Goal: Transaction & Acquisition: Book appointment/travel/reservation

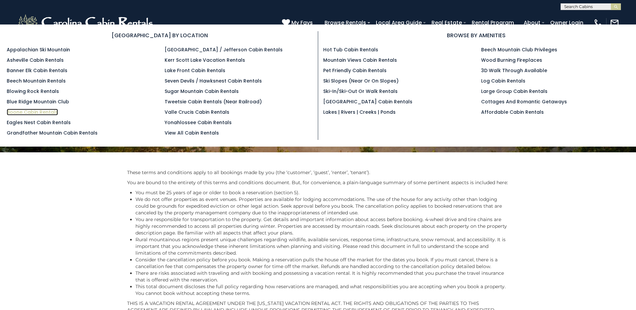
click at [24, 109] on link "Boone Cabin Rentals" at bounding box center [32, 112] width 51 height 7
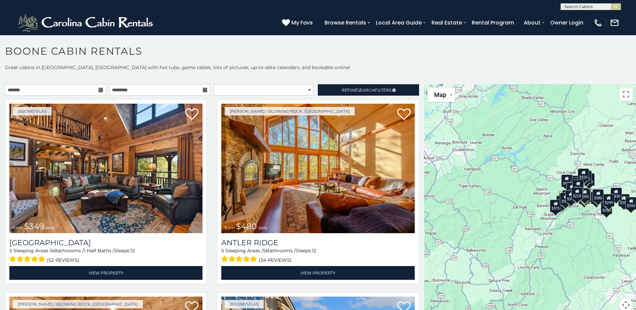
click at [100, 90] on icon at bounding box center [101, 90] width 5 height 5
click at [100, 91] on icon at bounding box center [101, 90] width 5 height 5
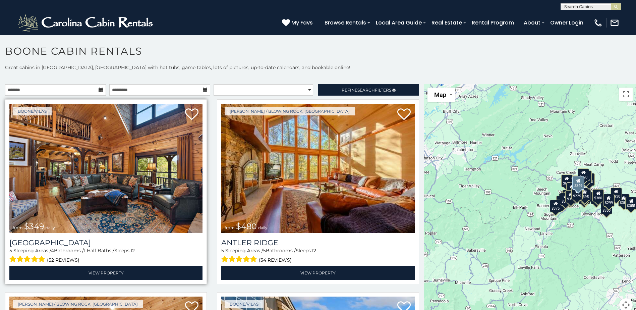
scroll to position [34, 0]
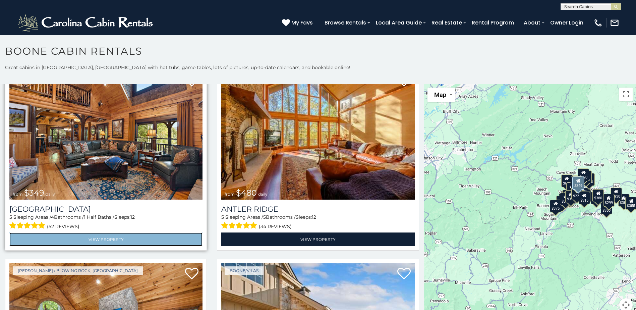
click at [72, 238] on link "View Property" at bounding box center [105, 239] width 193 height 14
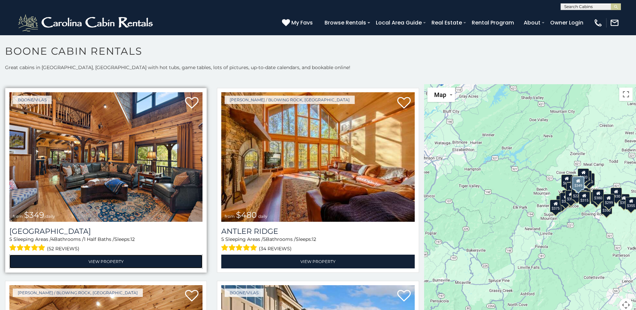
scroll to position [0, 0]
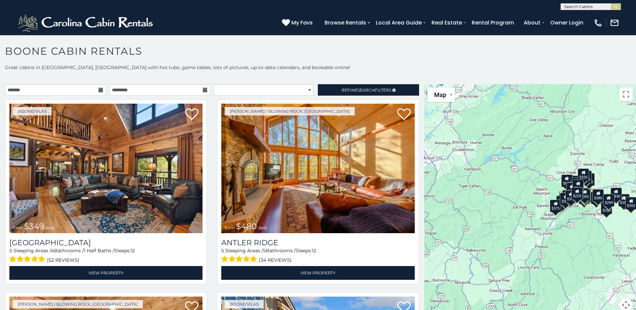
click at [99, 89] on icon at bounding box center [101, 90] width 5 height 5
click at [99, 92] on icon at bounding box center [101, 90] width 5 height 5
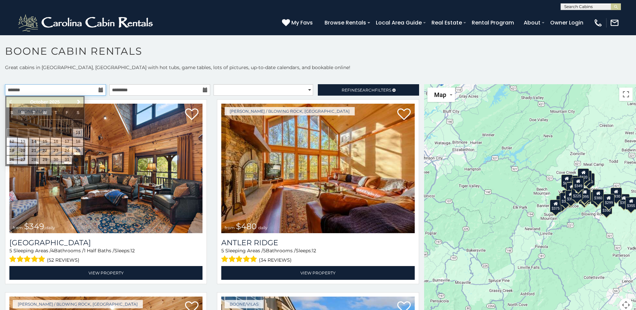
click at [86, 91] on input "text" at bounding box center [55, 89] width 101 height 11
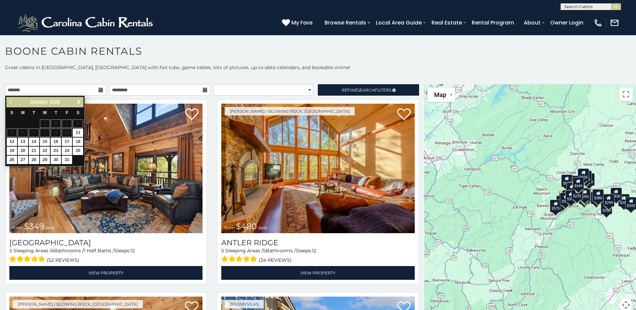
click at [79, 103] on span "Next" at bounding box center [78, 101] width 5 height 5
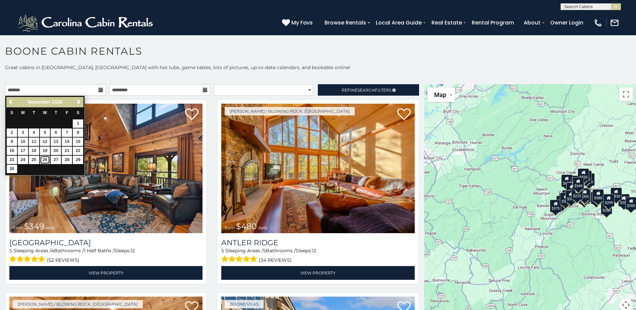
click at [45, 160] on link "26" at bounding box center [45, 160] width 10 height 8
type input "**********"
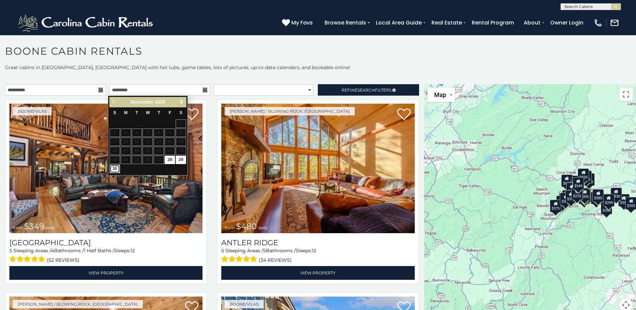
click at [113, 168] on link "30" at bounding box center [115, 169] width 10 height 8
type input "**********"
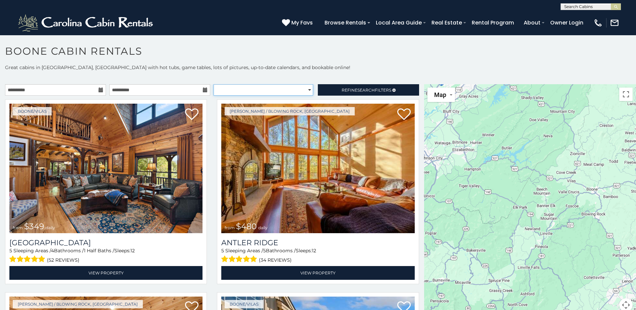
click at [309, 89] on select "**********" at bounding box center [264, 89] width 100 height 11
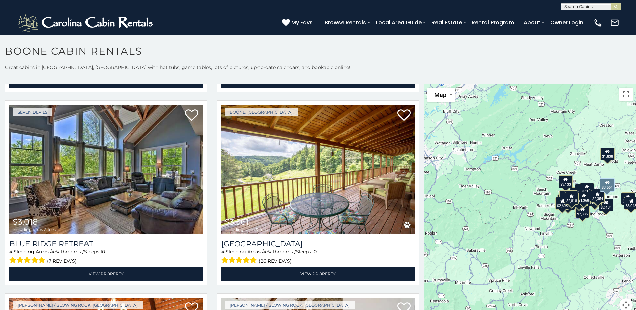
scroll to position [771, 0]
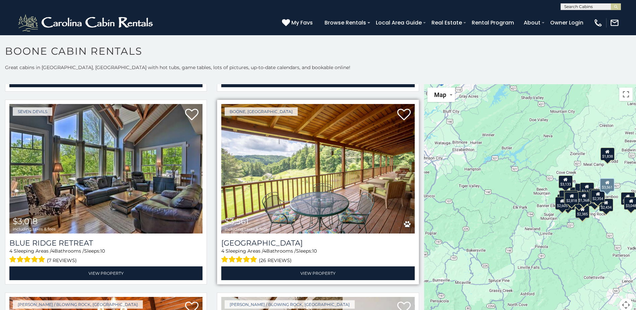
click at [316, 159] on img at bounding box center [317, 168] width 193 height 129
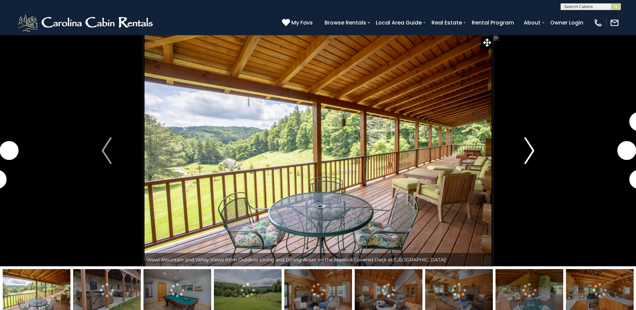
click at [533, 148] on img "Next" at bounding box center [530, 150] width 10 height 27
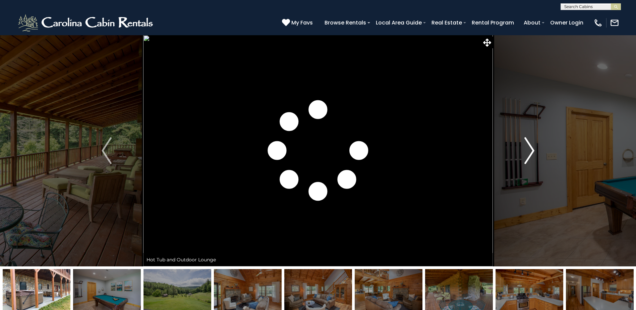
click at [532, 148] on img "Next" at bounding box center [530, 150] width 10 height 27
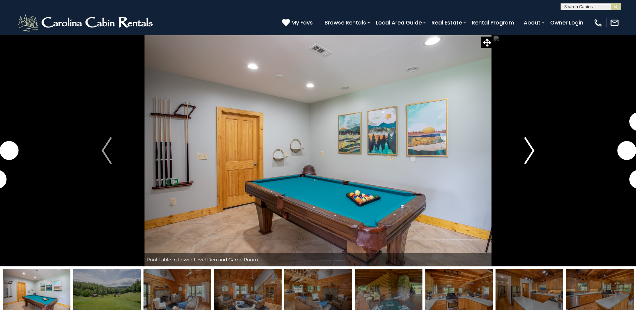
click at [532, 148] on img "Next" at bounding box center [530, 150] width 10 height 27
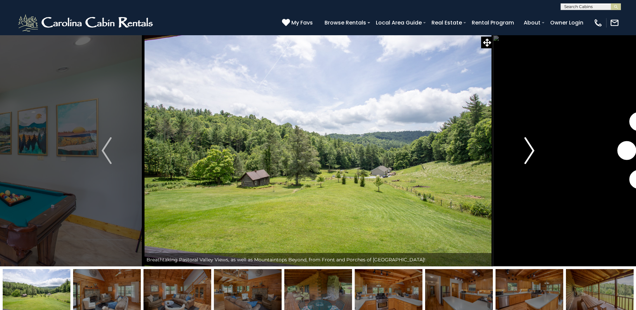
click at [531, 148] on img "Next" at bounding box center [530, 150] width 10 height 27
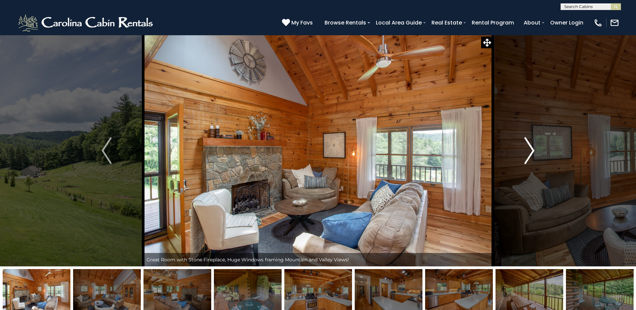
click at [531, 148] on img "Next" at bounding box center [530, 150] width 10 height 27
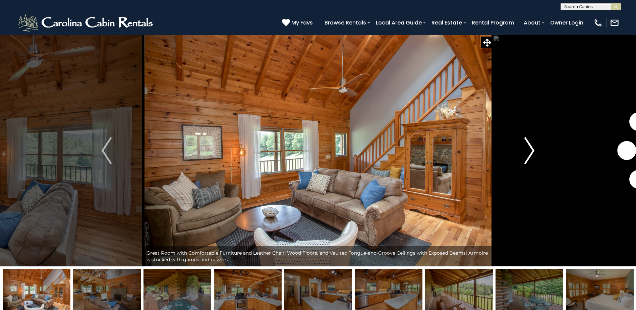
click at [531, 148] on img "Next" at bounding box center [530, 150] width 10 height 27
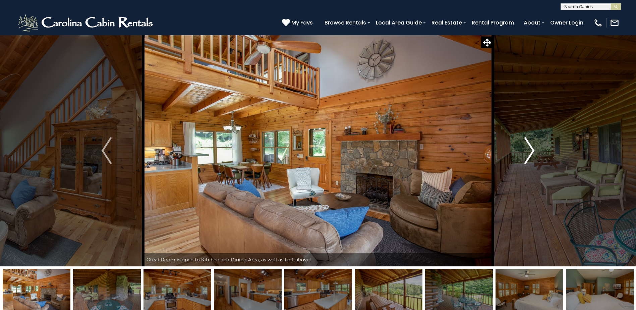
click at [531, 148] on img "Next" at bounding box center [530, 150] width 10 height 27
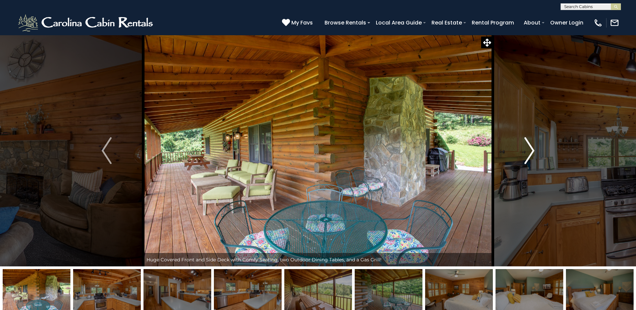
click at [531, 148] on img "Next" at bounding box center [530, 150] width 10 height 27
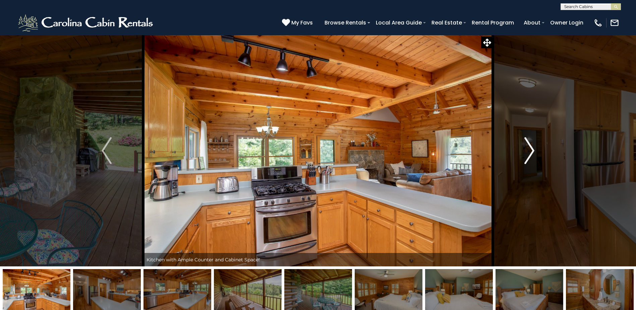
click at [531, 148] on img "Next" at bounding box center [530, 150] width 10 height 27
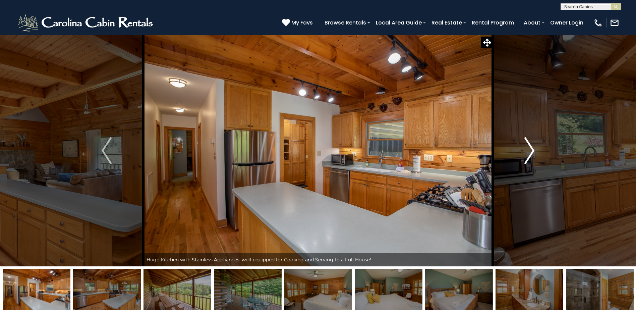
click at [531, 148] on img "Next" at bounding box center [530, 150] width 10 height 27
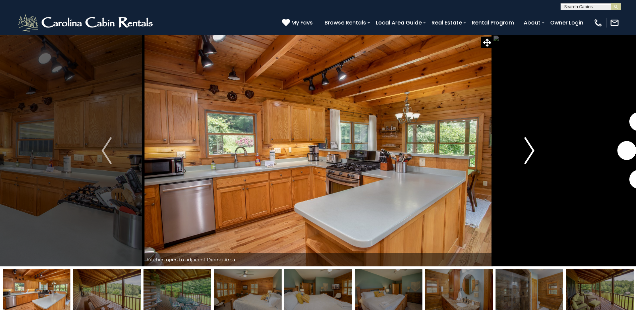
click at [531, 148] on img "Next" at bounding box center [530, 150] width 10 height 27
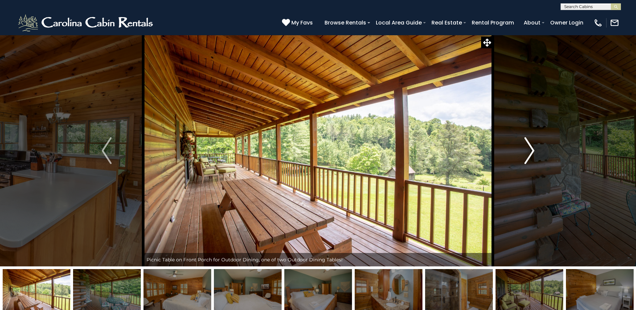
click at [531, 148] on img "Next" at bounding box center [530, 150] width 10 height 27
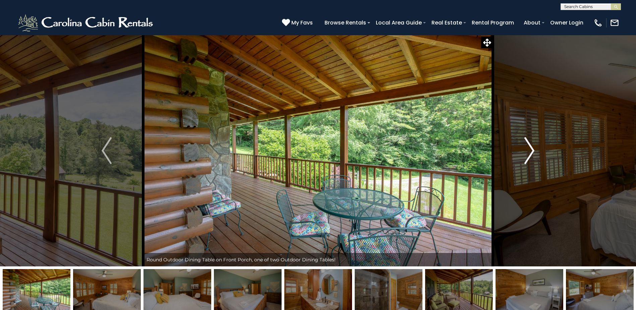
click at [531, 148] on img "Next" at bounding box center [530, 150] width 10 height 27
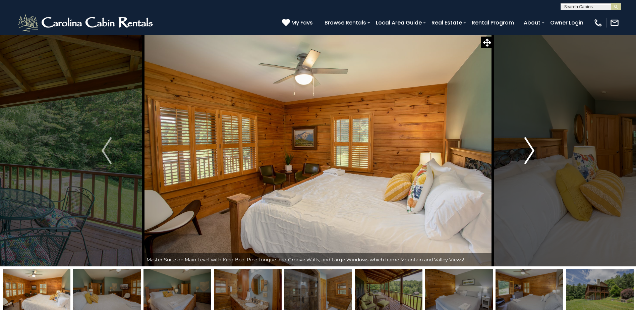
click at [531, 148] on img "Next" at bounding box center [530, 150] width 10 height 27
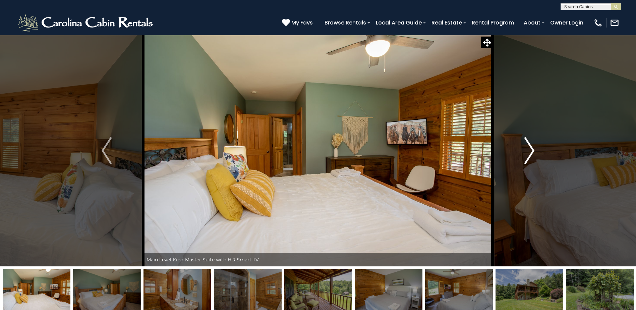
click at [531, 148] on img "Next" at bounding box center [530, 150] width 10 height 27
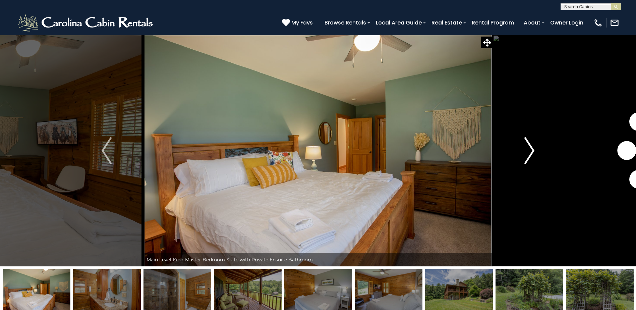
click at [531, 148] on img "Next" at bounding box center [530, 150] width 10 height 27
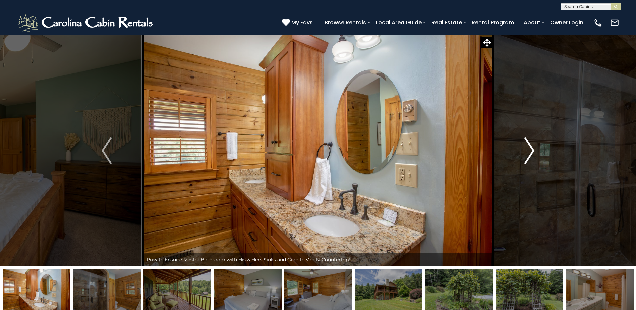
click at [531, 148] on img "Next" at bounding box center [530, 150] width 10 height 27
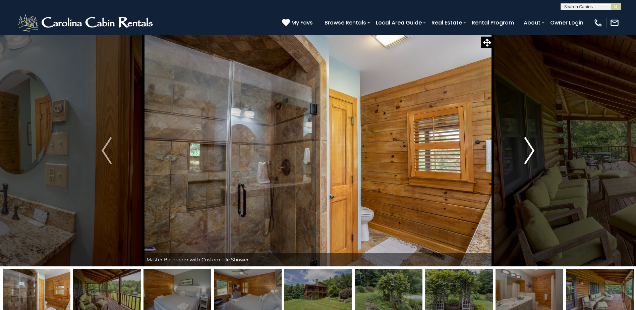
click at [531, 148] on img "Next" at bounding box center [530, 150] width 10 height 27
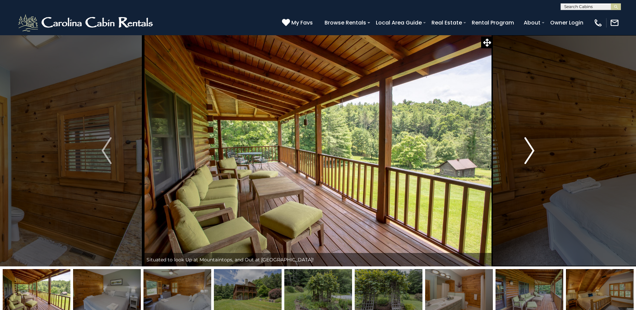
click at [531, 148] on img "Next" at bounding box center [530, 150] width 10 height 27
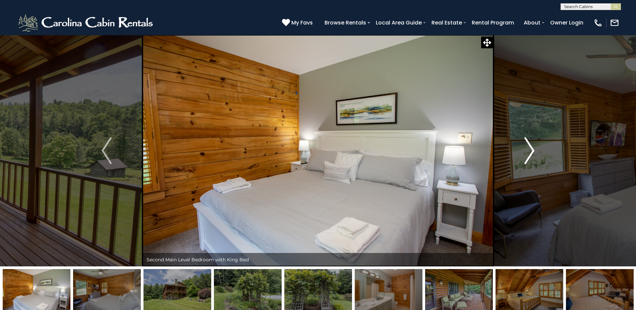
click at [530, 148] on img "Next" at bounding box center [530, 150] width 10 height 27
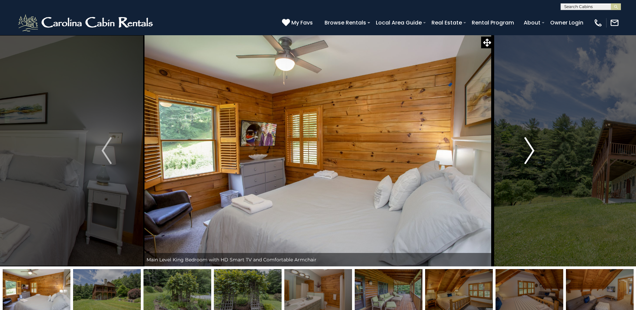
click at [530, 148] on img "Next" at bounding box center [530, 150] width 10 height 27
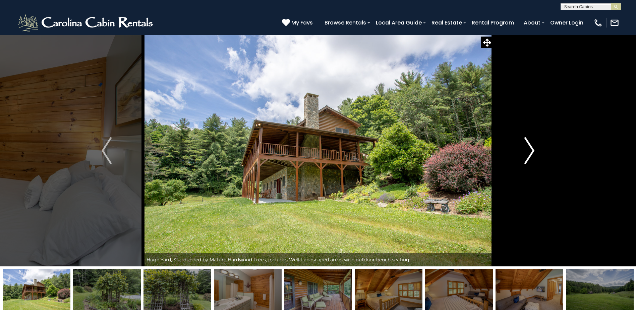
click at [530, 148] on img "Next" at bounding box center [530, 150] width 10 height 27
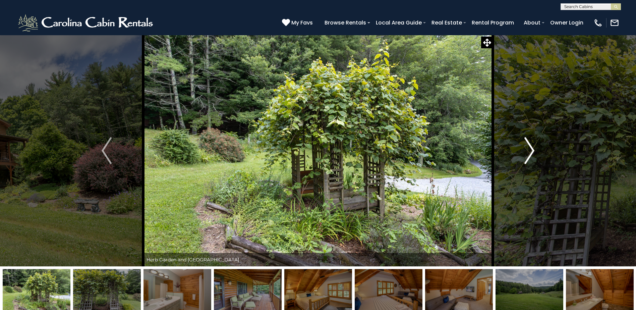
click at [530, 148] on img "Next" at bounding box center [530, 150] width 10 height 27
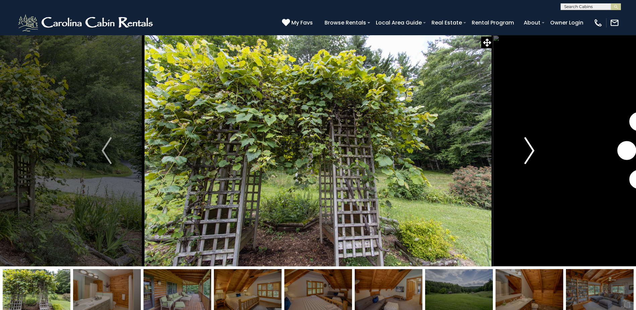
click at [530, 148] on img "Next" at bounding box center [530, 150] width 10 height 27
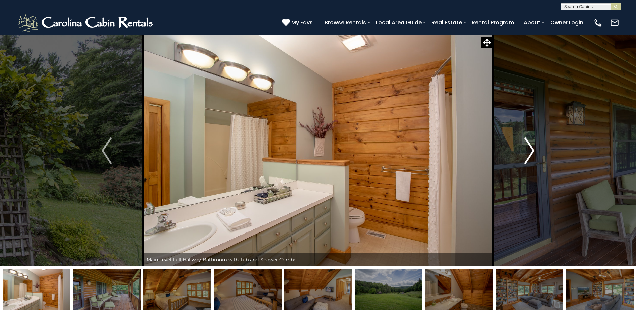
click at [529, 149] on img "Next" at bounding box center [530, 150] width 10 height 27
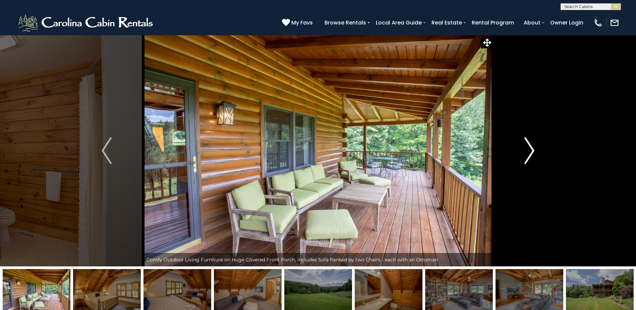
click at [529, 149] on img "Next" at bounding box center [530, 150] width 10 height 27
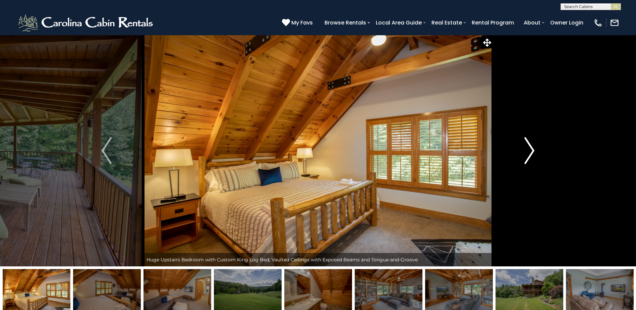
click at [529, 149] on img "Next" at bounding box center [530, 150] width 10 height 27
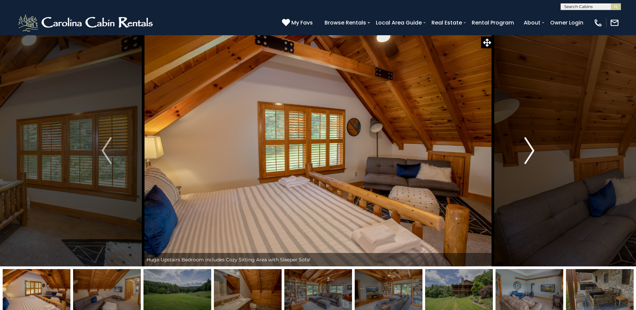
click at [529, 149] on img "Next" at bounding box center [530, 150] width 10 height 27
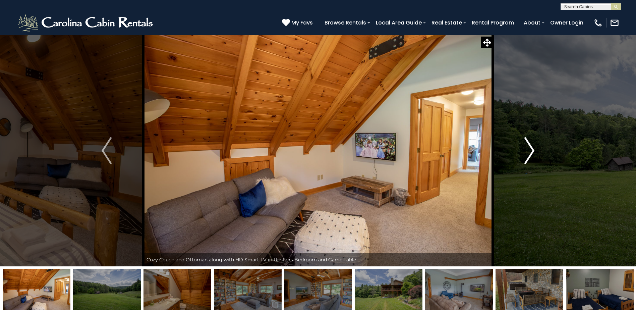
click at [529, 149] on img "Next" at bounding box center [530, 150] width 10 height 27
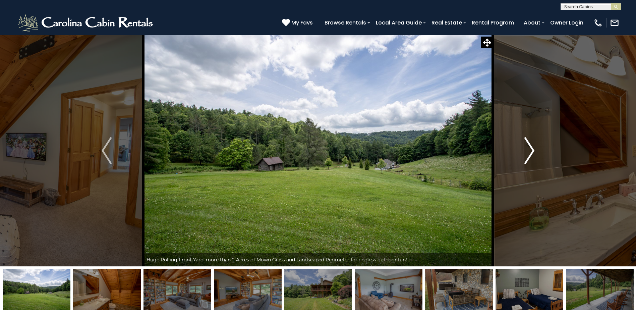
click at [529, 149] on img "Next" at bounding box center [530, 150] width 10 height 27
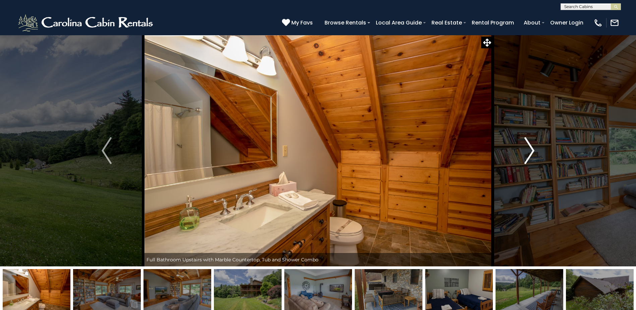
click at [529, 149] on img "Next" at bounding box center [530, 150] width 10 height 27
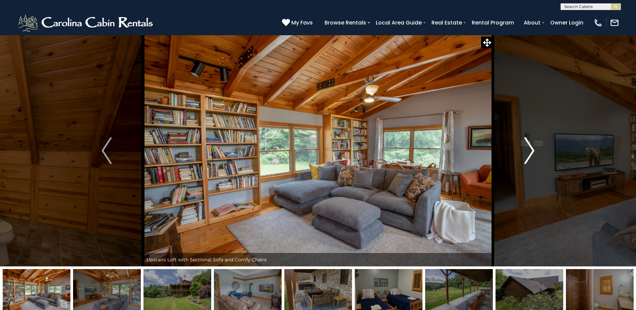
click at [529, 149] on img "Next" at bounding box center [530, 150] width 10 height 27
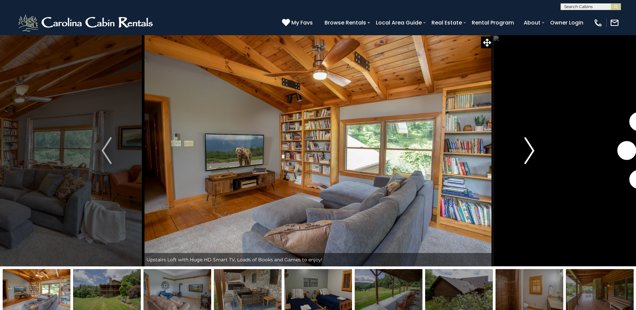
click at [529, 149] on img "Next" at bounding box center [530, 150] width 10 height 27
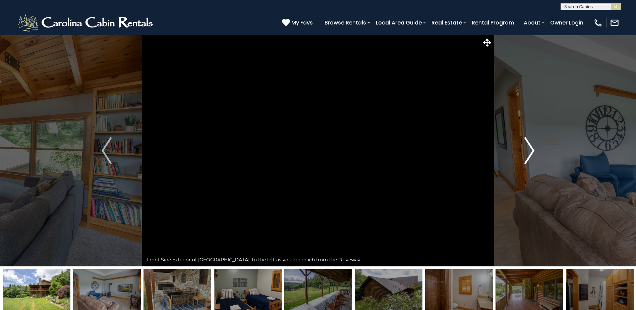
click at [529, 149] on img "Next" at bounding box center [530, 150] width 10 height 27
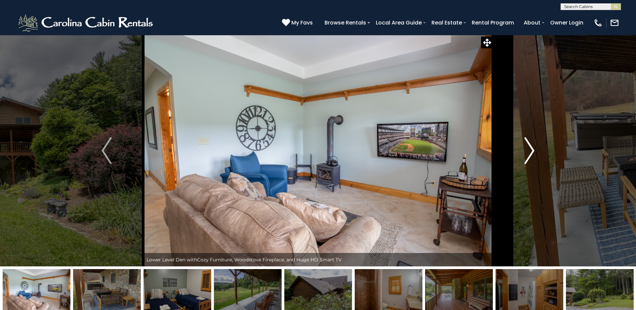
click at [529, 149] on img "Next" at bounding box center [530, 150] width 10 height 27
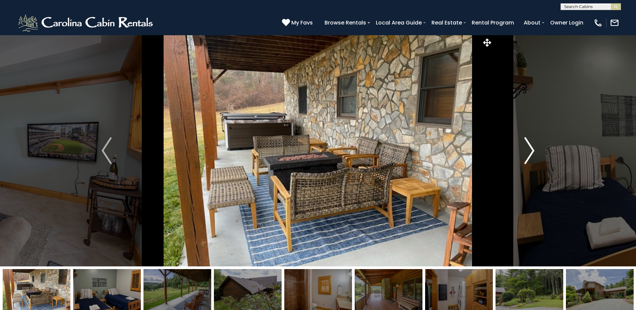
click at [529, 149] on img "Next" at bounding box center [530, 150] width 10 height 27
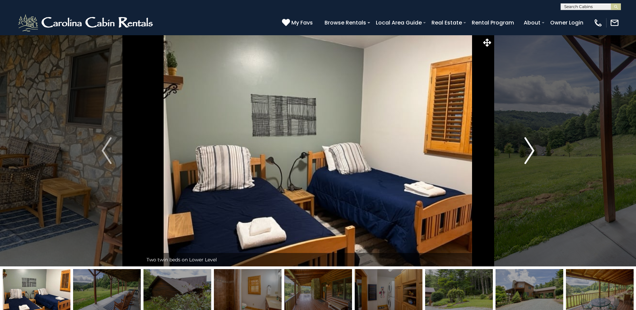
click at [529, 149] on img "Next" at bounding box center [530, 150] width 10 height 27
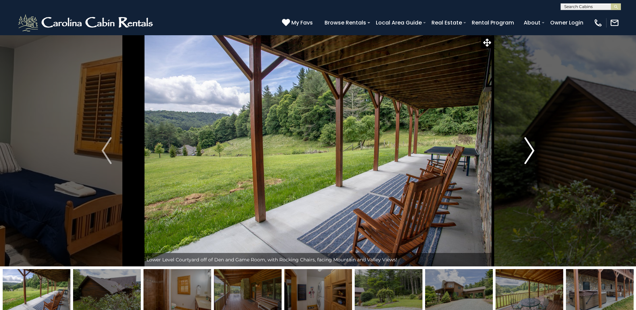
click at [529, 149] on img "Next" at bounding box center [530, 150] width 10 height 27
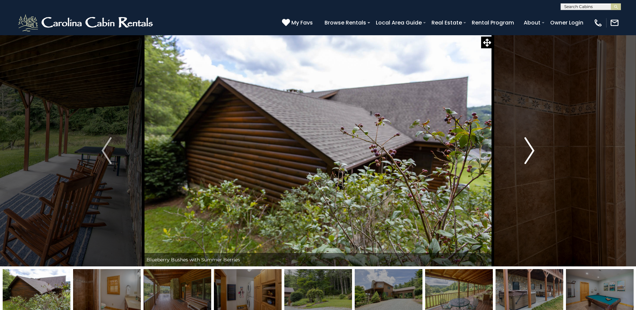
click at [529, 149] on img "Next" at bounding box center [530, 150] width 10 height 27
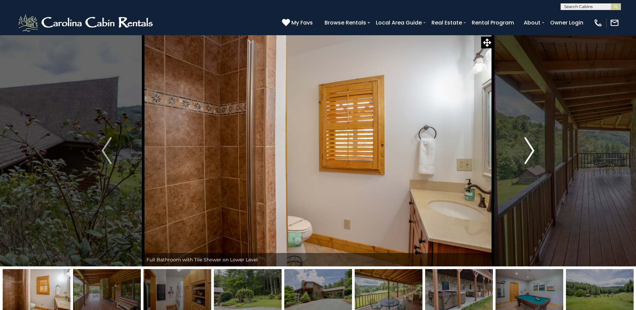
click at [529, 149] on img "Next" at bounding box center [530, 150] width 10 height 27
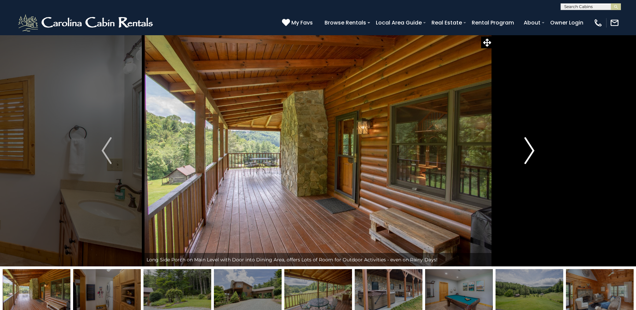
click at [529, 149] on img "Next" at bounding box center [530, 150] width 10 height 27
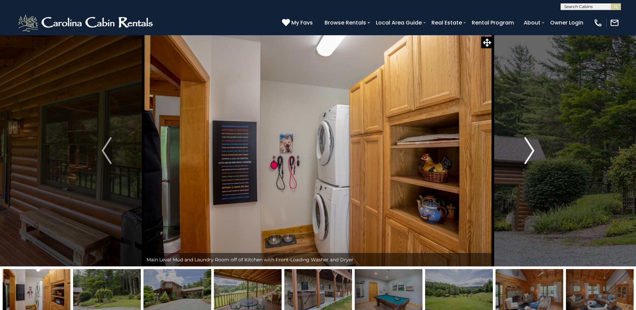
click at [529, 149] on img "Next" at bounding box center [530, 150] width 10 height 27
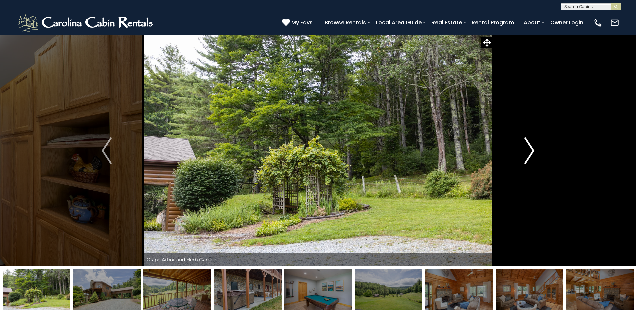
click at [529, 149] on img "Next" at bounding box center [530, 150] width 10 height 27
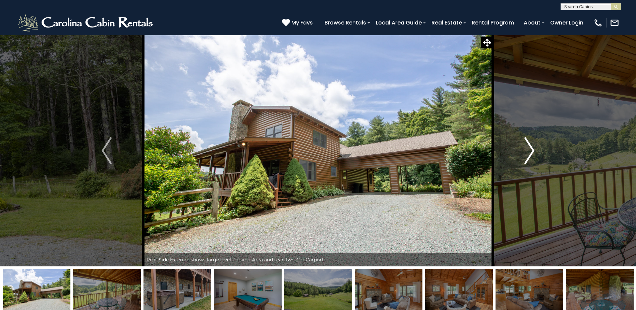
click at [529, 149] on img "Next" at bounding box center [530, 150] width 10 height 27
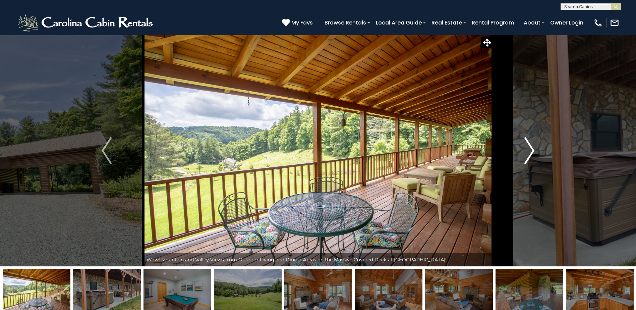
click at [529, 149] on img "Next" at bounding box center [530, 150] width 10 height 27
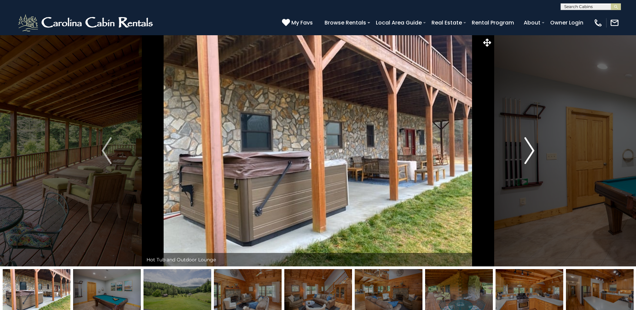
click at [529, 149] on img "Next" at bounding box center [530, 150] width 10 height 27
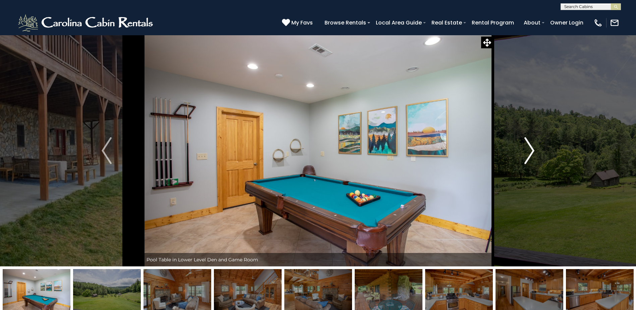
click at [529, 149] on img "Next" at bounding box center [530, 150] width 10 height 27
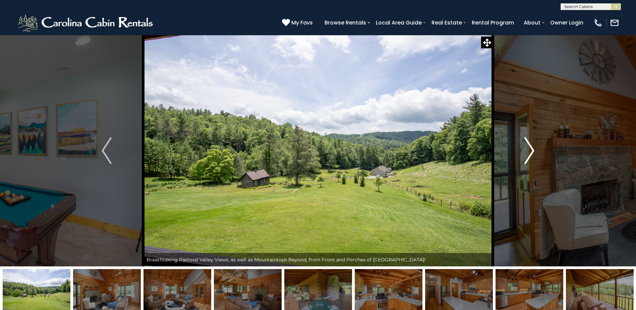
click at [529, 149] on img "Next" at bounding box center [530, 150] width 10 height 27
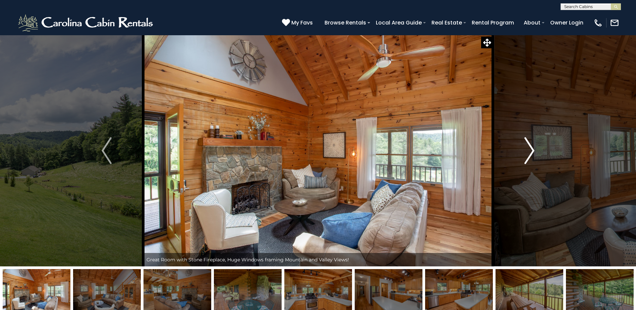
click at [529, 149] on img "Next" at bounding box center [530, 150] width 10 height 27
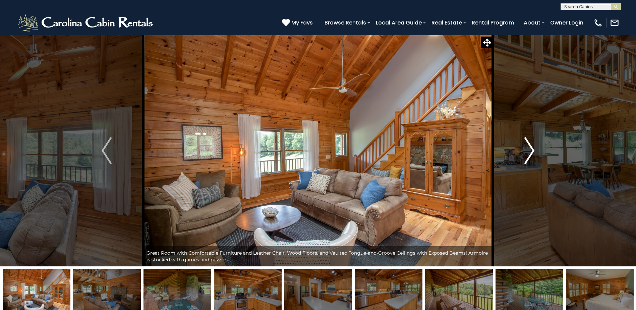
click at [529, 149] on img "Next" at bounding box center [530, 150] width 10 height 27
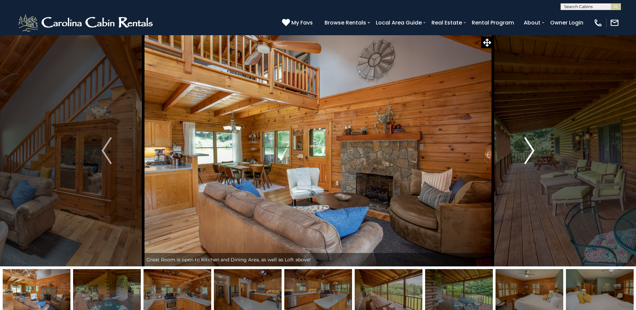
click at [529, 149] on img "Next" at bounding box center [530, 150] width 10 height 27
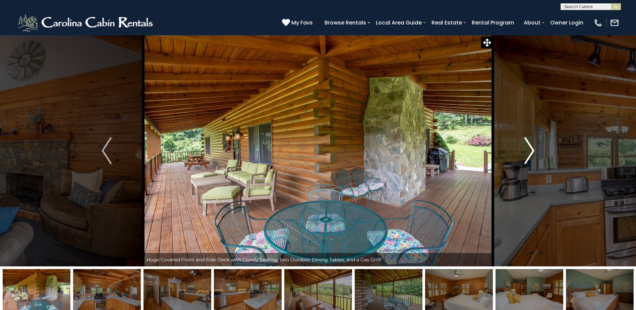
click at [529, 149] on img "Next" at bounding box center [530, 150] width 10 height 27
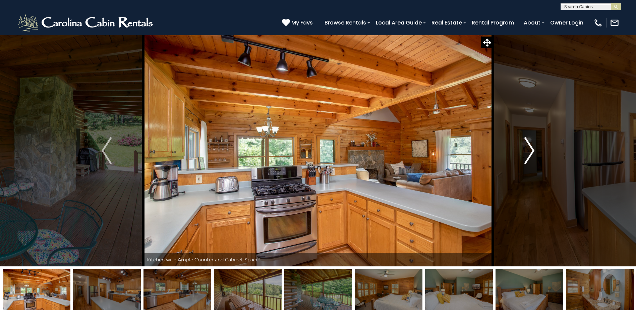
click at [529, 149] on img "Next" at bounding box center [530, 150] width 10 height 27
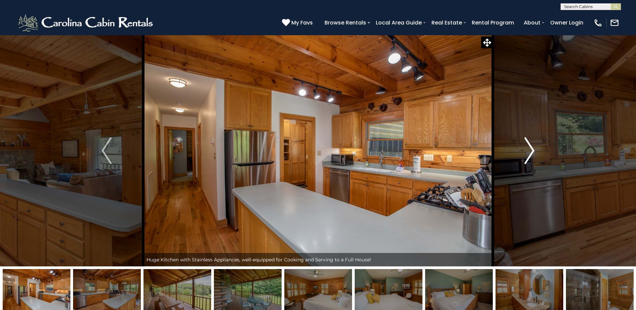
click at [529, 149] on img "Next" at bounding box center [530, 150] width 10 height 27
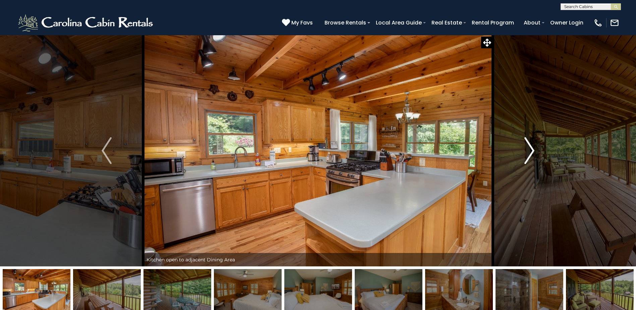
click at [529, 149] on img "Next" at bounding box center [530, 150] width 10 height 27
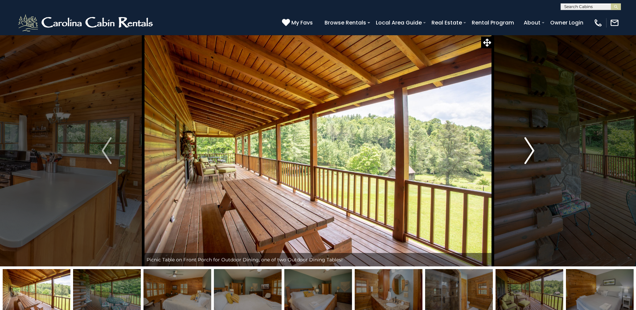
click at [531, 142] on img "Next" at bounding box center [530, 150] width 10 height 27
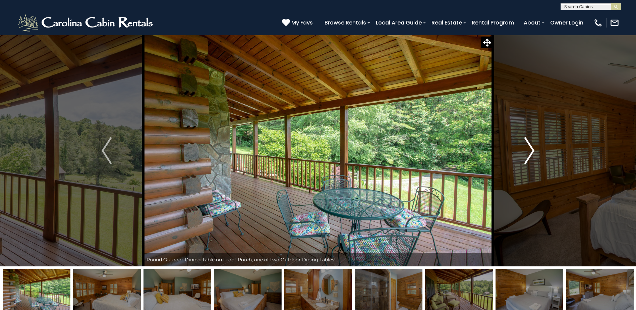
click at [531, 142] on img "Next" at bounding box center [530, 150] width 10 height 27
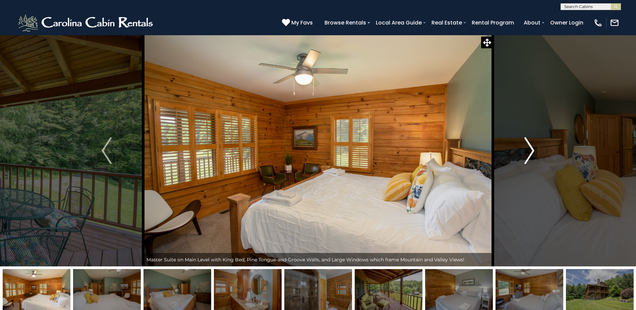
click at [531, 142] on img "Next" at bounding box center [530, 150] width 10 height 27
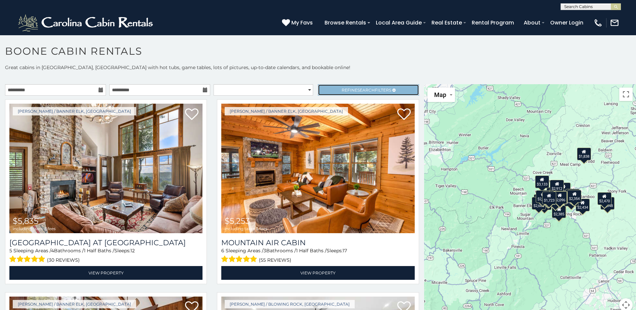
click at [362, 91] on span "Search" at bounding box center [366, 90] width 17 height 5
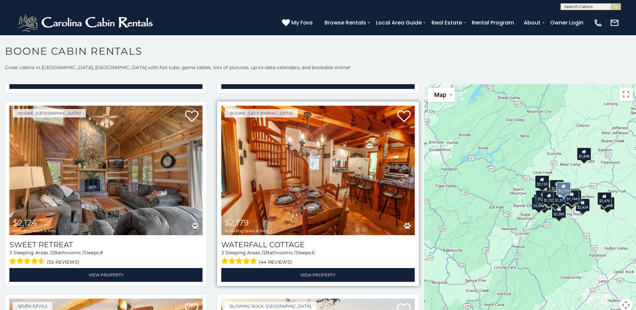
scroll to position [2482, 0]
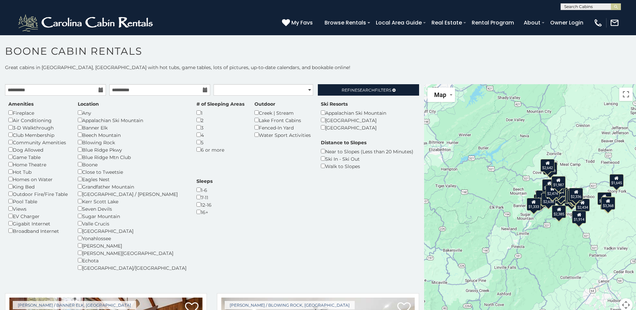
click at [555, 249] on div "$2,579 $3,048 $2,141 $3,333 $3,018 $2,470 $2,434 $2,903 $1,831 $2,385 $2,494 $1…" at bounding box center [530, 201] width 212 height 235
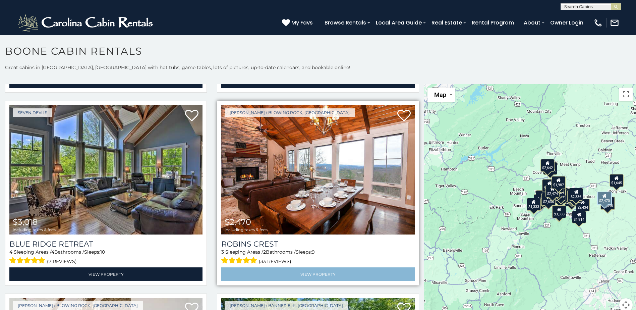
scroll to position [570, 0]
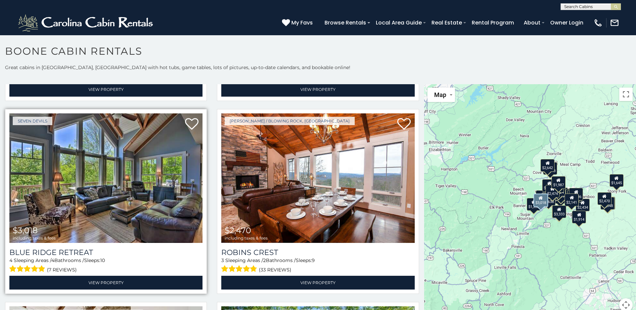
click at [131, 154] on img at bounding box center [105, 177] width 193 height 129
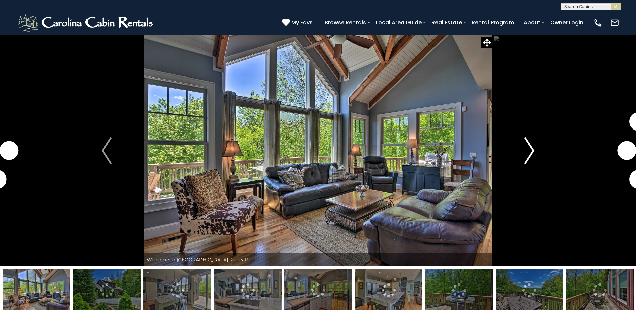
click at [530, 151] on img "Next" at bounding box center [530, 150] width 10 height 27
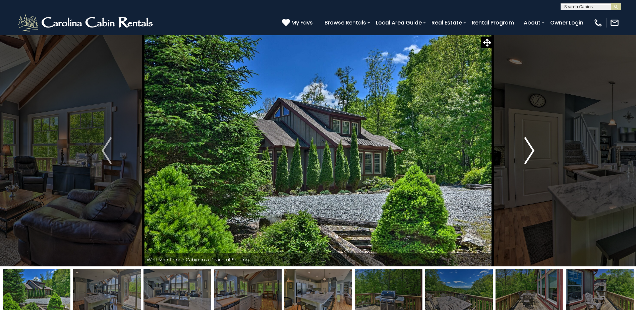
click at [530, 151] on img "Next" at bounding box center [530, 150] width 10 height 27
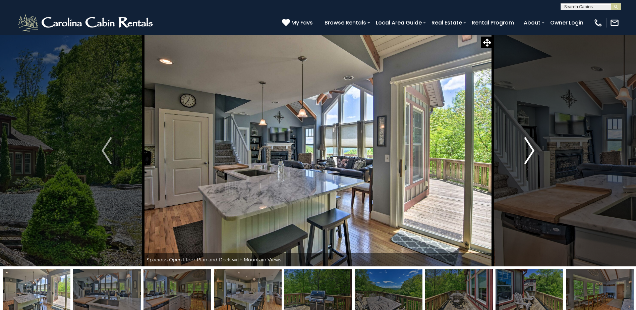
click at [530, 151] on img "Next" at bounding box center [530, 150] width 10 height 27
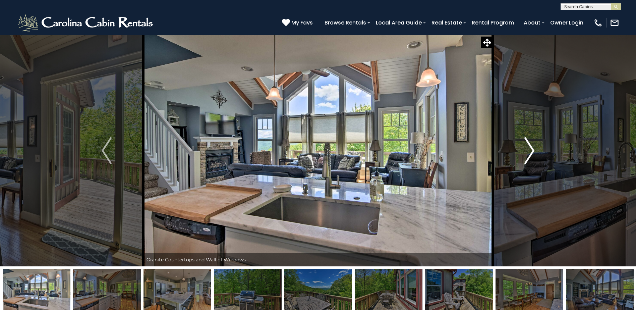
click at [530, 151] on img "Next" at bounding box center [530, 150] width 10 height 27
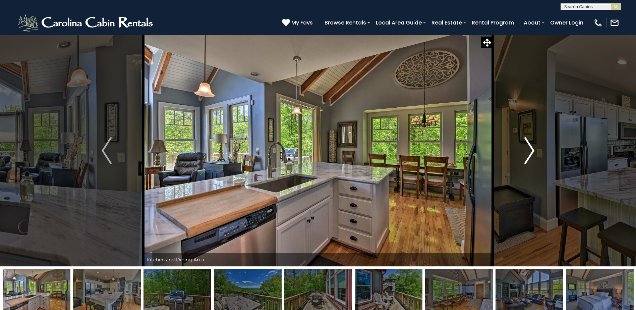
click at [530, 151] on img "Next" at bounding box center [530, 150] width 10 height 27
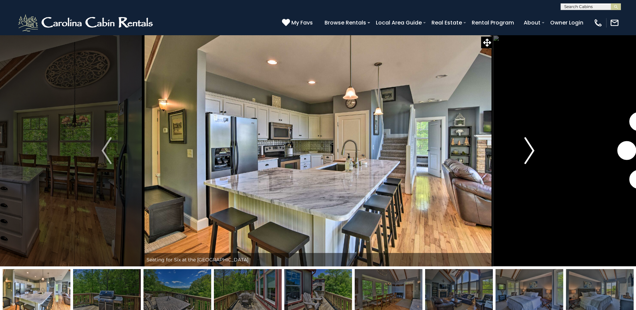
click at [530, 151] on img "Next" at bounding box center [530, 150] width 10 height 27
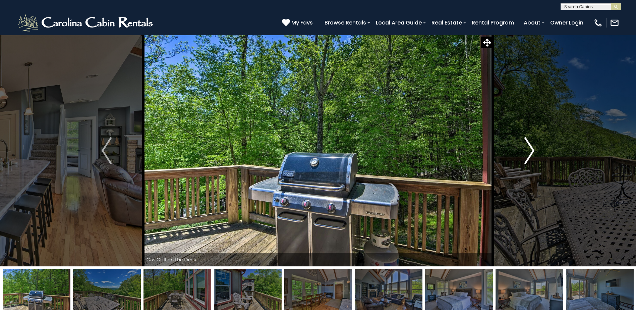
click at [530, 151] on img "Next" at bounding box center [530, 150] width 10 height 27
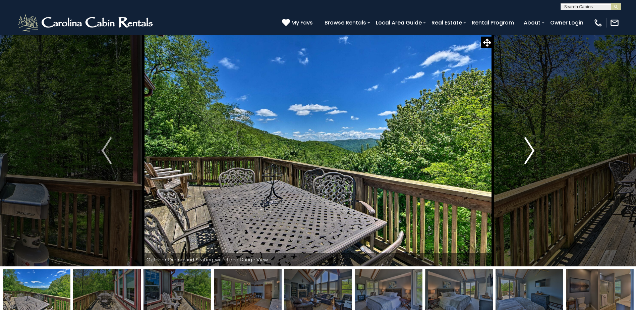
click at [530, 151] on img "Next" at bounding box center [530, 150] width 10 height 27
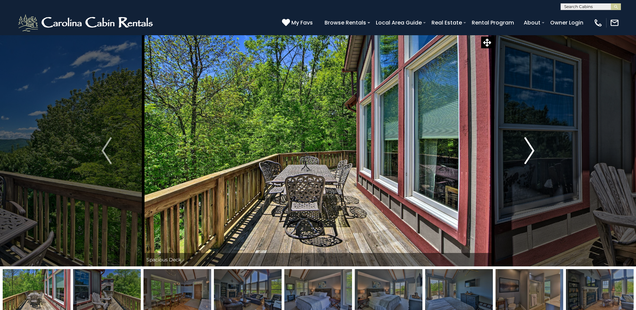
click at [530, 151] on img "Next" at bounding box center [530, 150] width 10 height 27
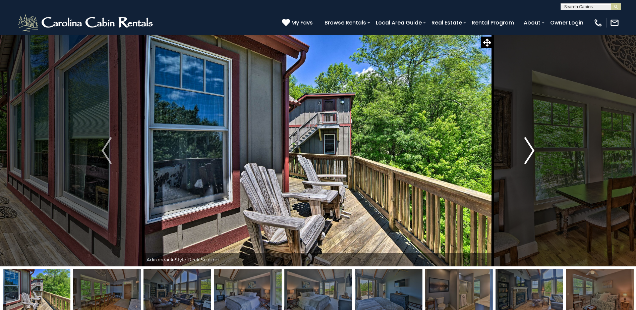
click at [530, 151] on img "Next" at bounding box center [530, 150] width 10 height 27
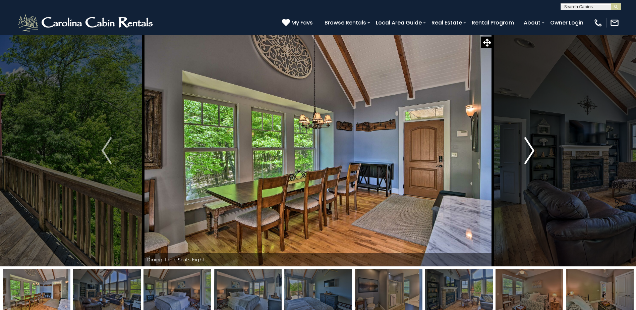
click at [530, 151] on img "Next" at bounding box center [530, 150] width 10 height 27
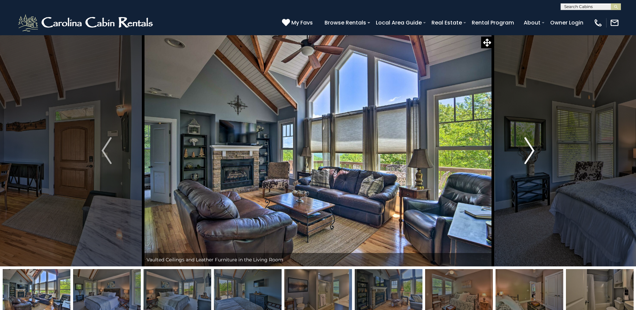
click at [530, 151] on img "Next" at bounding box center [530, 150] width 10 height 27
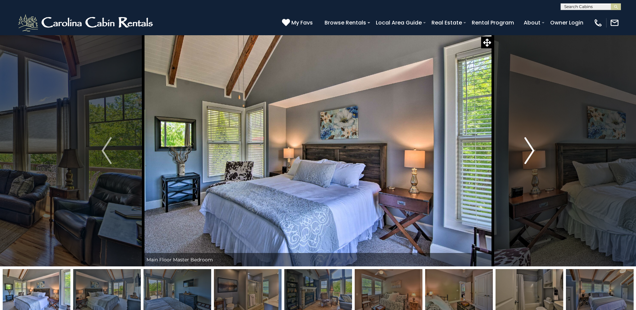
click at [530, 151] on img "Next" at bounding box center [530, 150] width 10 height 27
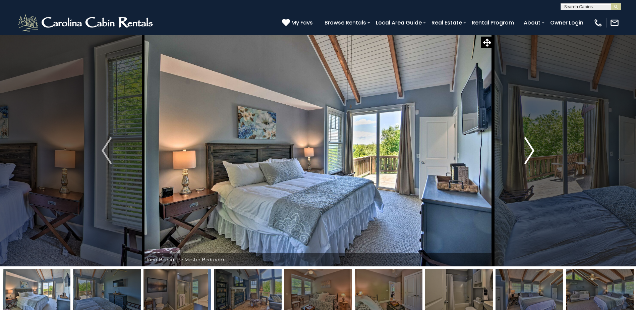
click at [530, 151] on img "Next" at bounding box center [530, 150] width 10 height 27
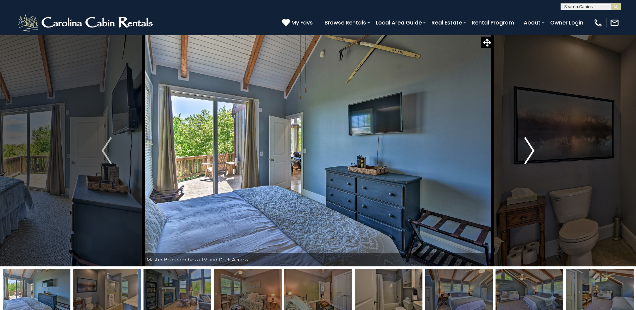
click at [530, 151] on img "Next" at bounding box center [530, 150] width 10 height 27
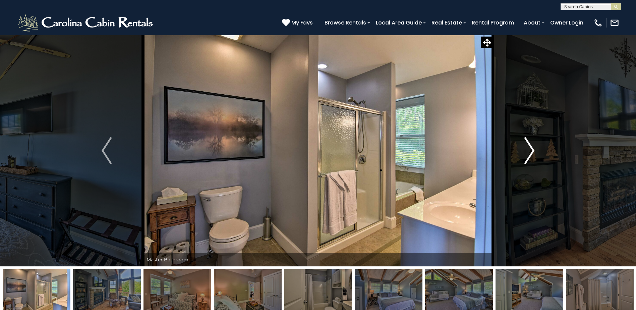
click at [530, 151] on img "Next" at bounding box center [530, 150] width 10 height 27
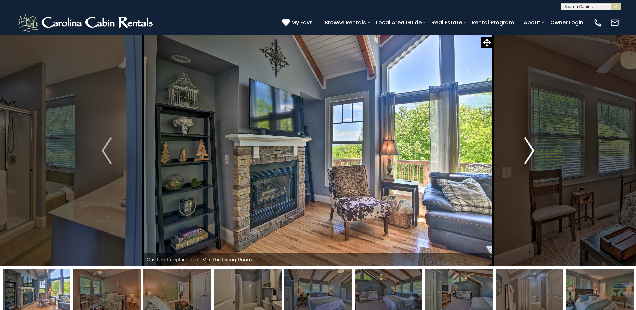
click at [530, 151] on img "Next" at bounding box center [530, 150] width 10 height 27
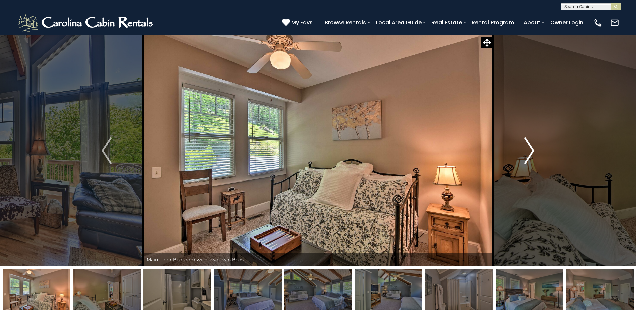
click at [530, 151] on img "Next" at bounding box center [530, 150] width 10 height 27
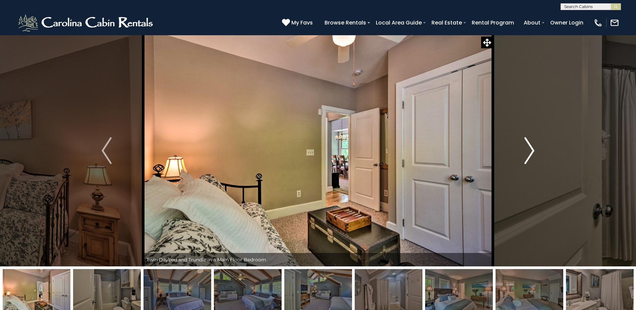
click at [530, 151] on img "Next" at bounding box center [530, 150] width 10 height 27
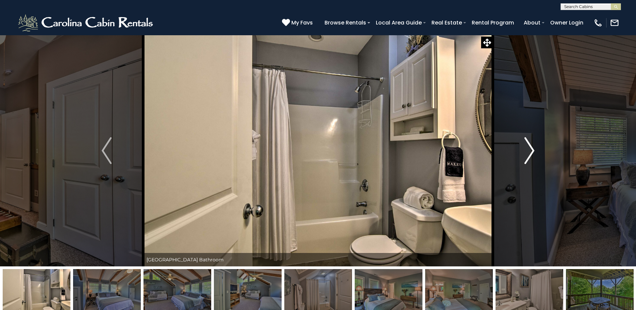
click at [530, 151] on img "Next" at bounding box center [530, 150] width 10 height 27
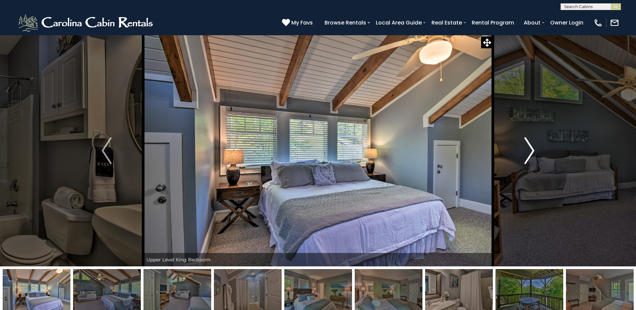
click at [530, 151] on img "Next" at bounding box center [530, 150] width 10 height 27
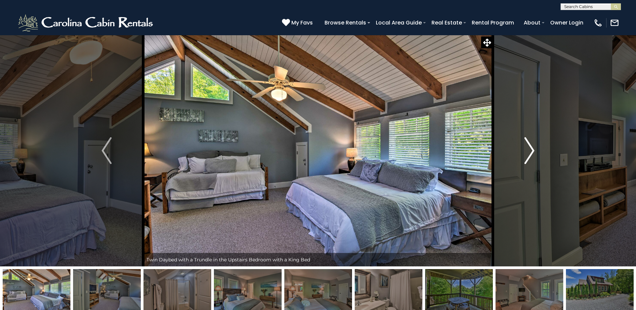
click at [530, 151] on img "Next" at bounding box center [530, 150] width 10 height 27
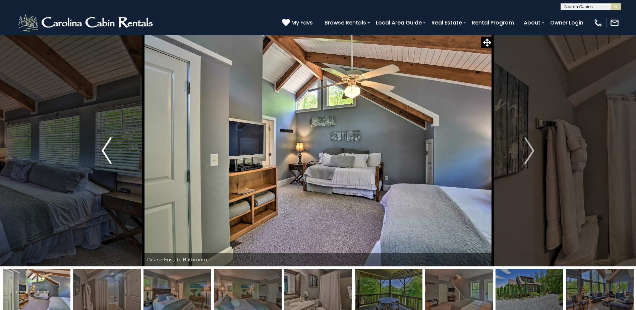
click at [110, 151] on img "Previous" at bounding box center [107, 150] width 10 height 27
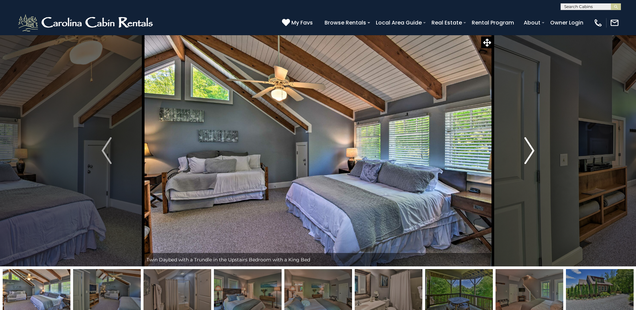
click at [532, 151] on img "Next" at bounding box center [530, 150] width 10 height 27
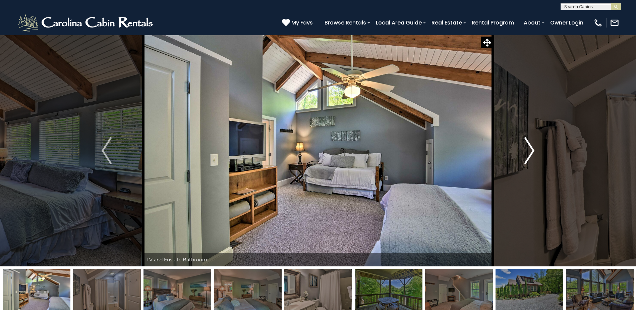
click at [532, 151] on img "Next" at bounding box center [530, 150] width 10 height 27
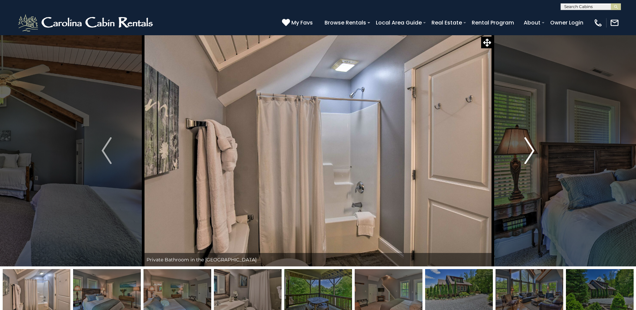
click at [532, 151] on img "Next" at bounding box center [530, 150] width 10 height 27
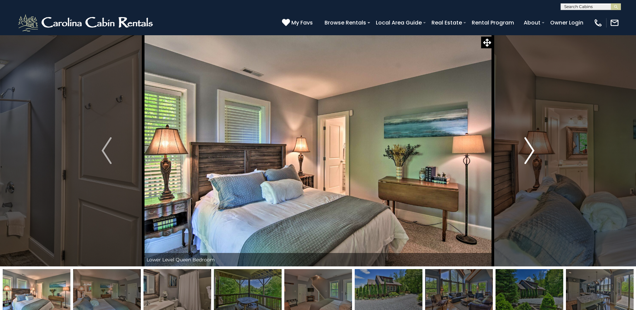
click at [532, 151] on img "Next" at bounding box center [530, 150] width 10 height 27
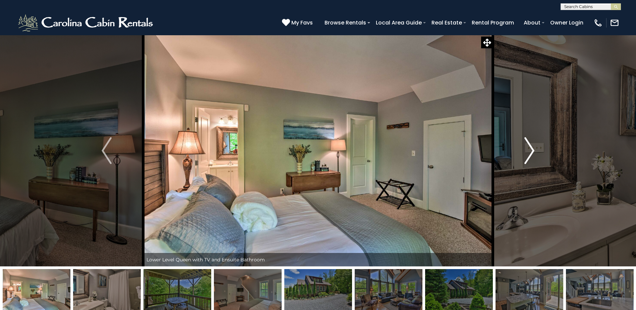
click at [532, 151] on img "Next" at bounding box center [530, 150] width 10 height 27
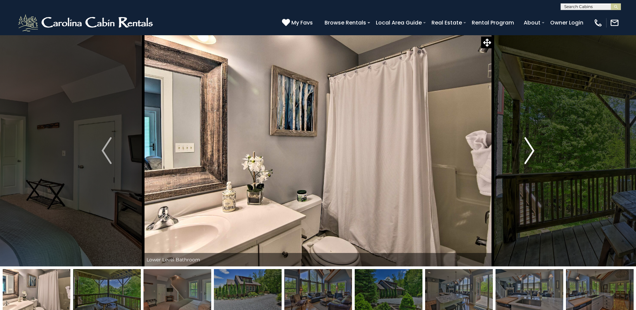
click at [532, 151] on img "Next" at bounding box center [530, 150] width 10 height 27
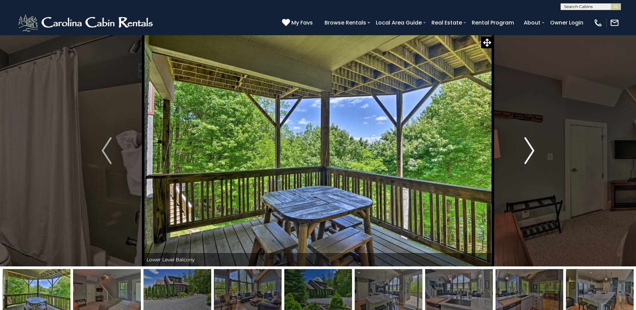
click at [532, 151] on img "Next" at bounding box center [530, 150] width 10 height 27
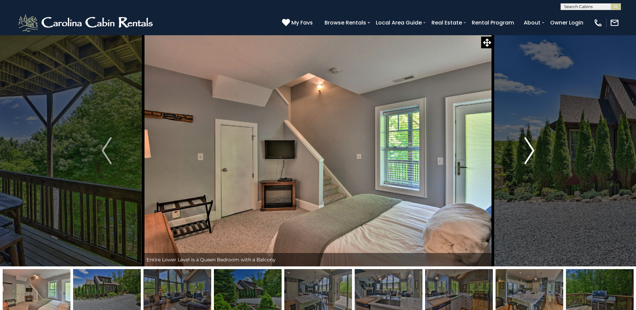
click at [532, 151] on img "Next" at bounding box center [530, 150] width 10 height 27
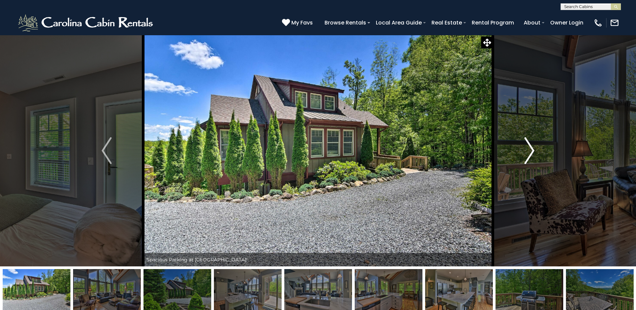
click at [532, 151] on img "Next" at bounding box center [530, 150] width 10 height 27
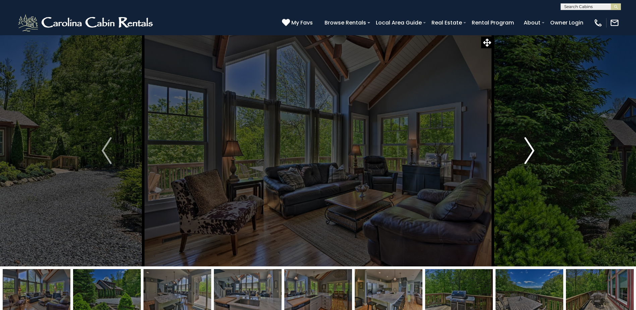
click at [532, 151] on img "Next" at bounding box center [530, 150] width 10 height 27
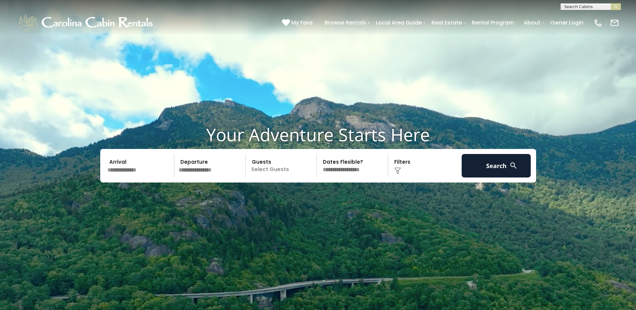
click at [123, 170] on input "text" at bounding box center [139, 165] width 69 height 23
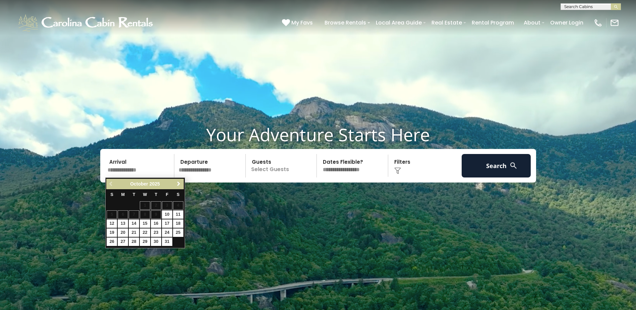
click at [178, 184] on span "Next" at bounding box center [178, 183] width 5 height 5
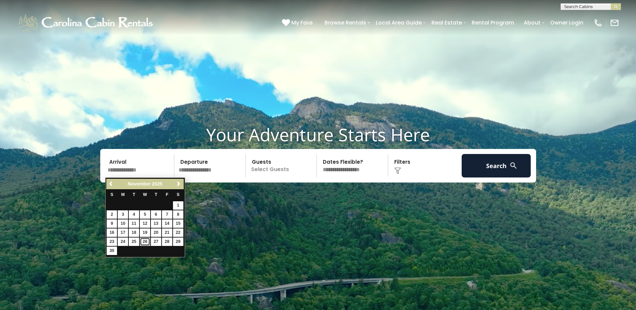
click at [145, 241] on link "26" at bounding box center [145, 241] width 10 height 8
type input "********"
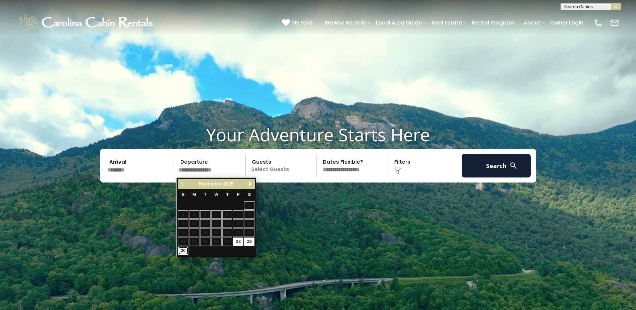
click at [182, 252] on link "30" at bounding box center [183, 251] width 10 height 8
type input "********"
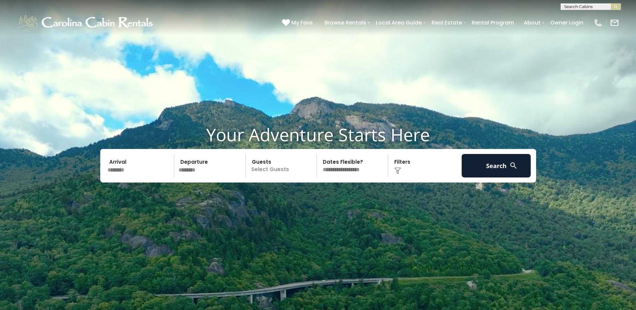
click at [278, 166] on p "Select Guests" at bounding box center [282, 165] width 69 height 23
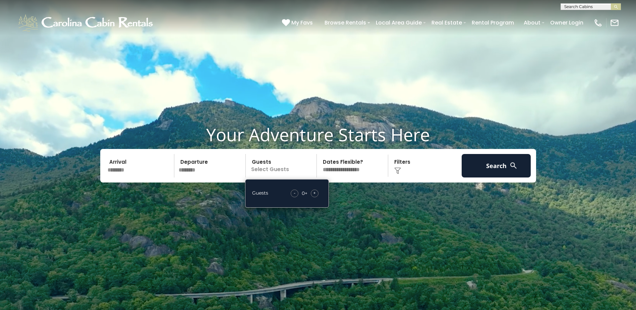
click at [318, 193] on div "+" at bounding box center [315, 194] width 8 height 8
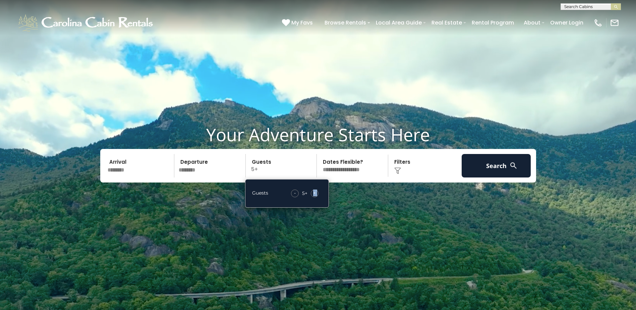
click at [318, 193] on div "+" at bounding box center [315, 194] width 8 height 8
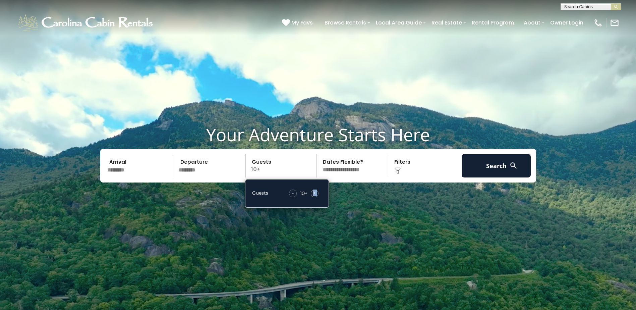
click at [318, 193] on div "+" at bounding box center [315, 194] width 8 height 8
click at [482, 166] on button "Search" at bounding box center [496, 165] width 69 height 23
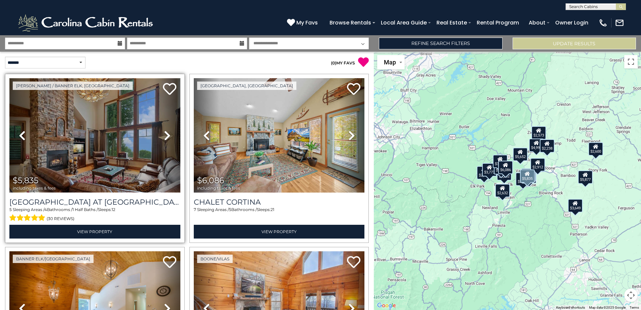
click at [52, 134] on img at bounding box center [94, 135] width 171 height 114
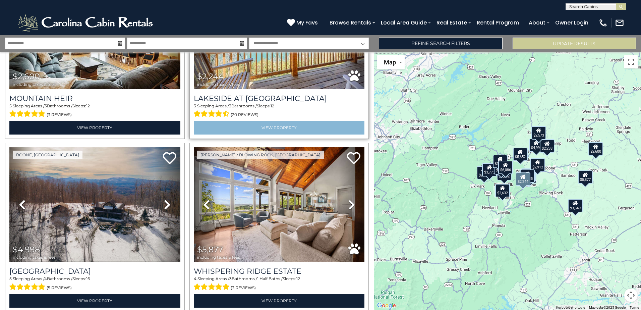
scroll to position [637, 0]
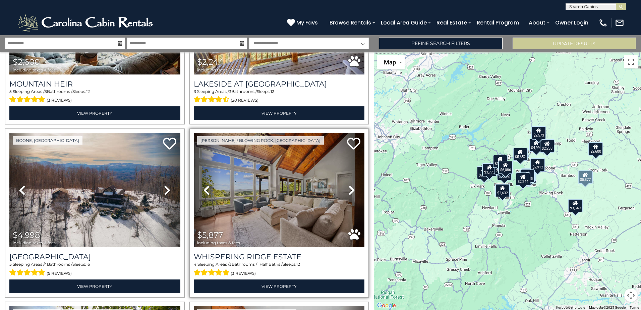
click at [348, 186] on icon at bounding box center [351, 190] width 7 height 11
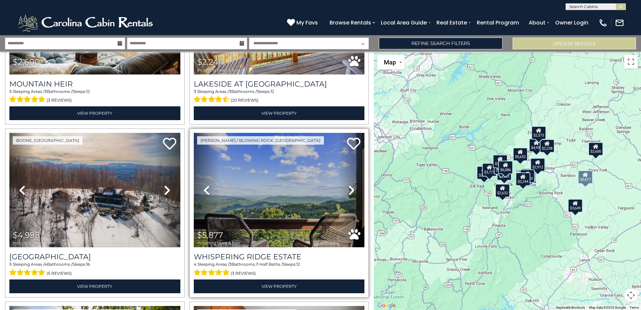
click at [348, 186] on icon at bounding box center [351, 190] width 7 height 11
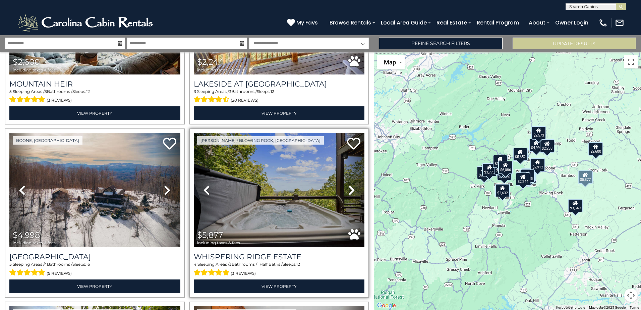
click at [348, 186] on icon at bounding box center [351, 190] width 7 height 11
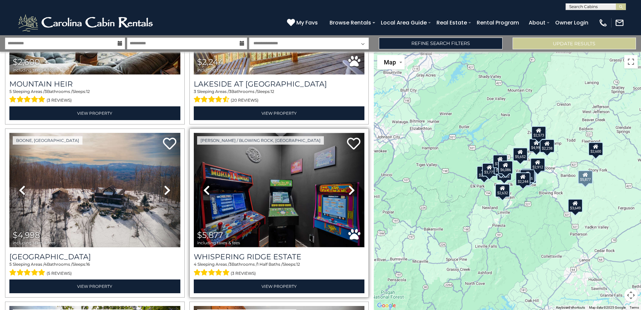
click at [294, 166] on img at bounding box center [279, 190] width 171 height 114
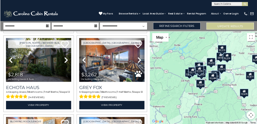
scroll to position [671, 0]
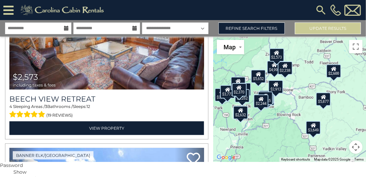
drag, startPoint x: 328, startPoint y: 109, endPoint x: 282, endPoint y: 111, distance: 46.0
click at [282, 111] on div "$5,835 $6,086 $2,421 $2,573 $3,773 $2,632 $2,600 $2,244 $4,998 $5,877 $2,818 $3…" at bounding box center [290, 99] width 153 height 125
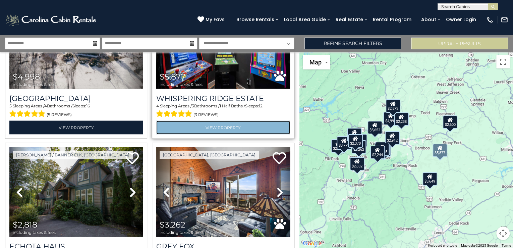
click at [229, 126] on link "View Property" at bounding box center [222, 127] width 133 height 14
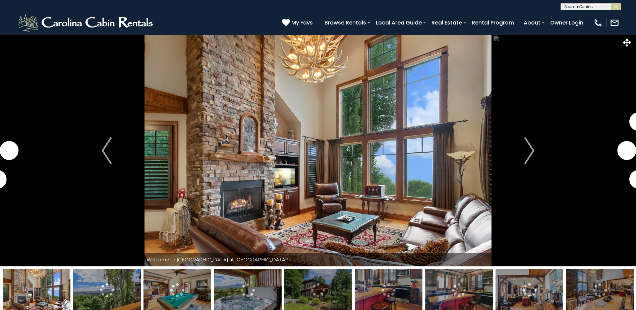
click at [312, 290] on img at bounding box center [318, 290] width 68 height 42
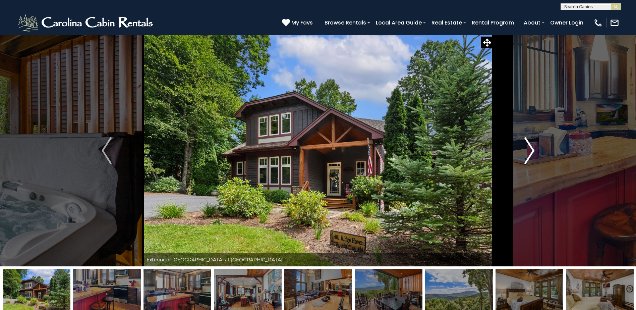
click at [529, 152] on img "Next" at bounding box center [530, 150] width 10 height 27
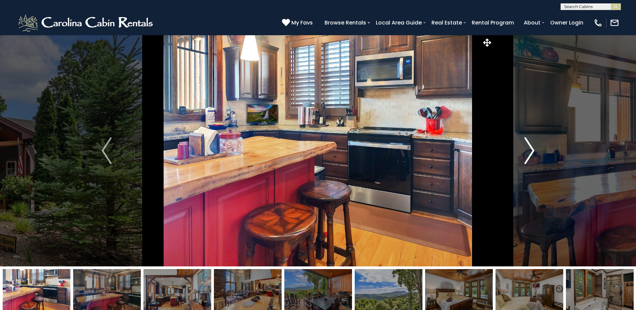
click at [529, 152] on img "Next" at bounding box center [530, 150] width 10 height 27
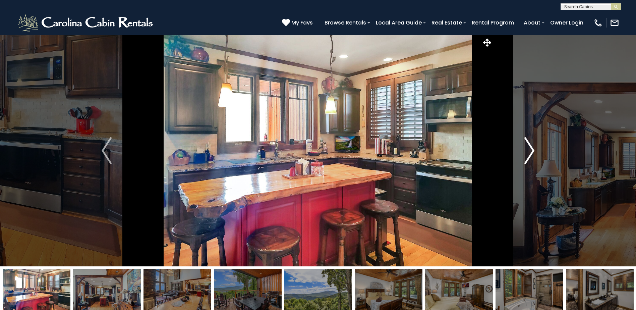
click at [529, 152] on img "Next" at bounding box center [530, 150] width 10 height 27
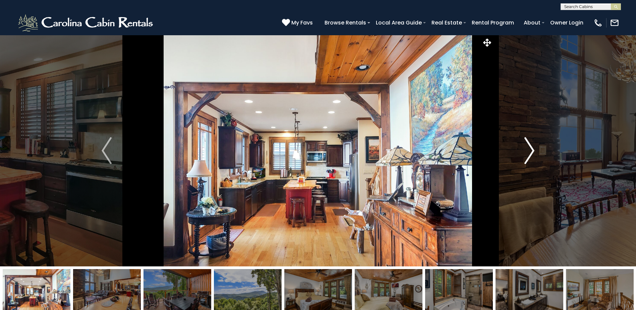
click at [529, 152] on img "Next" at bounding box center [530, 150] width 10 height 27
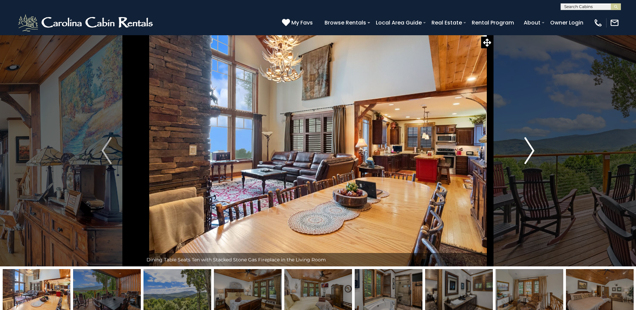
click at [529, 152] on img "Next" at bounding box center [530, 150] width 10 height 27
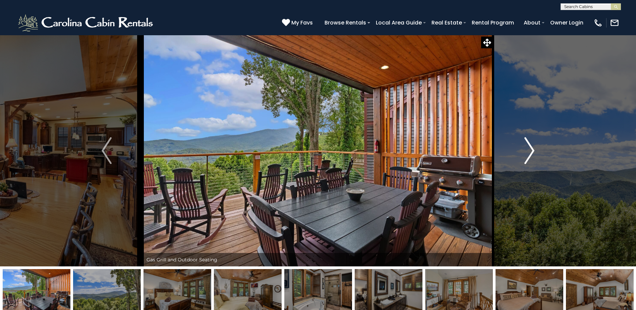
click at [529, 152] on img "Next" at bounding box center [530, 150] width 10 height 27
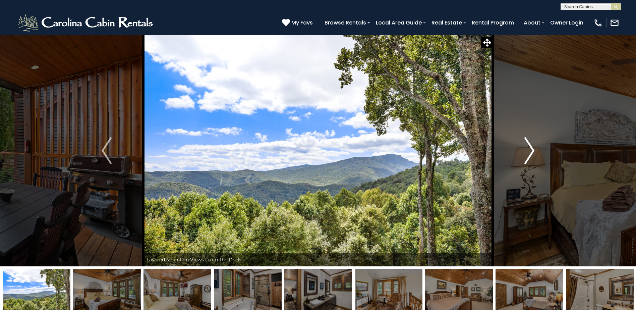
click at [529, 152] on img "Next" at bounding box center [530, 150] width 10 height 27
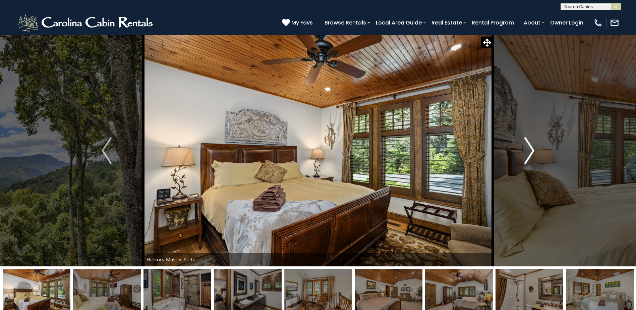
click at [529, 152] on img "Next" at bounding box center [530, 150] width 10 height 27
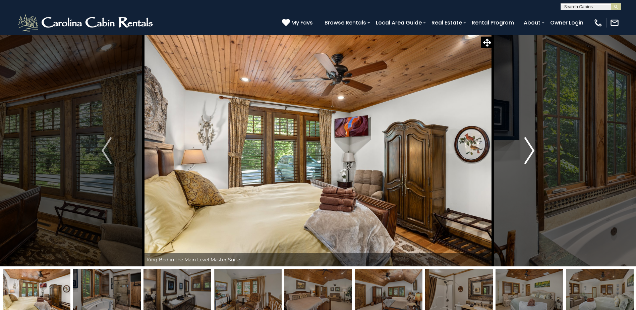
click at [529, 152] on img "Next" at bounding box center [530, 150] width 10 height 27
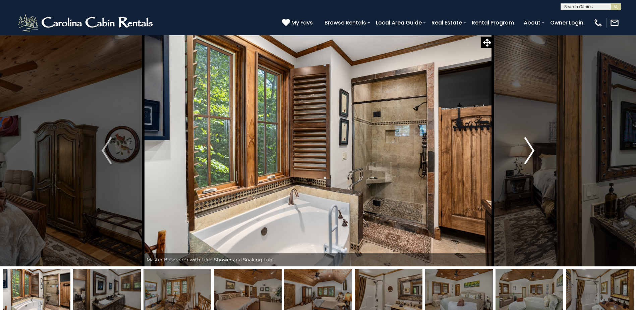
click at [529, 152] on img "Next" at bounding box center [530, 150] width 10 height 27
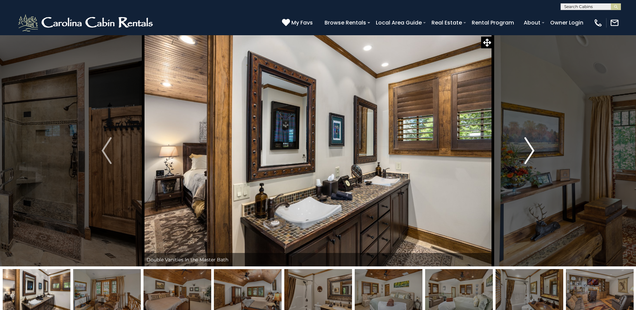
click at [529, 152] on img "Next" at bounding box center [530, 150] width 10 height 27
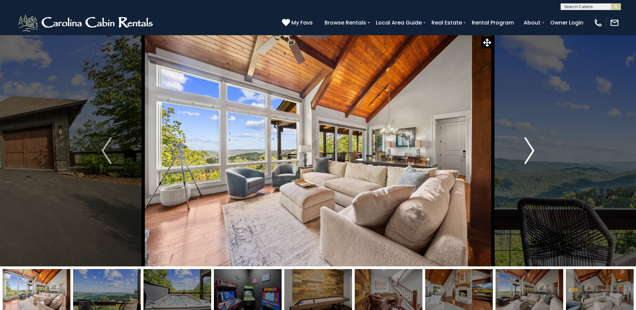
click at [525, 158] on img "Next" at bounding box center [530, 150] width 10 height 27
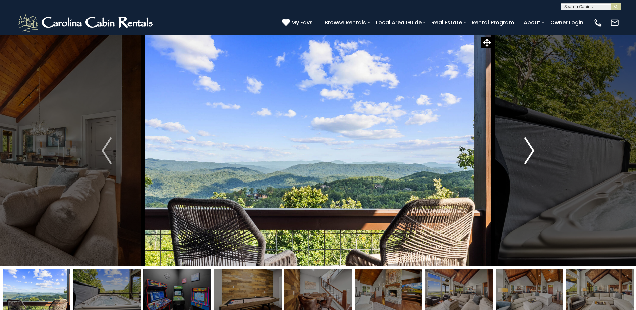
click at [525, 158] on img "Next" at bounding box center [530, 150] width 10 height 27
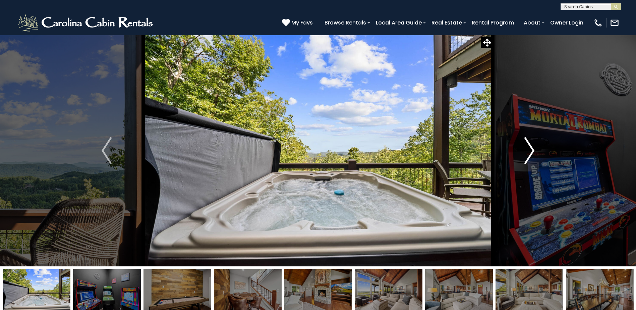
click at [526, 158] on img "Next" at bounding box center [530, 150] width 10 height 27
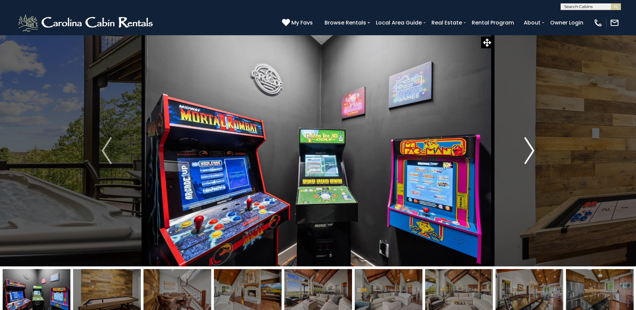
click at [526, 158] on img "Next" at bounding box center [530, 150] width 10 height 27
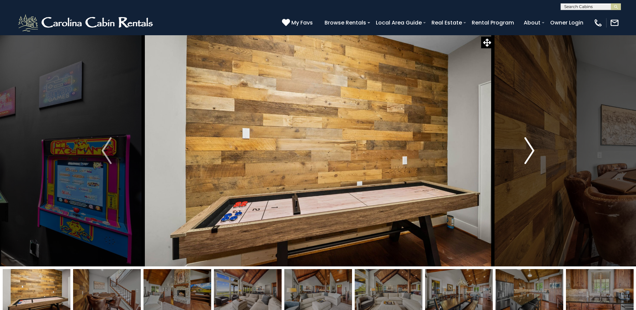
click at [526, 158] on img "Next" at bounding box center [530, 150] width 10 height 27
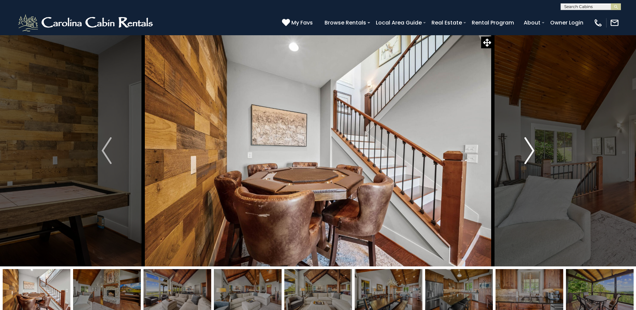
click at [526, 158] on img "Next" at bounding box center [530, 150] width 10 height 27
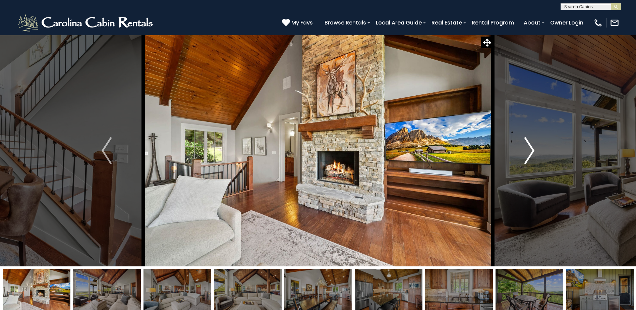
click at [526, 158] on img "Next" at bounding box center [530, 150] width 10 height 27
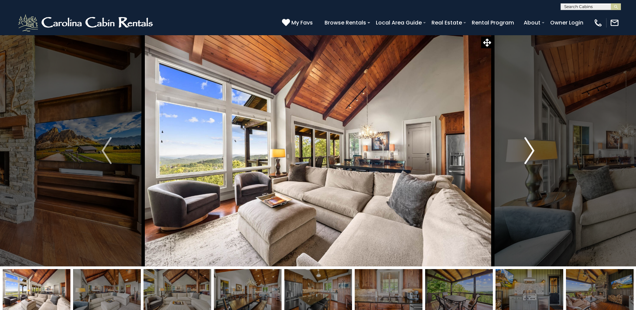
click at [526, 158] on img "Next" at bounding box center [530, 150] width 10 height 27
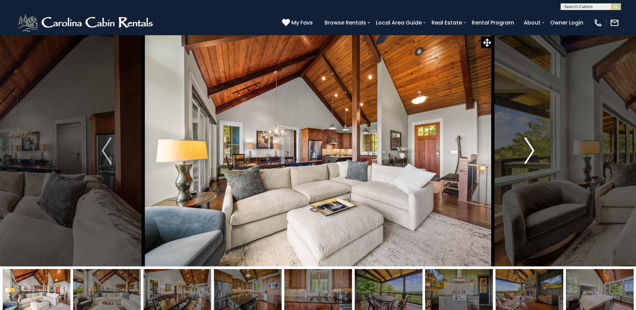
click at [526, 158] on img "Next" at bounding box center [530, 150] width 10 height 27
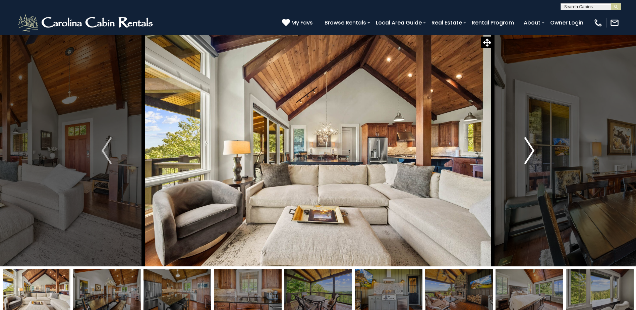
click at [526, 158] on img "Next" at bounding box center [530, 150] width 10 height 27
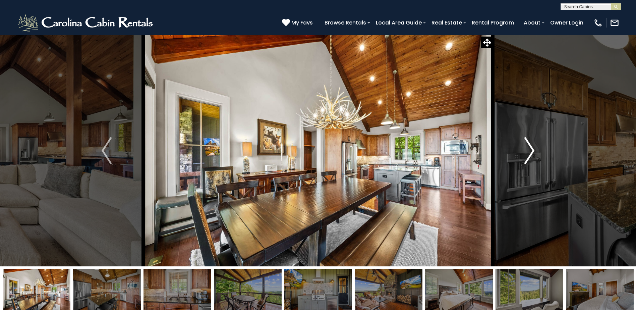
click at [526, 158] on img "Next" at bounding box center [530, 150] width 10 height 27
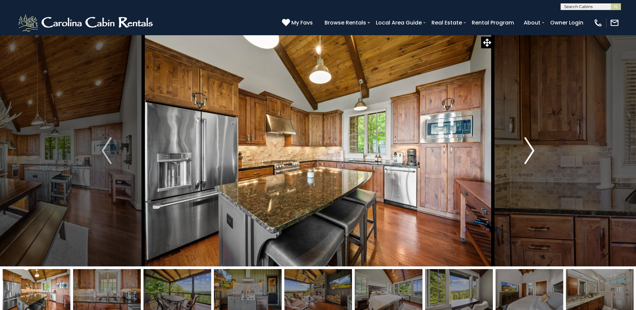
click at [526, 158] on img "Next" at bounding box center [530, 150] width 10 height 27
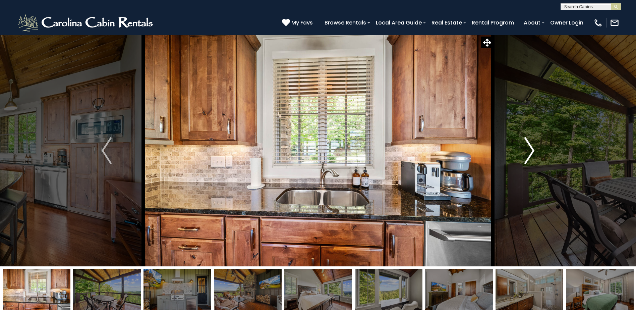
click at [526, 158] on img "Next" at bounding box center [530, 150] width 10 height 27
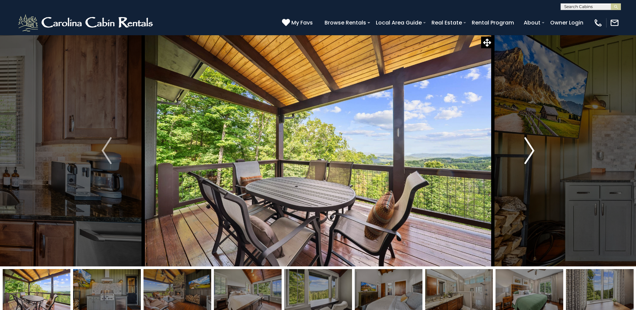
click at [526, 158] on img "Next" at bounding box center [530, 150] width 10 height 27
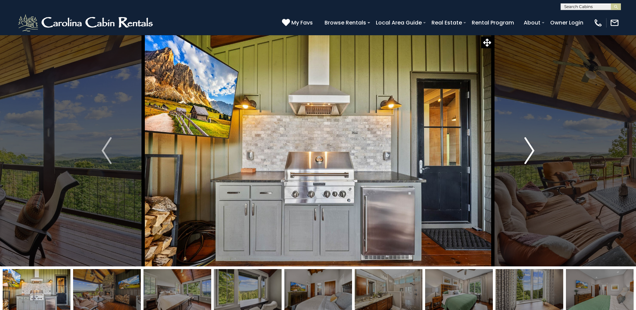
click at [526, 158] on img "Next" at bounding box center [530, 150] width 10 height 27
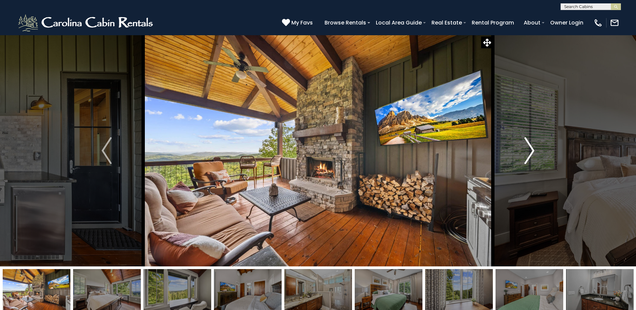
click at [526, 158] on img "Next" at bounding box center [530, 150] width 10 height 27
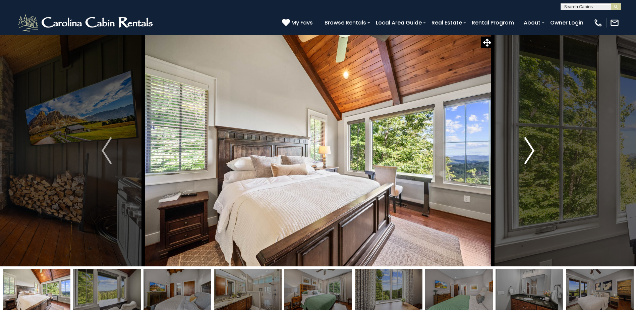
click at [526, 158] on img "Next" at bounding box center [530, 150] width 10 height 27
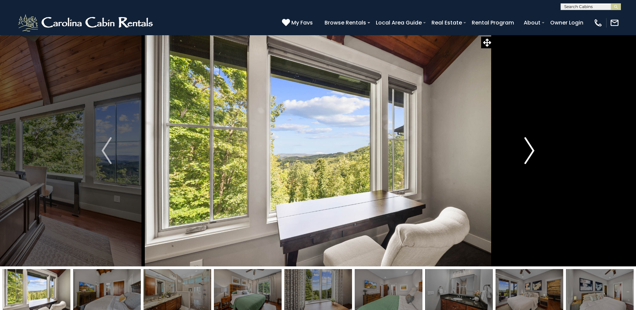
click at [526, 158] on img "Next" at bounding box center [530, 150] width 10 height 27
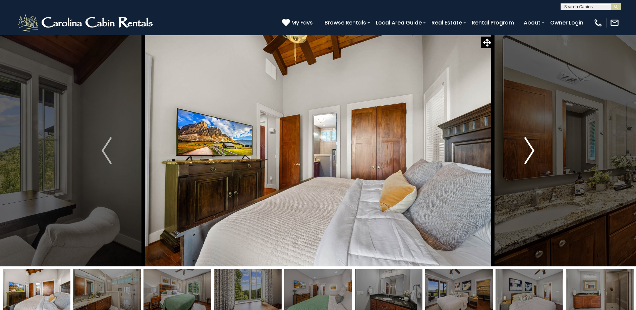
click at [526, 158] on img "Next" at bounding box center [530, 150] width 10 height 27
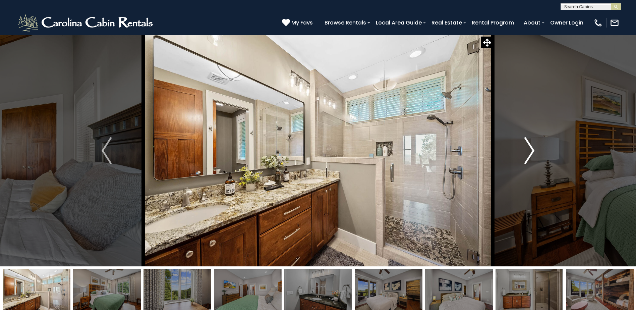
click at [526, 158] on img "Next" at bounding box center [530, 150] width 10 height 27
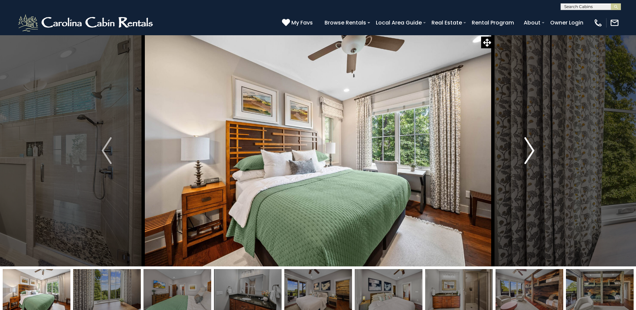
click at [526, 158] on img "Next" at bounding box center [530, 150] width 10 height 27
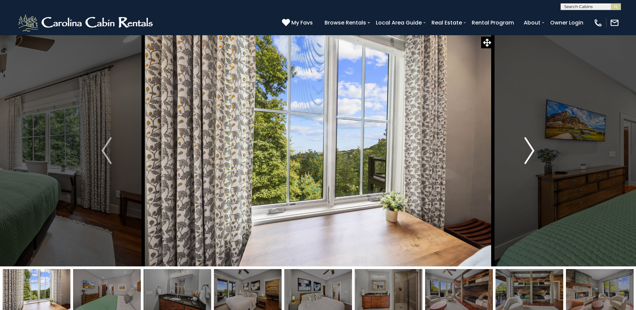
click at [526, 158] on img "Next" at bounding box center [530, 150] width 10 height 27
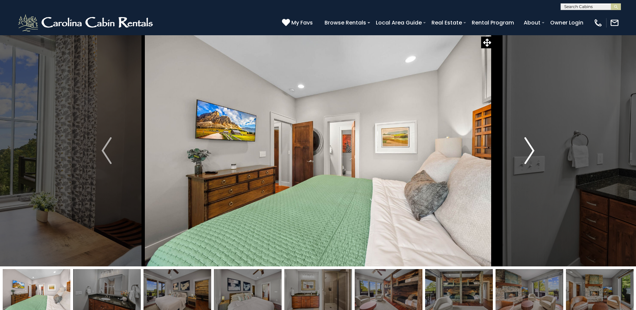
click at [526, 158] on img "Next" at bounding box center [530, 150] width 10 height 27
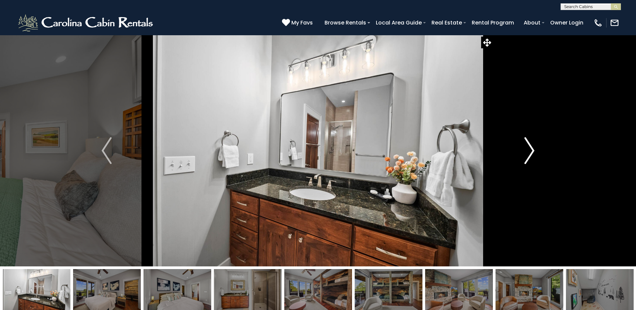
click at [526, 158] on img "Next" at bounding box center [530, 150] width 10 height 27
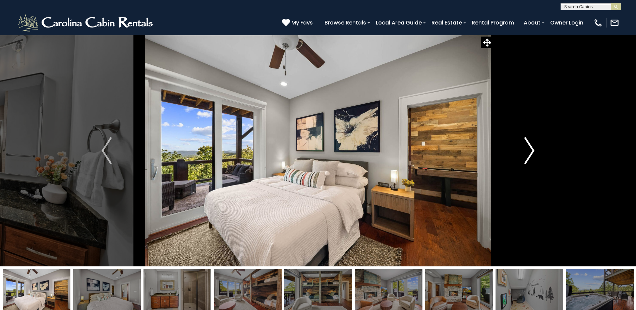
click at [526, 158] on img "Next" at bounding box center [530, 150] width 10 height 27
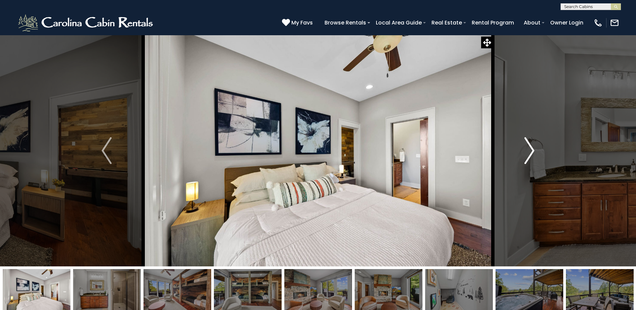
click at [526, 158] on img "Next" at bounding box center [530, 150] width 10 height 27
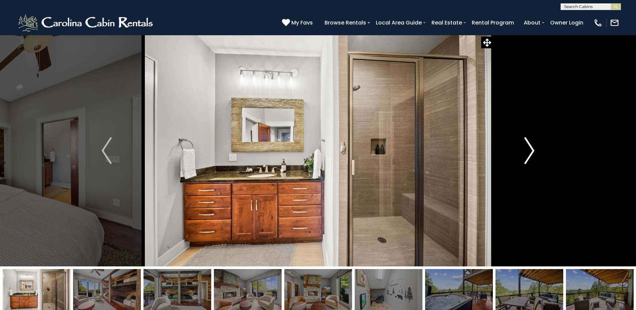
click at [526, 158] on img "Next" at bounding box center [530, 150] width 10 height 27
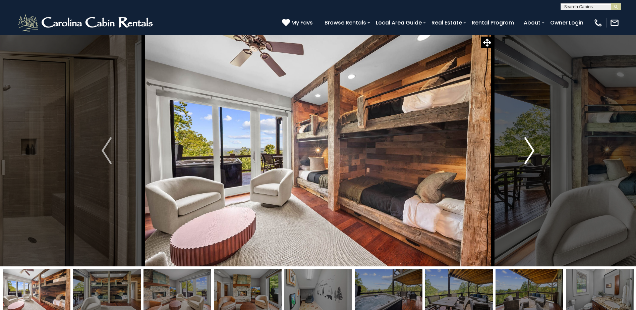
click at [526, 158] on img "Next" at bounding box center [530, 150] width 10 height 27
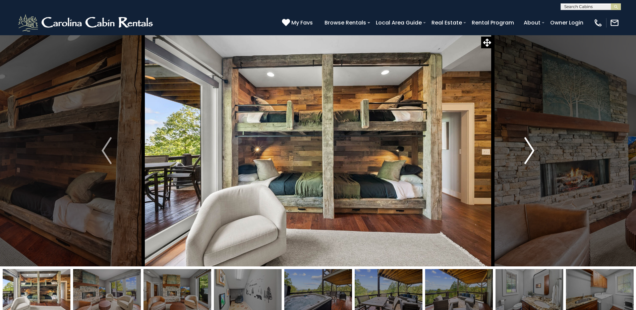
click at [526, 158] on img "Next" at bounding box center [530, 150] width 10 height 27
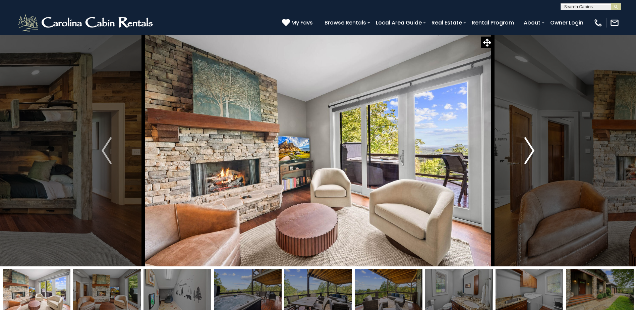
click at [526, 157] on img "Next" at bounding box center [530, 150] width 10 height 27
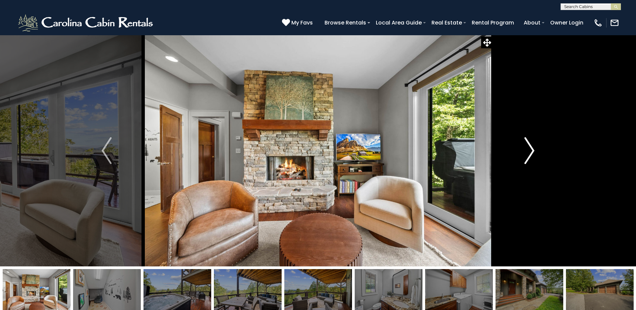
click at [526, 157] on img "Next" at bounding box center [530, 150] width 10 height 27
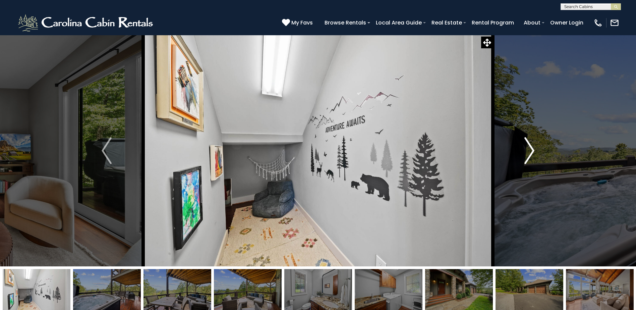
click at [526, 157] on img "Next" at bounding box center [530, 150] width 10 height 27
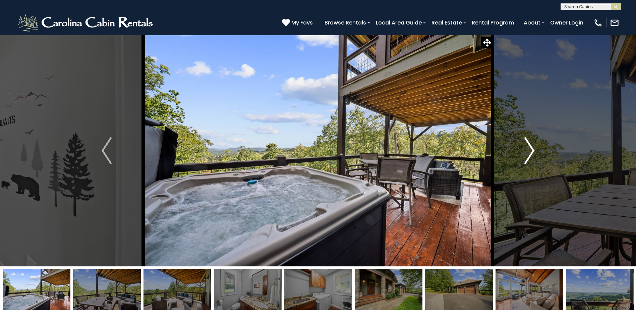
click at [526, 157] on img "Next" at bounding box center [530, 150] width 10 height 27
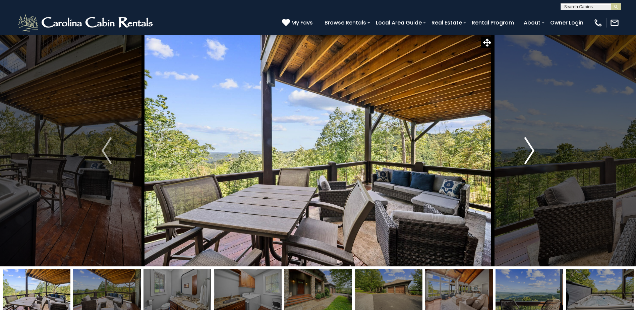
click at [526, 157] on img "Next" at bounding box center [530, 150] width 10 height 27
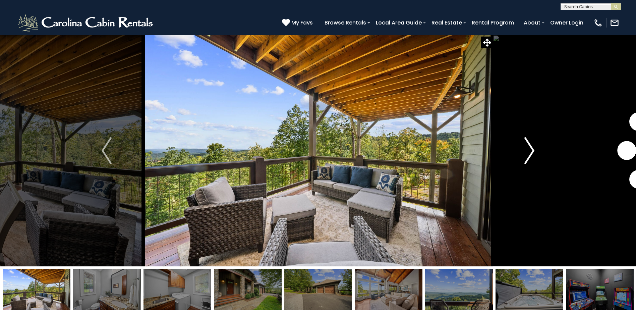
click at [526, 157] on img "Next" at bounding box center [530, 150] width 10 height 27
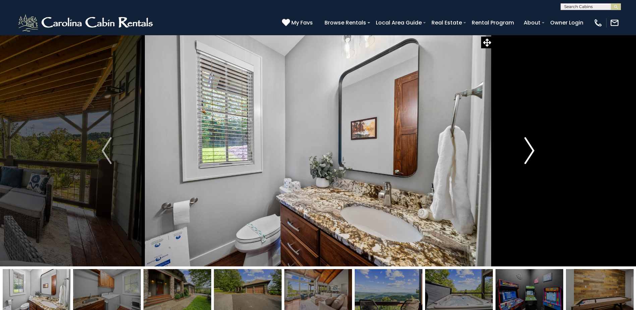
click at [526, 156] on img "Next" at bounding box center [530, 150] width 10 height 27
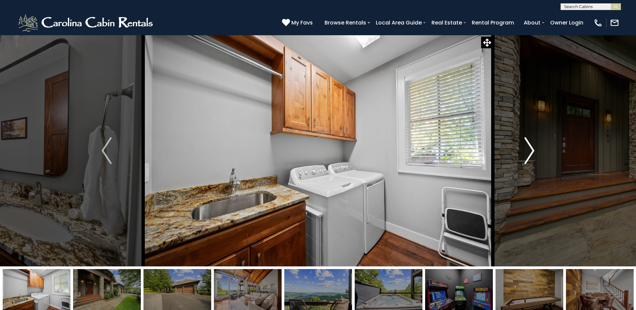
click at [526, 156] on img "Next" at bounding box center [530, 150] width 10 height 27
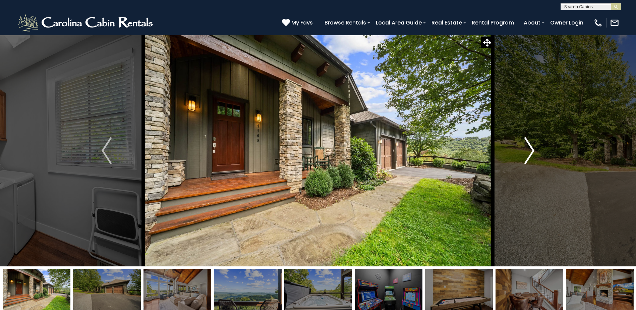
click at [526, 156] on img "Next" at bounding box center [530, 150] width 10 height 27
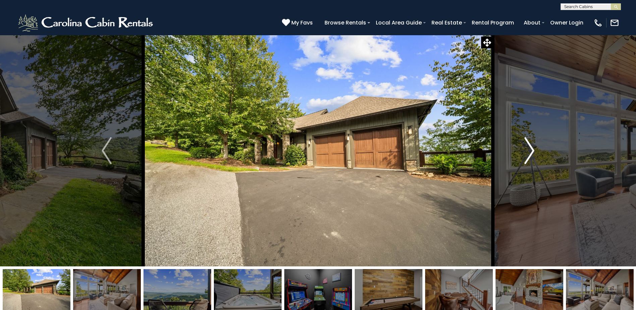
click at [526, 156] on img "Next" at bounding box center [530, 150] width 10 height 27
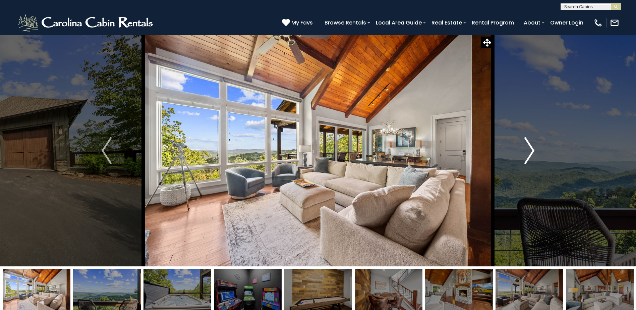
click at [526, 156] on img "Next" at bounding box center [530, 150] width 10 height 27
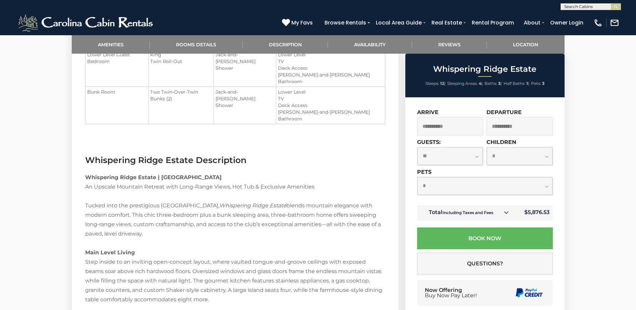
scroll to position [302, 0]
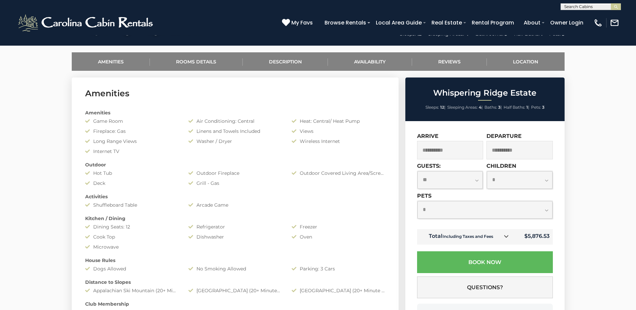
click at [508, 236] on icon at bounding box center [506, 236] width 5 height 5
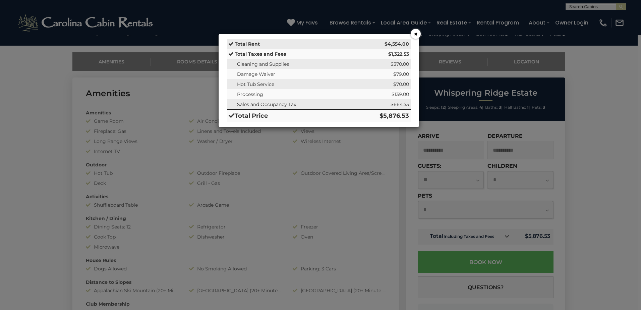
click at [417, 30] on button "×" at bounding box center [416, 34] width 10 height 10
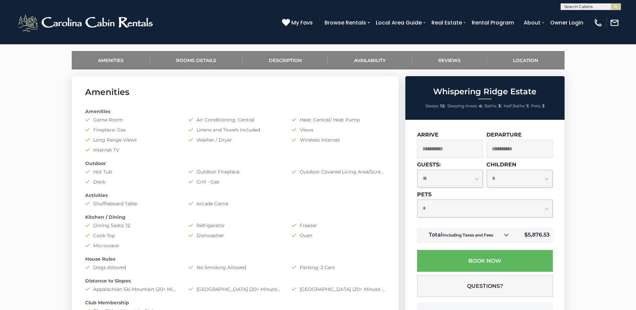
scroll to position [0, 0]
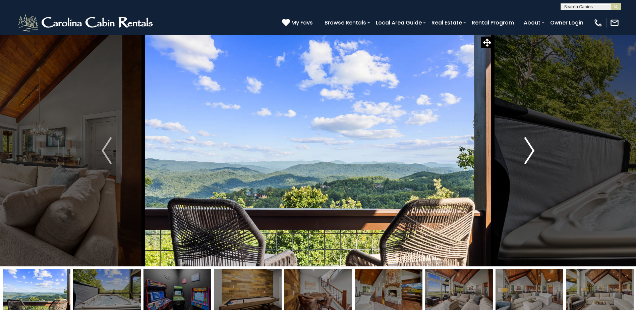
click at [528, 146] on img "Next" at bounding box center [530, 150] width 10 height 27
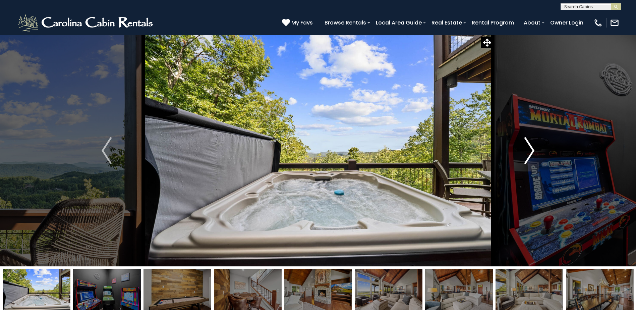
click at [528, 146] on img "Next" at bounding box center [530, 150] width 10 height 27
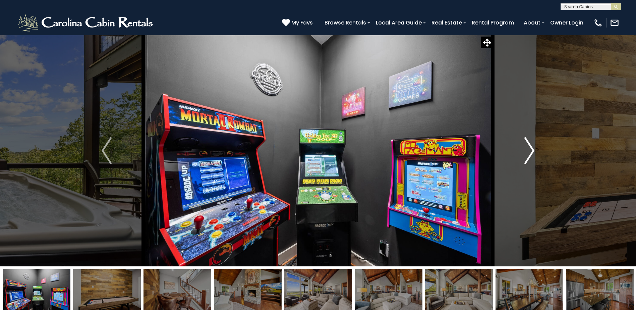
click at [528, 147] on img "Next" at bounding box center [530, 150] width 10 height 27
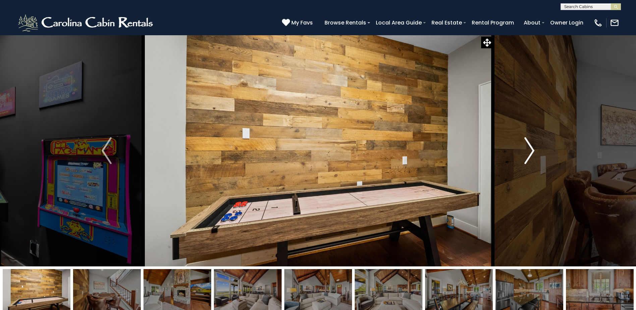
click at [528, 147] on img "Next" at bounding box center [530, 150] width 10 height 27
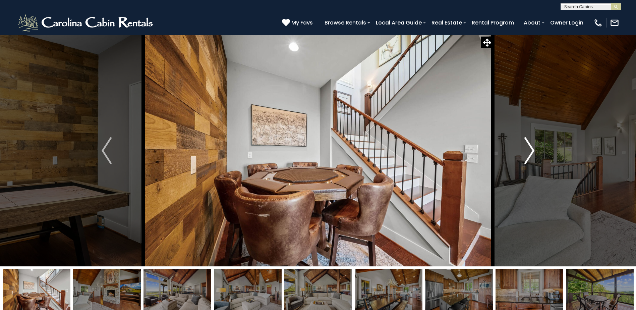
click at [528, 147] on img "Next" at bounding box center [530, 150] width 10 height 27
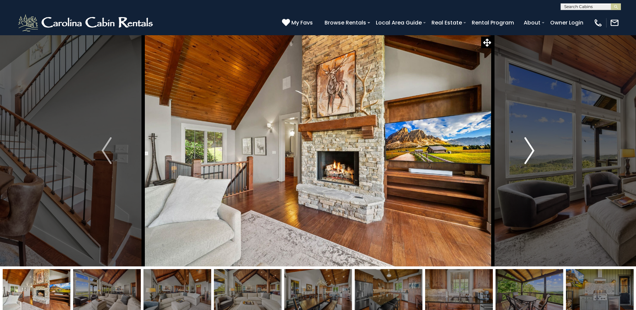
click at [528, 147] on img "Next" at bounding box center [530, 150] width 10 height 27
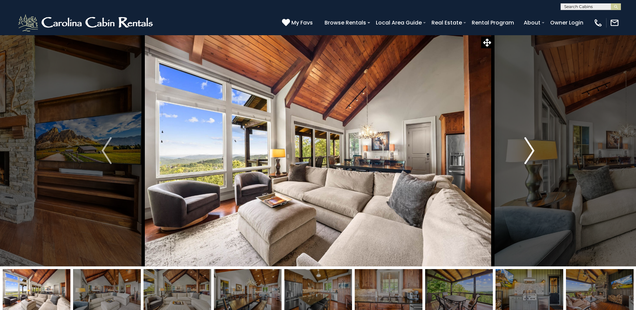
click at [528, 147] on img "Next" at bounding box center [530, 150] width 10 height 27
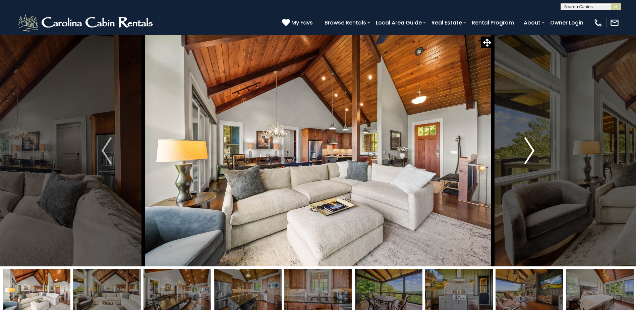
click at [528, 147] on img "Next" at bounding box center [530, 150] width 10 height 27
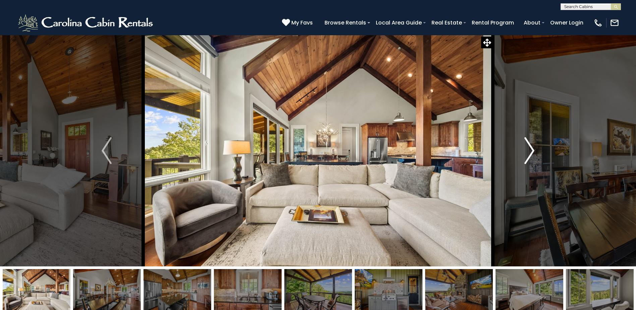
click at [528, 147] on img "Next" at bounding box center [530, 150] width 10 height 27
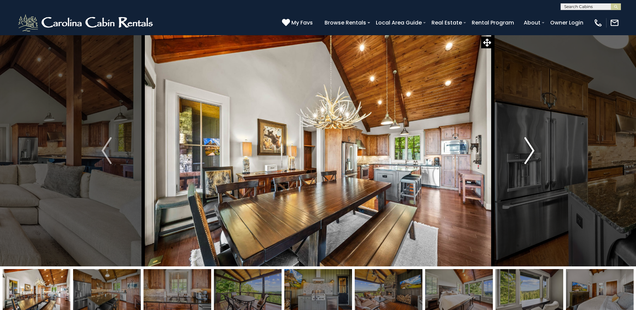
click at [528, 147] on img "Next" at bounding box center [530, 150] width 10 height 27
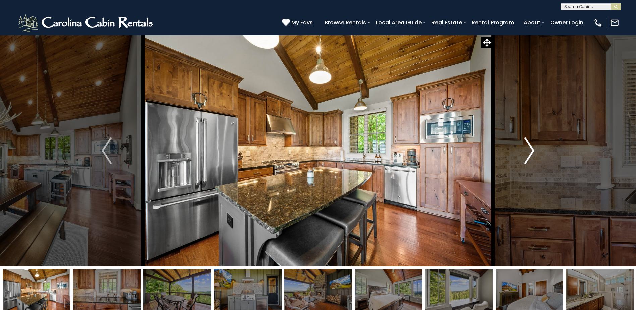
click at [528, 147] on img "Next" at bounding box center [530, 150] width 10 height 27
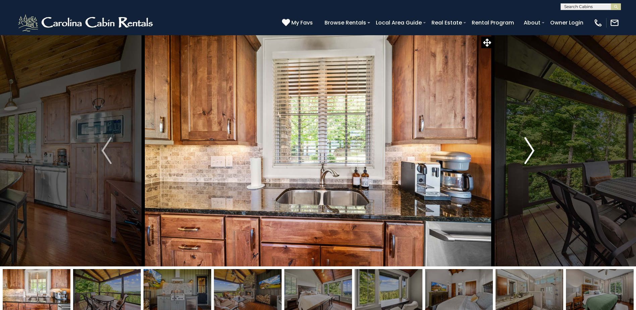
click at [528, 147] on img "Next" at bounding box center [530, 150] width 10 height 27
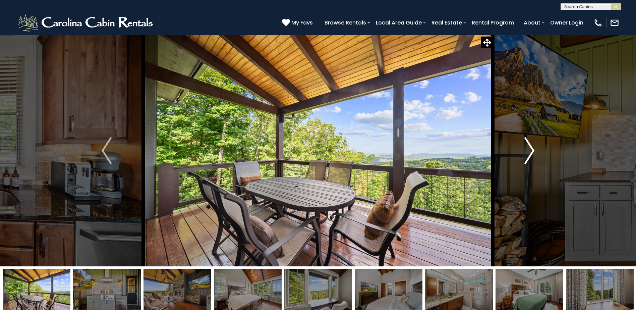
click at [528, 147] on img "Next" at bounding box center [530, 150] width 10 height 27
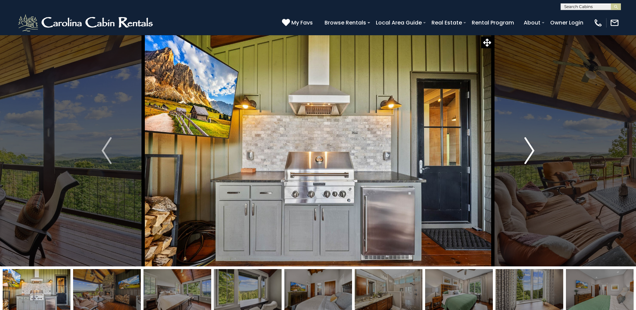
click at [528, 147] on img "Next" at bounding box center [530, 150] width 10 height 27
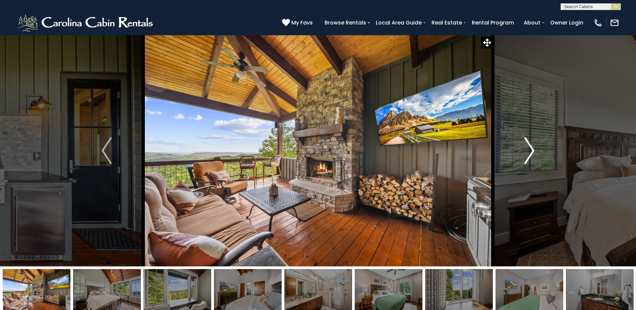
click at [528, 147] on img "Next" at bounding box center [530, 150] width 10 height 27
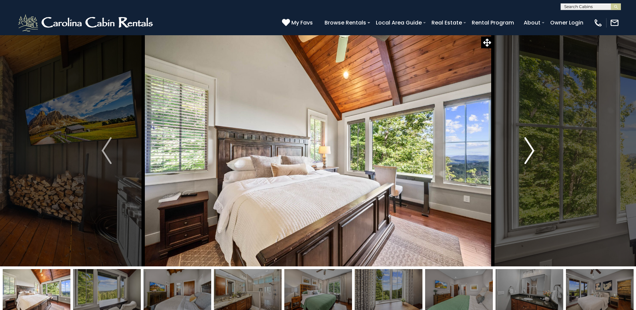
click at [528, 147] on img "Next" at bounding box center [530, 150] width 10 height 27
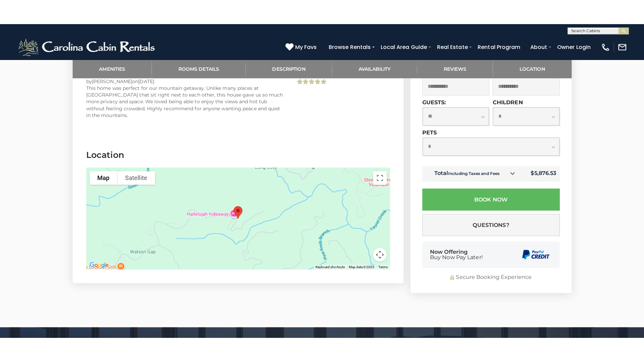
scroll to position [1711, 0]
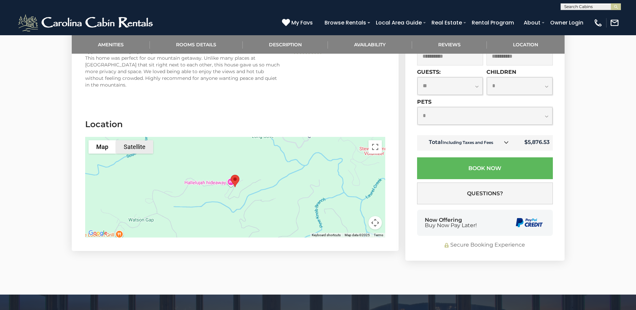
drag, startPoint x: 134, startPoint y: 132, endPoint x: 184, endPoint y: 168, distance: 61.1
click at [134, 140] on button "Satellite" at bounding box center [134, 146] width 37 height 13
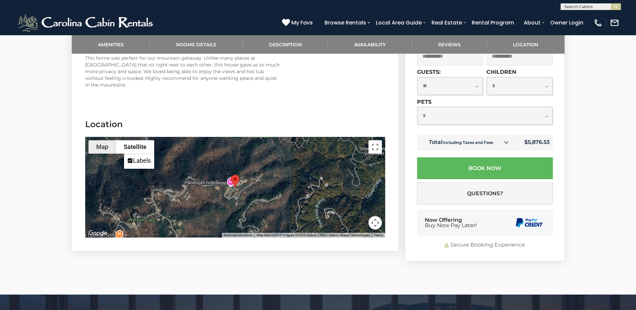
click at [96, 140] on button "Map" at bounding box center [103, 146] width 28 height 13
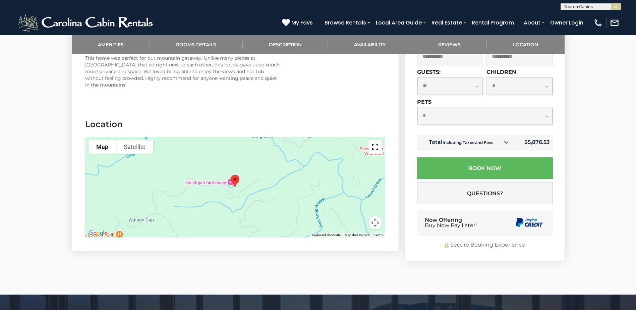
click at [376, 140] on button "Toggle fullscreen view" at bounding box center [375, 146] width 13 height 13
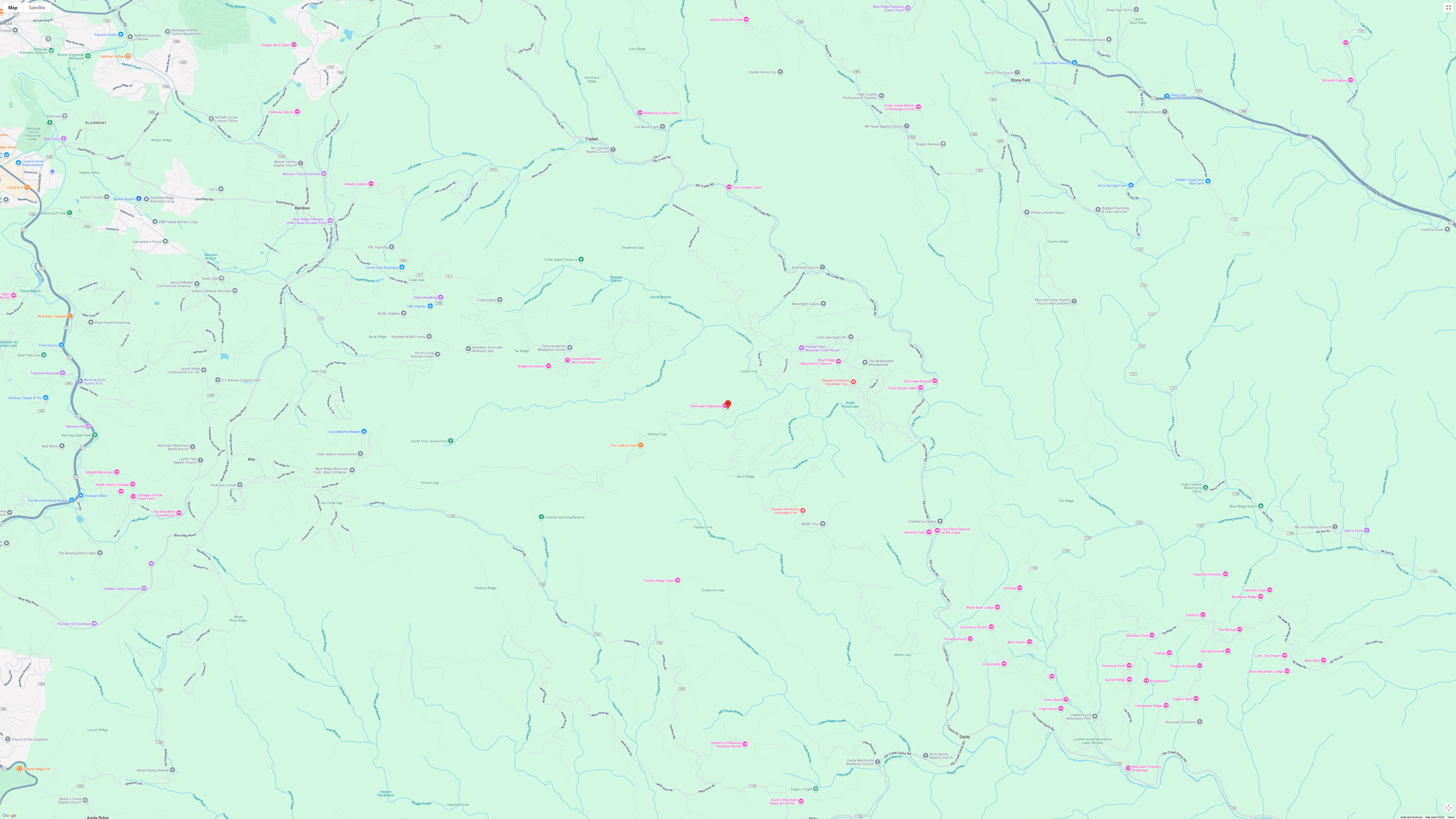
scroll to position [391, 0]
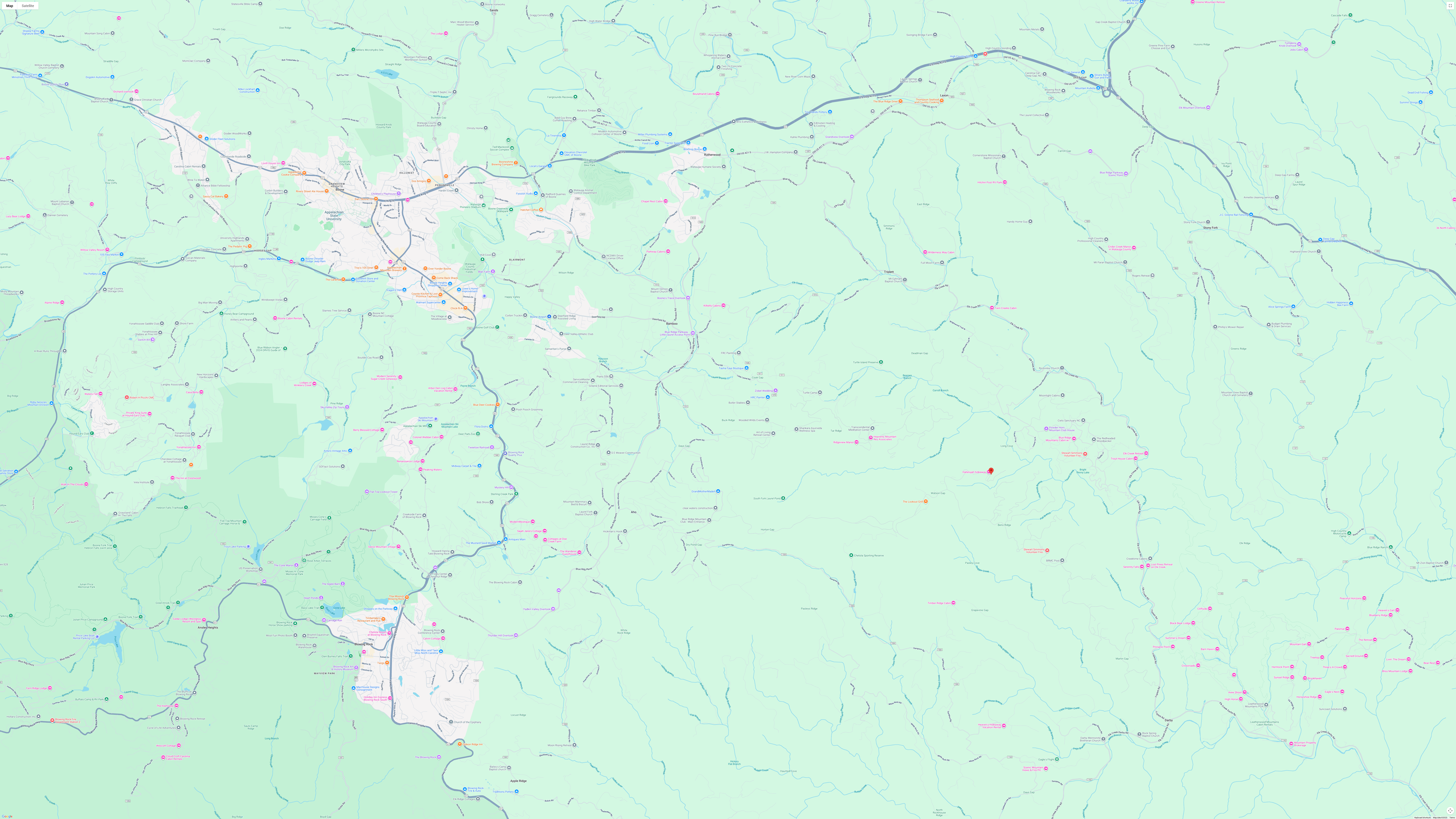
drag, startPoint x: 558, startPoint y: 389, endPoint x: 836, endPoint y: 454, distance: 285.5
click at [359, 175] on div at bounding box center [728, 409] width 1456 height 819
drag, startPoint x: 642, startPoint y: 375, endPoint x: 904, endPoint y: 522, distance: 300.4
click at [359, 175] on div at bounding box center [728, 409] width 1456 height 819
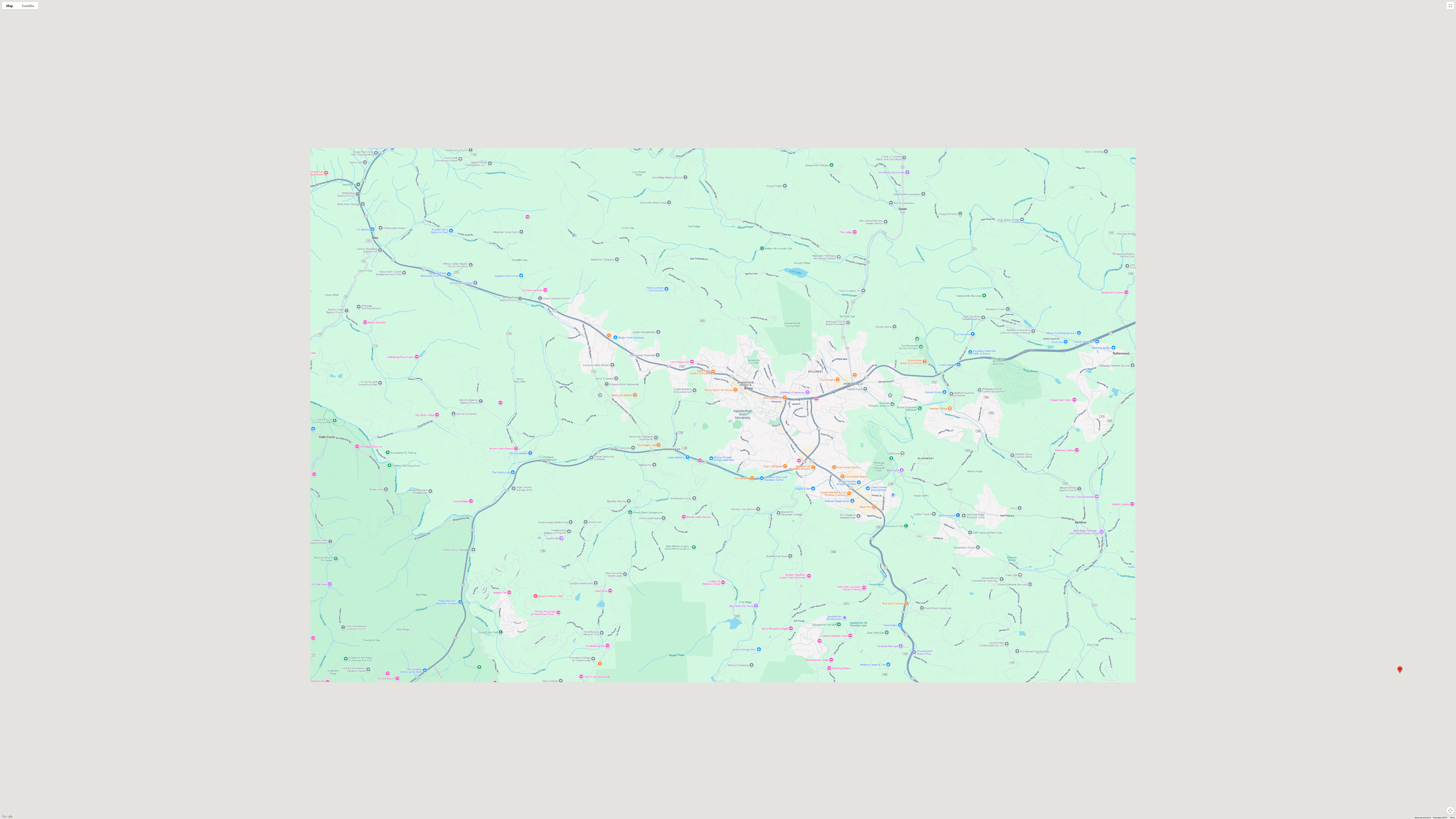
scroll to position [521, 0]
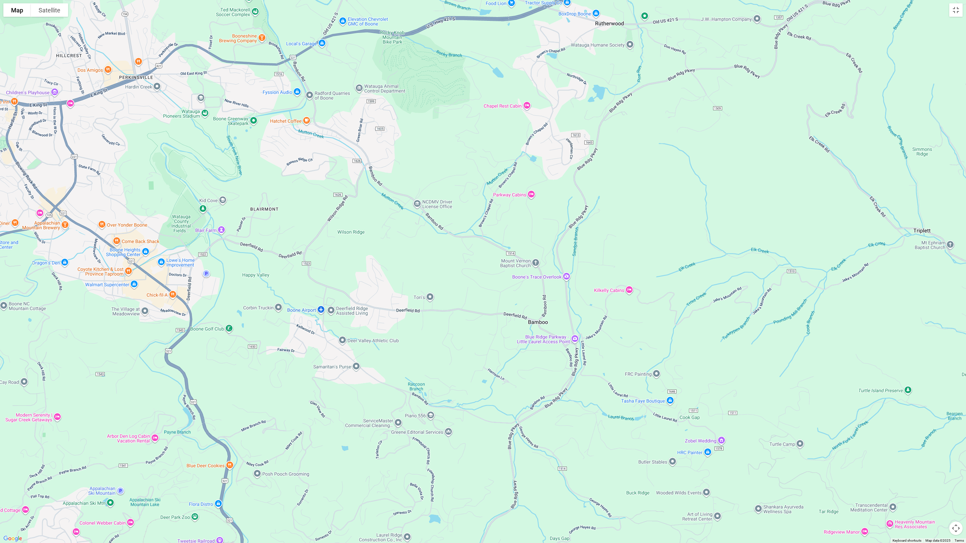
drag, startPoint x: 702, startPoint y: 341, endPoint x: 120, endPoint y: 191, distance: 601.0
click at [120, 191] on div at bounding box center [483, 271] width 966 height 543
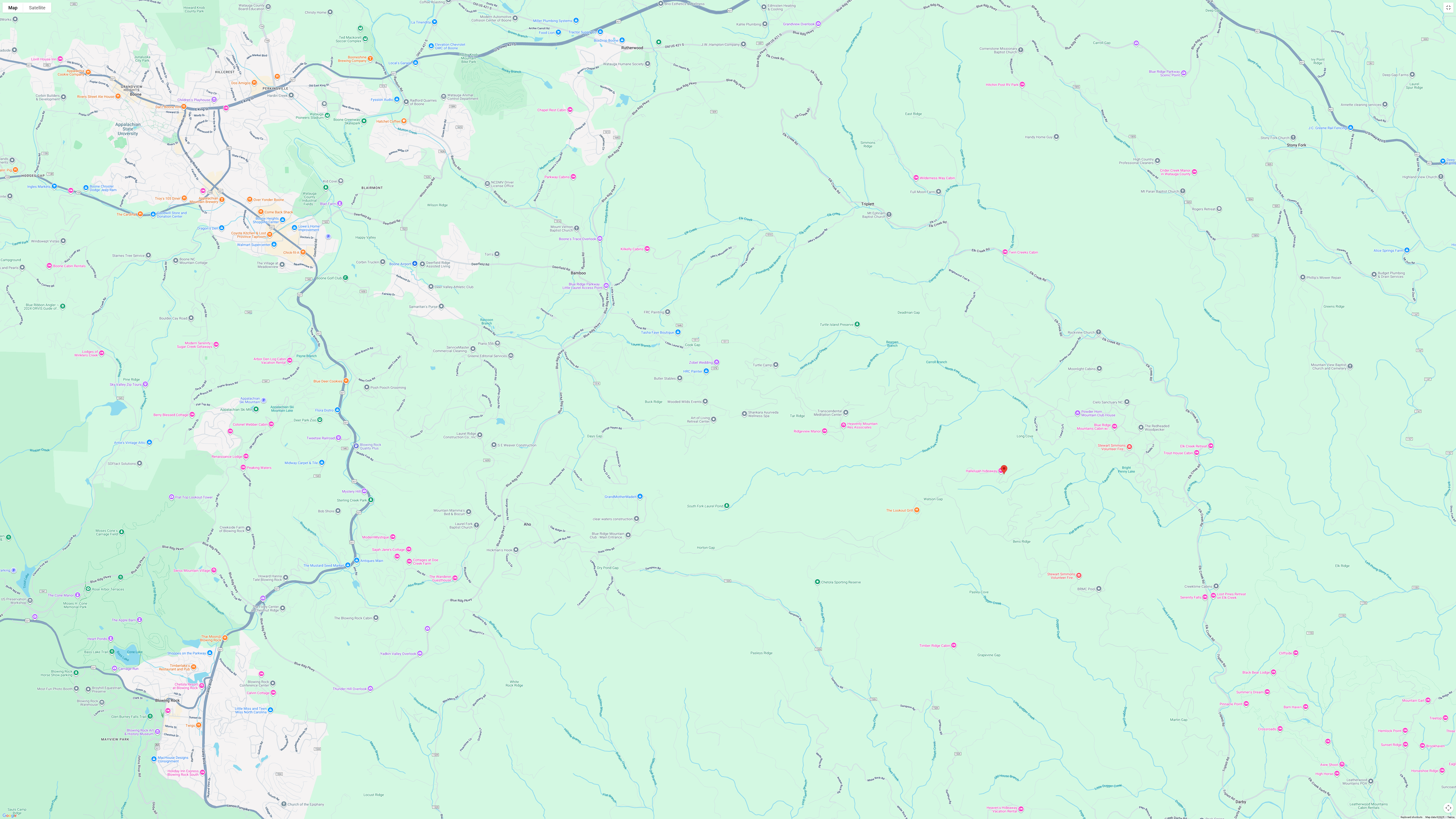
drag, startPoint x: 527, startPoint y: 327, endPoint x: 524, endPoint y: 324, distance: 4.2
click at [479, 234] on div at bounding box center [728, 409] width 1456 height 819
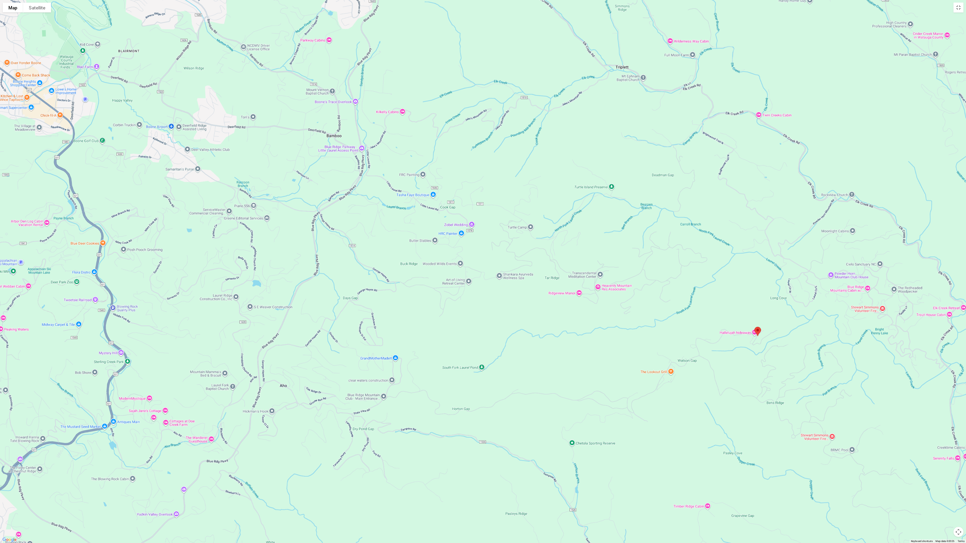
scroll to position [692, 0]
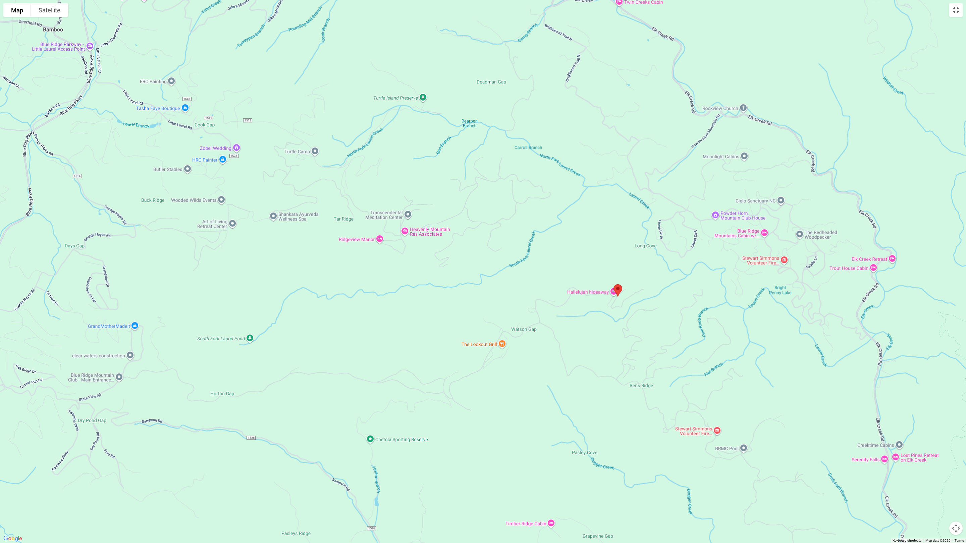
drag, startPoint x: 417, startPoint y: 361, endPoint x: 413, endPoint y: 365, distance: 5.7
click at [414, 310] on div at bounding box center [483, 271] width 966 height 543
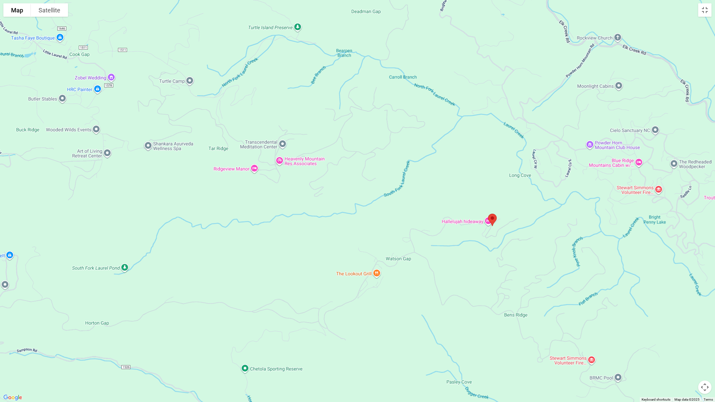
click at [492, 217] on img "Whispering Ridge Estate" at bounding box center [493, 220] width 14 height 18
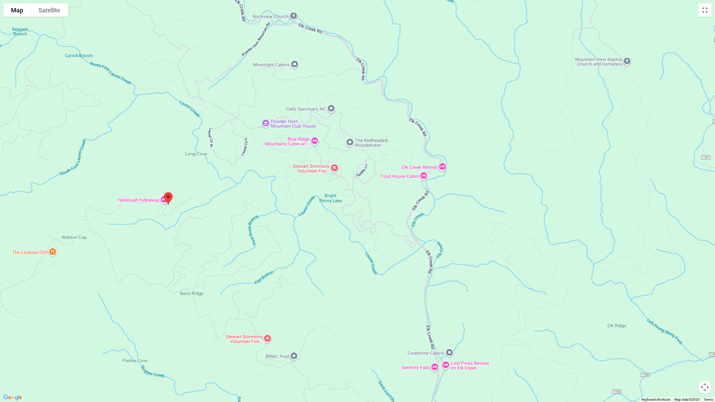
drag, startPoint x: 542, startPoint y: 274, endPoint x: 215, endPoint y: 249, distance: 328.3
click at [215, 249] on div at bounding box center [357, 201] width 715 height 402
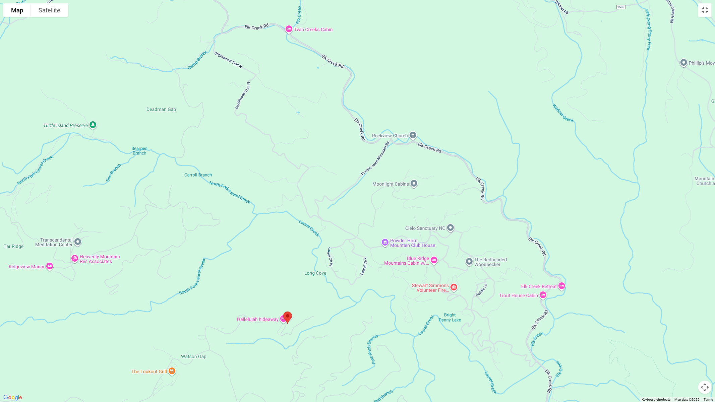
drag, startPoint x: 559, startPoint y: 246, endPoint x: 677, endPoint y: 366, distance: 167.9
click at [636, 310] on div at bounding box center [357, 201] width 715 height 402
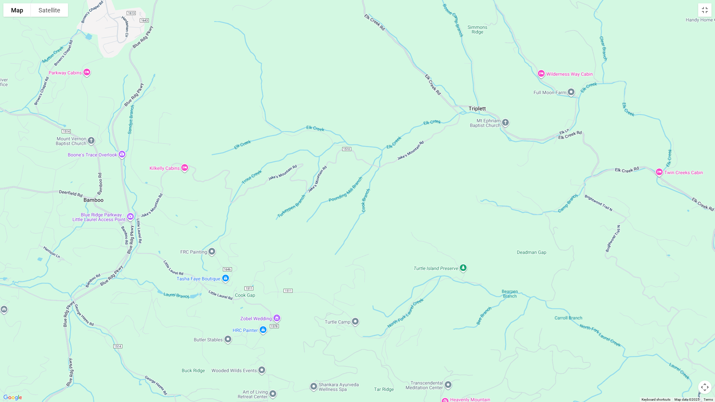
drag, startPoint x: 276, startPoint y: 135, endPoint x: 651, endPoint y: 281, distance: 401.9
click at [636, 281] on div at bounding box center [357, 201] width 715 height 402
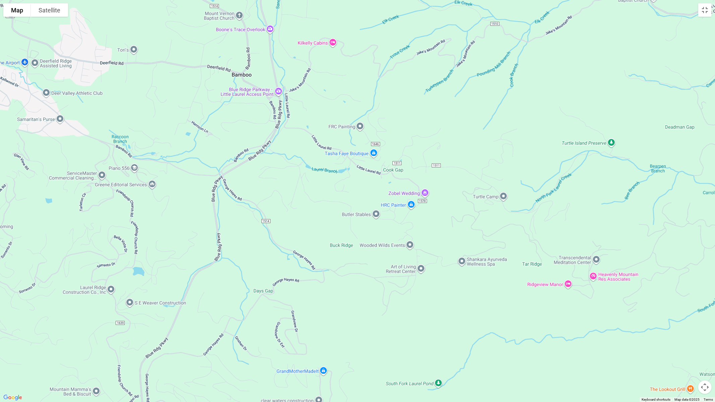
drag, startPoint x: 387, startPoint y: 254, endPoint x: 487, endPoint y: 173, distance: 128.1
click at [502, 166] on div at bounding box center [357, 201] width 715 height 402
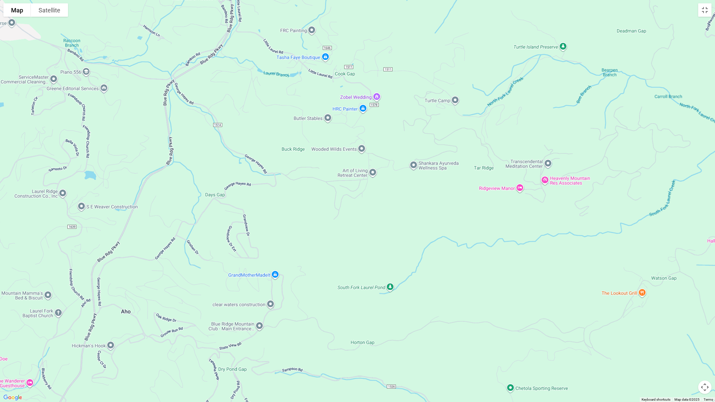
drag, startPoint x: 489, startPoint y: 244, endPoint x: 463, endPoint y: 189, distance: 60.2
click at [463, 189] on div at bounding box center [357, 201] width 715 height 402
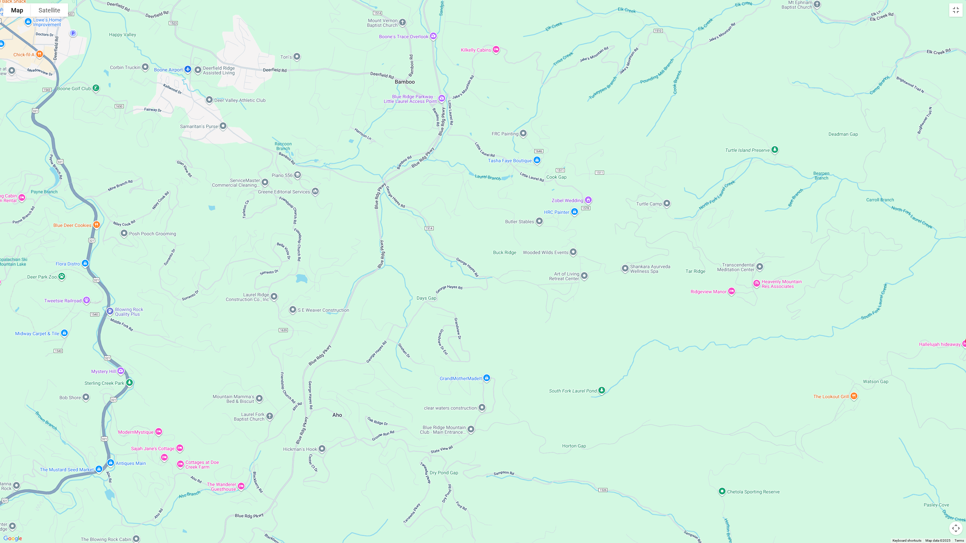
drag, startPoint x: 512, startPoint y: 327, endPoint x: 582, endPoint y: 356, distance: 76.2
click at [582, 310] on div at bounding box center [483, 271] width 966 height 543
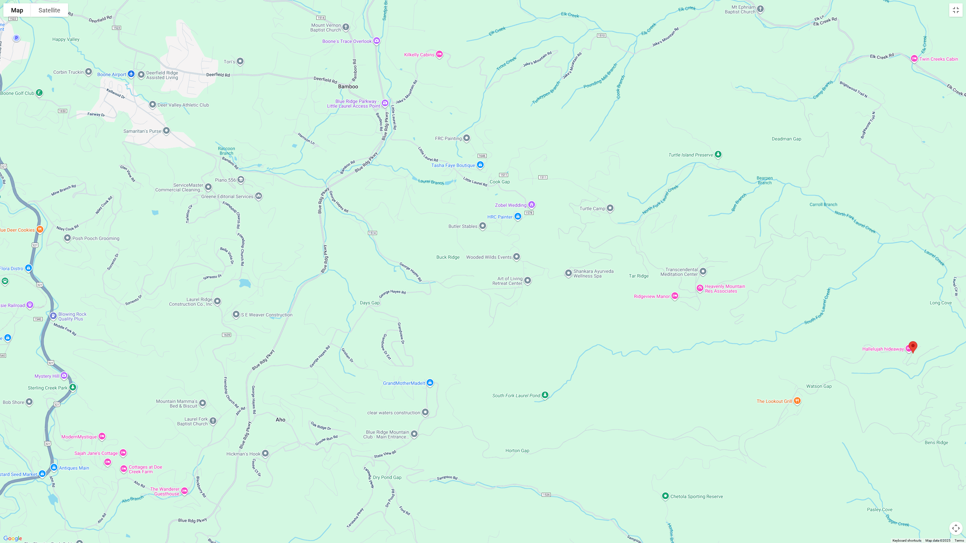
drag, startPoint x: 795, startPoint y: 368, endPoint x: 702, endPoint y: 363, distance: 93.0
click at [636, 310] on div at bounding box center [483, 271] width 966 height 543
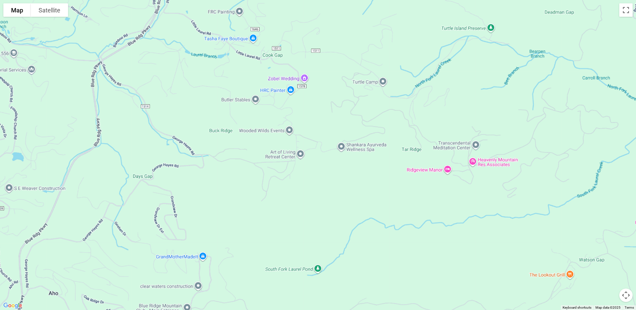
scroll to position [67, 0]
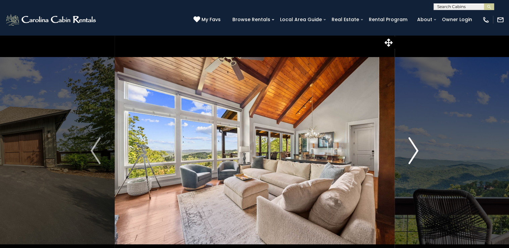
click at [408, 149] on button "Next" at bounding box center [413, 150] width 38 height 231
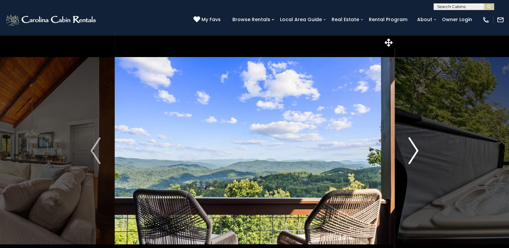
click at [408, 149] on button "Next" at bounding box center [413, 150] width 38 height 231
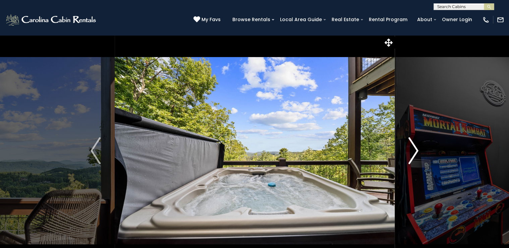
click at [408, 149] on button "Next" at bounding box center [413, 150] width 38 height 231
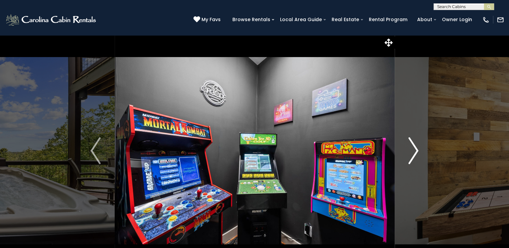
click at [408, 149] on button "Next" at bounding box center [413, 150] width 38 height 231
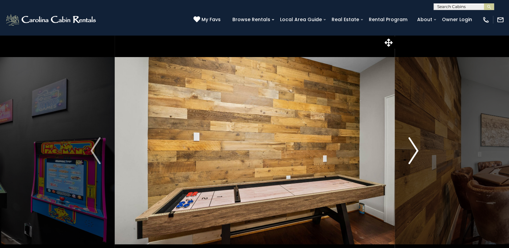
click at [408, 149] on button "Next" at bounding box center [413, 150] width 38 height 231
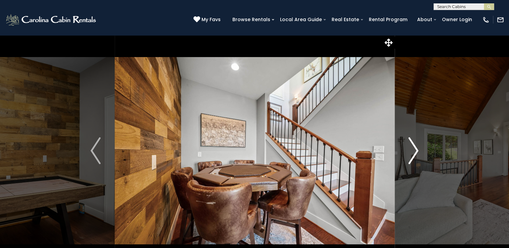
click at [408, 149] on button "Next" at bounding box center [413, 150] width 38 height 231
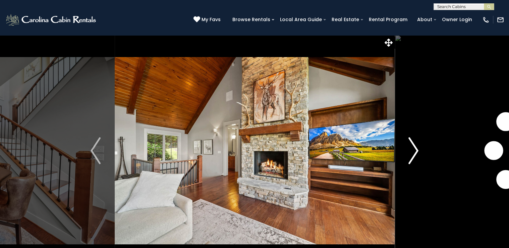
click at [408, 149] on button "Next" at bounding box center [413, 150] width 38 height 231
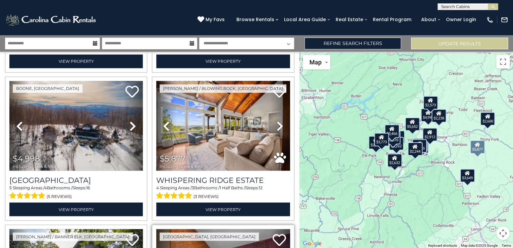
scroll to position [590, 0]
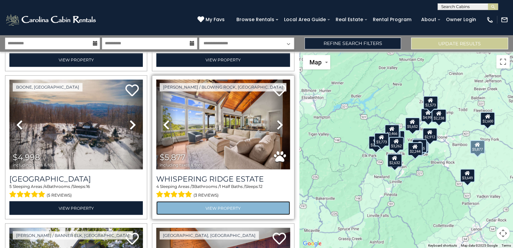
click at [228, 205] on link "View Property" at bounding box center [222, 208] width 133 height 14
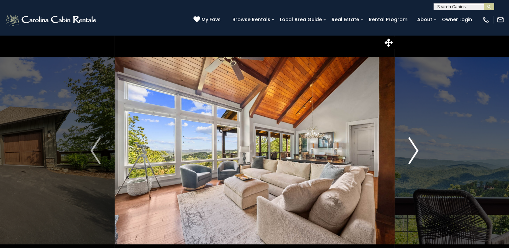
click at [411, 154] on img "Next" at bounding box center [414, 150] width 10 height 27
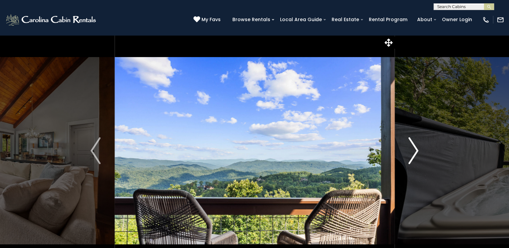
click at [411, 154] on img "Next" at bounding box center [414, 150] width 10 height 27
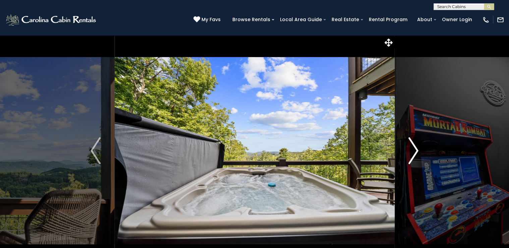
click at [411, 154] on img "Next" at bounding box center [414, 150] width 10 height 27
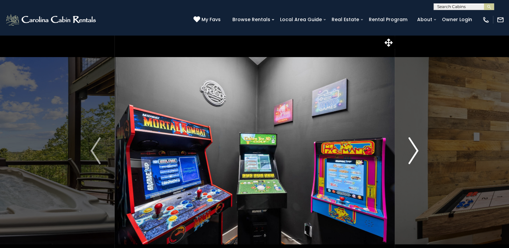
click at [411, 154] on img "Next" at bounding box center [414, 150] width 10 height 27
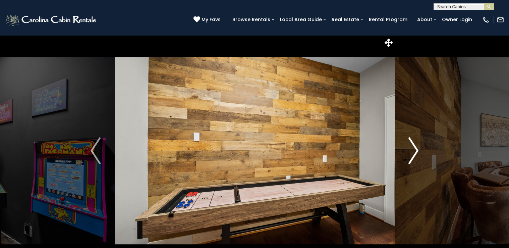
click at [411, 154] on img "Next" at bounding box center [414, 150] width 10 height 27
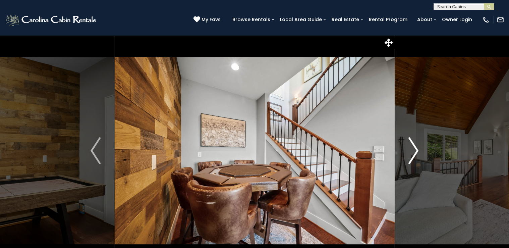
click at [411, 154] on img "Next" at bounding box center [414, 150] width 10 height 27
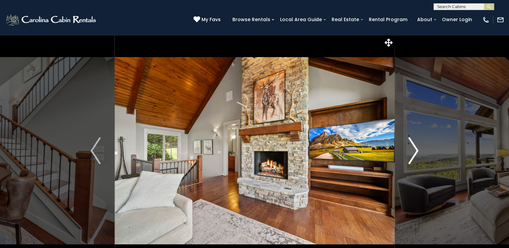
click at [411, 154] on img "Next" at bounding box center [414, 150] width 10 height 27
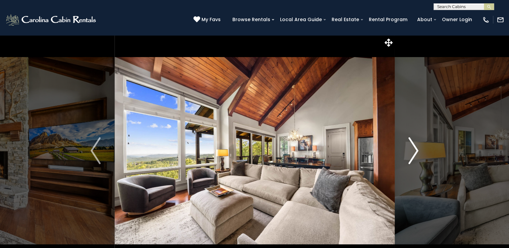
click at [411, 154] on img "Next" at bounding box center [414, 150] width 10 height 27
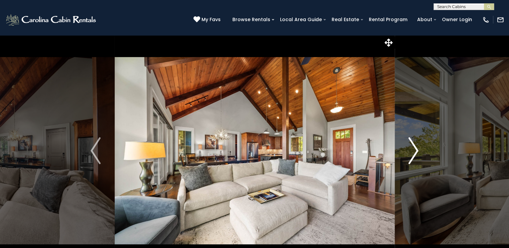
click at [411, 153] on img "Next" at bounding box center [414, 150] width 10 height 27
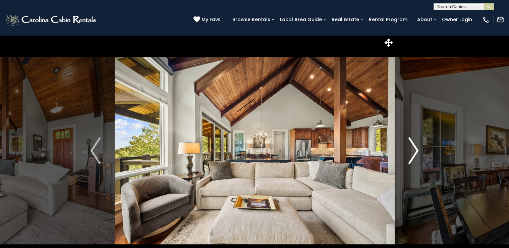
click at [411, 153] on img "Next" at bounding box center [414, 150] width 10 height 27
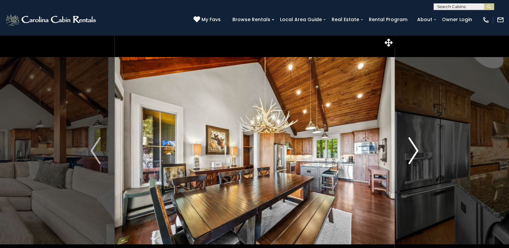
click at [411, 153] on img "Next" at bounding box center [414, 150] width 10 height 27
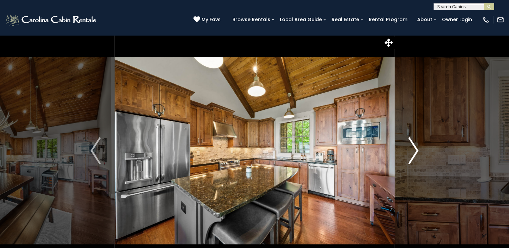
click at [411, 153] on img "Next" at bounding box center [414, 150] width 10 height 27
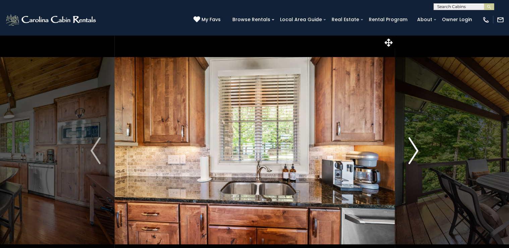
click at [411, 153] on img "Next" at bounding box center [414, 150] width 10 height 27
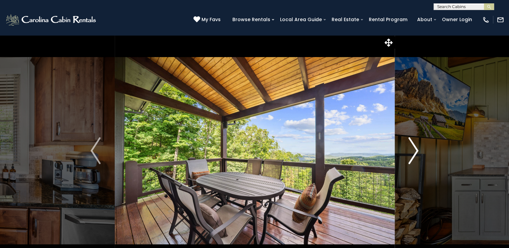
click at [411, 153] on img "Next" at bounding box center [414, 150] width 10 height 27
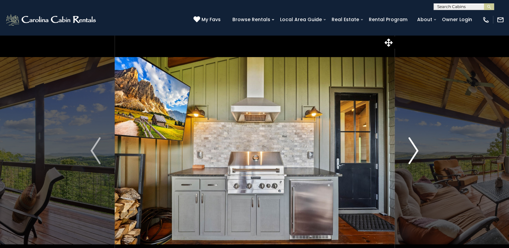
click at [411, 153] on img "Next" at bounding box center [414, 150] width 10 height 27
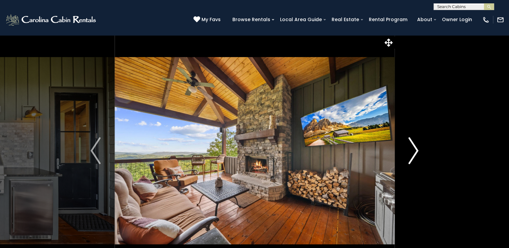
click at [411, 153] on img "Next" at bounding box center [414, 150] width 10 height 27
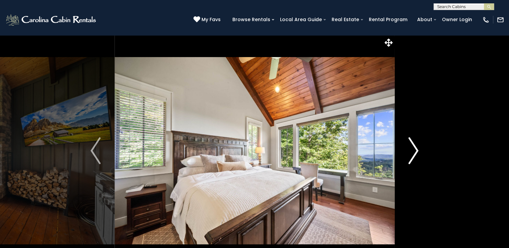
click at [411, 153] on img "Next" at bounding box center [414, 150] width 10 height 27
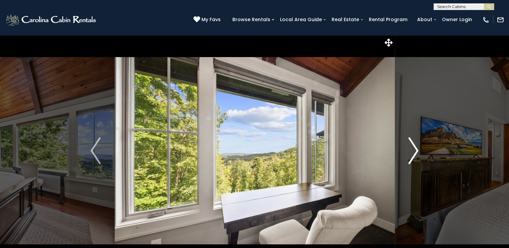
click at [411, 153] on img "Next" at bounding box center [414, 150] width 10 height 27
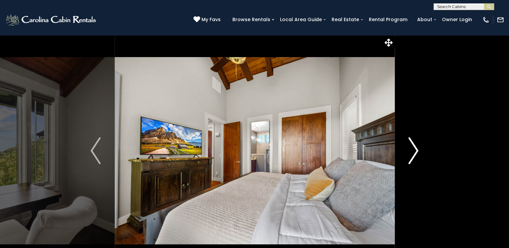
click at [411, 153] on img "Next" at bounding box center [414, 150] width 10 height 27
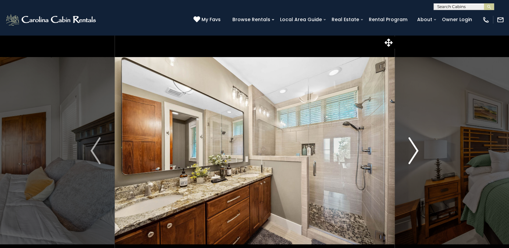
click at [411, 153] on img "Next" at bounding box center [414, 150] width 10 height 27
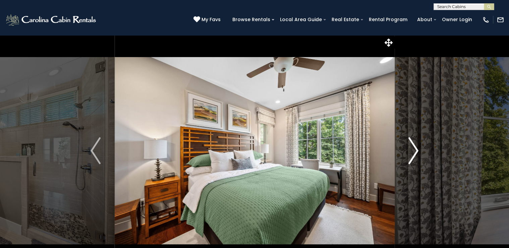
click at [411, 153] on img "Next" at bounding box center [414, 150] width 10 height 27
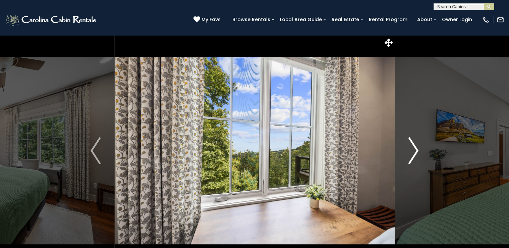
click at [411, 153] on img "Next" at bounding box center [414, 150] width 10 height 27
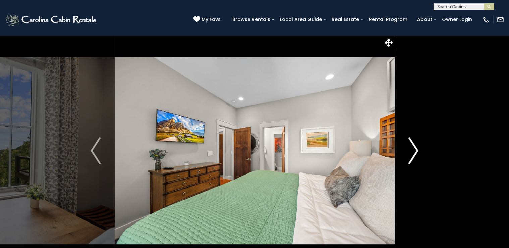
click at [411, 153] on img "Next" at bounding box center [414, 150] width 10 height 27
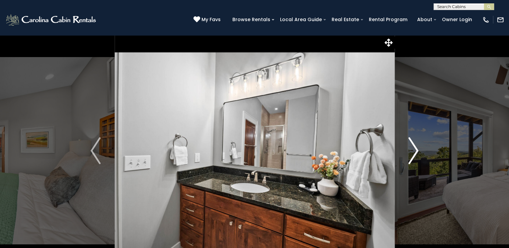
click at [411, 153] on img "Next" at bounding box center [414, 150] width 10 height 27
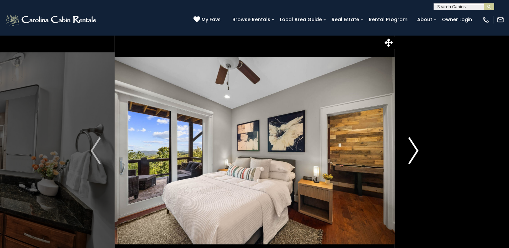
click at [410, 153] on img "Next" at bounding box center [414, 150] width 10 height 27
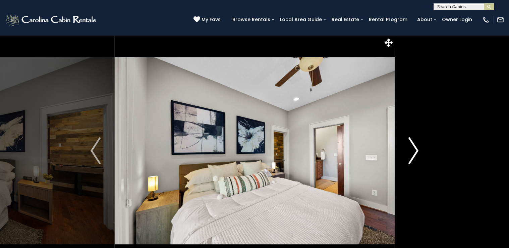
click at [410, 153] on img "Next" at bounding box center [414, 150] width 10 height 27
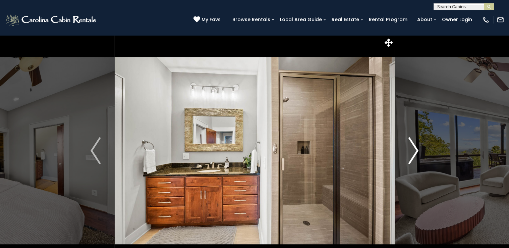
click at [410, 153] on img "Next" at bounding box center [414, 150] width 10 height 27
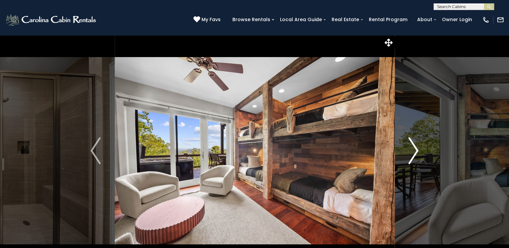
click at [410, 153] on img "Next" at bounding box center [414, 150] width 10 height 27
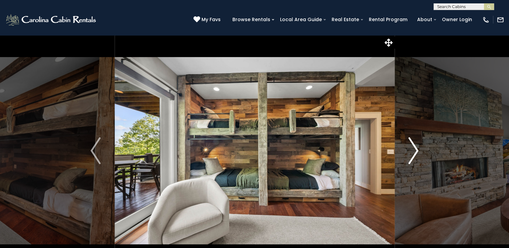
click at [414, 155] on img "Next" at bounding box center [414, 150] width 10 height 27
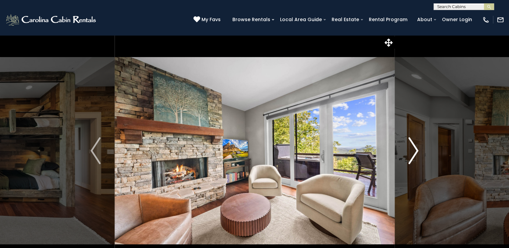
click at [414, 155] on img "Next" at bounding box center [414, 150] width 10 height 27
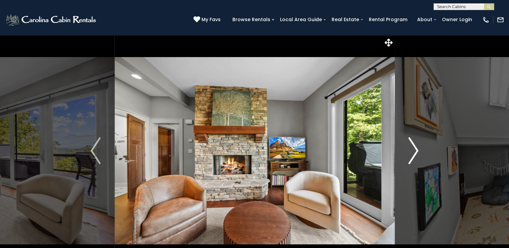
click at [414, 155] on img "Next" at bounding box center [414, 150] width 10 height 27
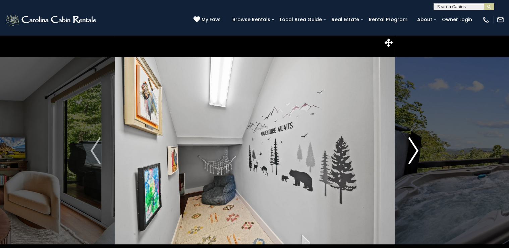
click at [414, 155] on img "Next" at bounding box center [414, 150] width 10 height 27
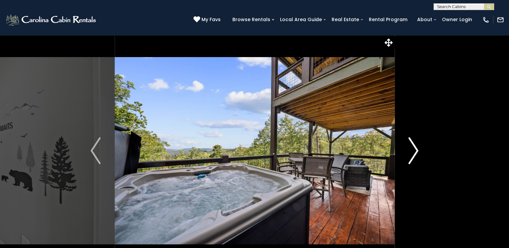
click at [414, 155] on img "Next" at bounding box center [414, 150] width 10 height 27
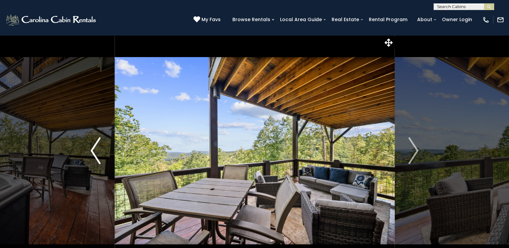
click at [95, 153] on img "Previous" at bounding box center [96, 150] width 10 height 27
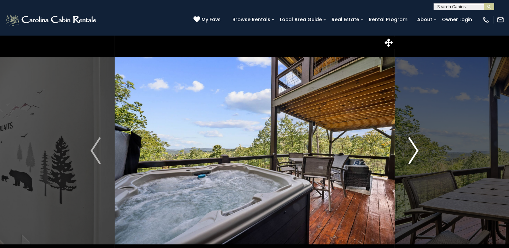
click at [415, 146] on img "Next" at bounding box center [414, 150] width 10 height 27
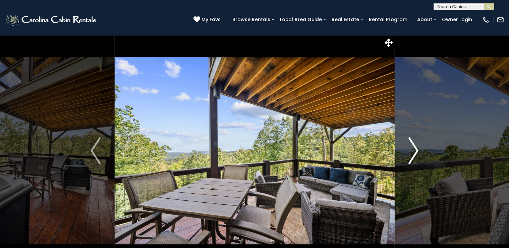
click at [415, 146] on img "Next" at bounding box center [414, 150] width 10 height 27
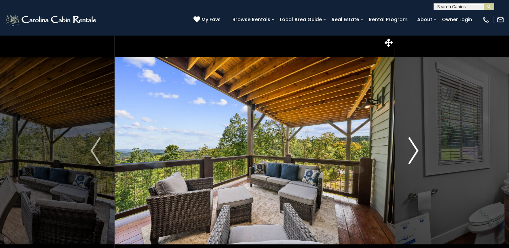
click at [415, 146] on img "Next" at bounding box center [414, 150] width 10 height 27
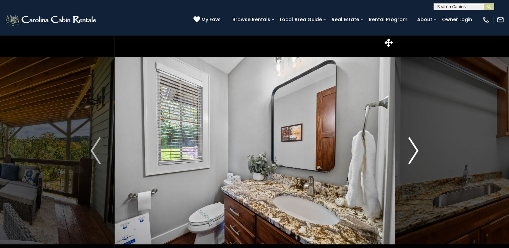
click at [415, 146] on img "Next" at bounding box center [414, 150] width 10 height 27
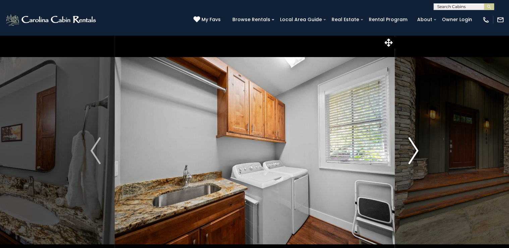
click at [415, 146] on img "Next" at bounding box center [414, 150] width 10 height 27
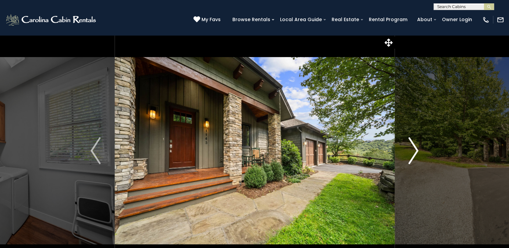
click at [415, 146] on img "Next" at bounding box center [414, 150] width 10 height 27
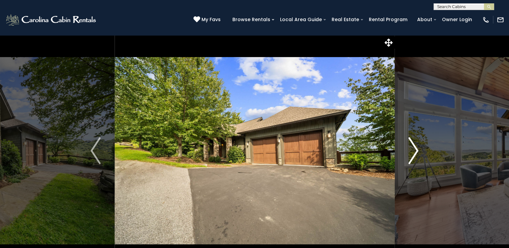
click at [415, 146] on img "Next" at bounding box center [414, 150] width 10 height 27
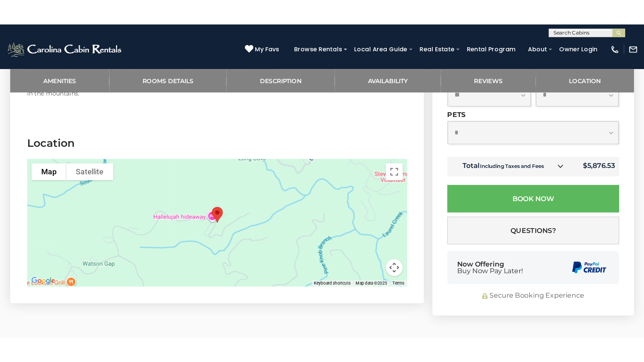
scroll to position [1744, 0]
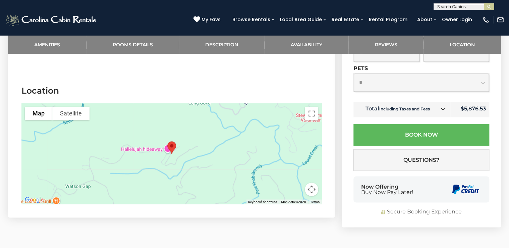
drag, startPoint x: 312, startPoint y: 98, endPoint x: 313, endPoint y: 126, distance: 28.2
click at [312, 107] on button "Toggle fullscreen view" at bounding box center [311, 113] width 13 height 13
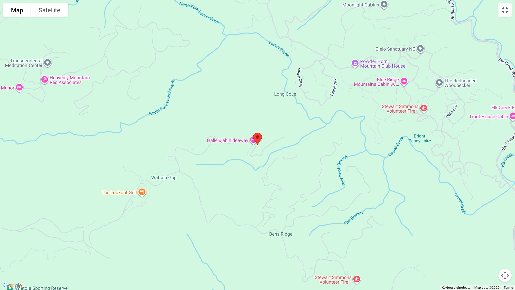
click at [340, 193] on div at bounding box center [257, 145] width 515 height 290
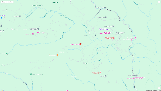
scroll to position [1650, 0]
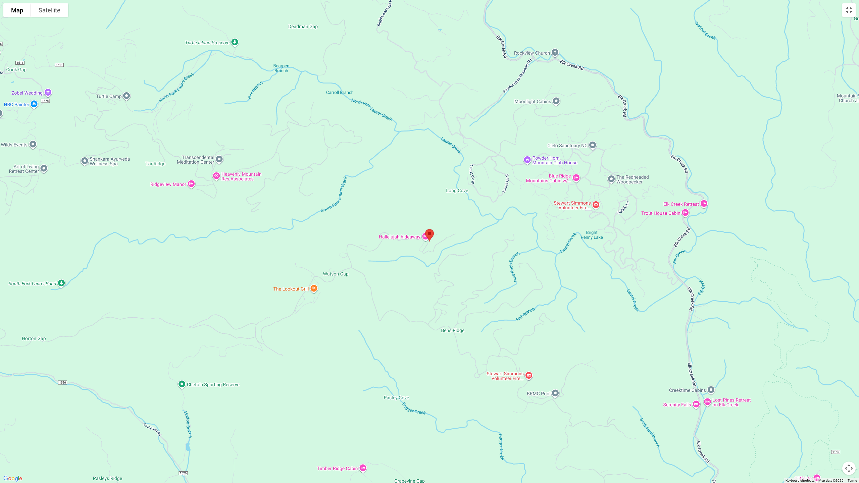
click at [403, 248] on div at bounding box center [429, 241] width 859 height 483
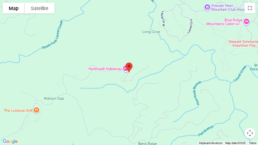
scroll to position [866, 0]
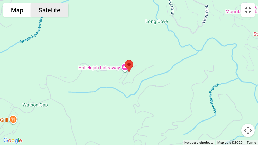
click at [54, 13] on button "Satellite" at bounding box center [49, 9] width 37 height 13
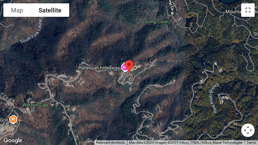
click at [140, 39] on div at bounding box center [129, 72] width 258 height 145
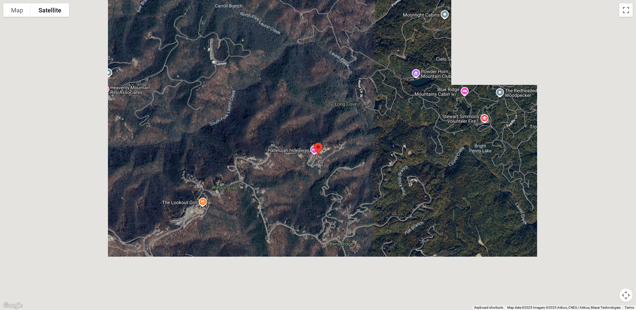
scroll to position [352, 0]
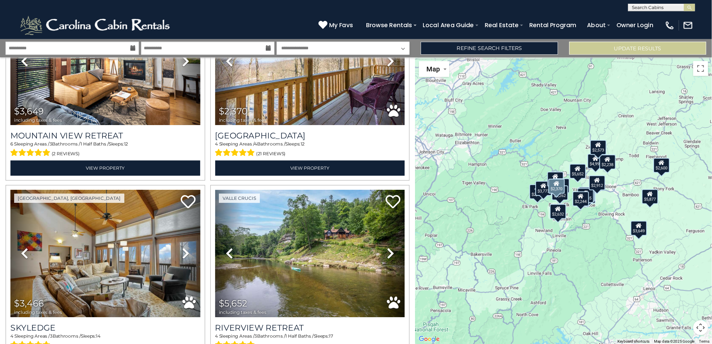
scroll to position [1174, 0]
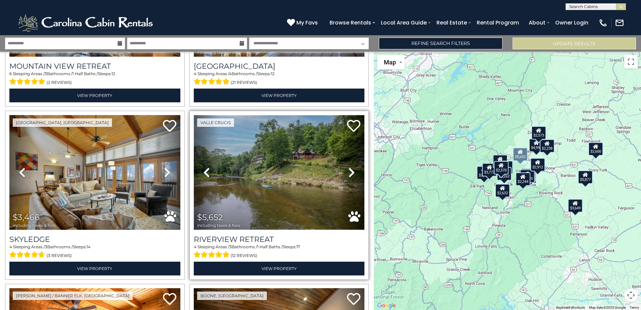
click at [279, 145] on img at bounding box center [279, 172] width 171 height 114
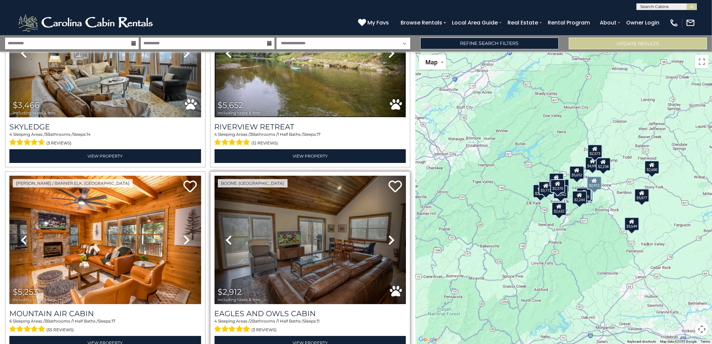
scroll to position [1435, 0]
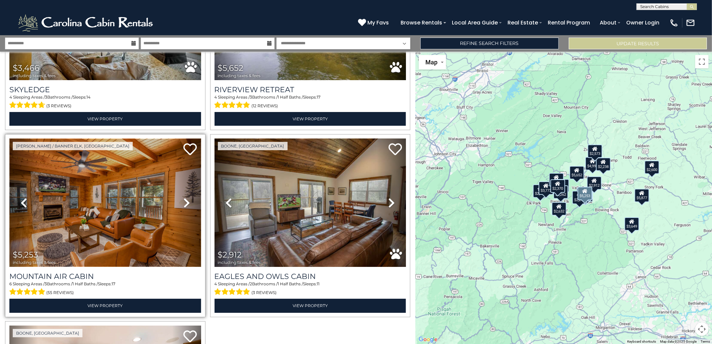
click at [146, 156] on img at bounding box center [105, 203] width 192 height 128
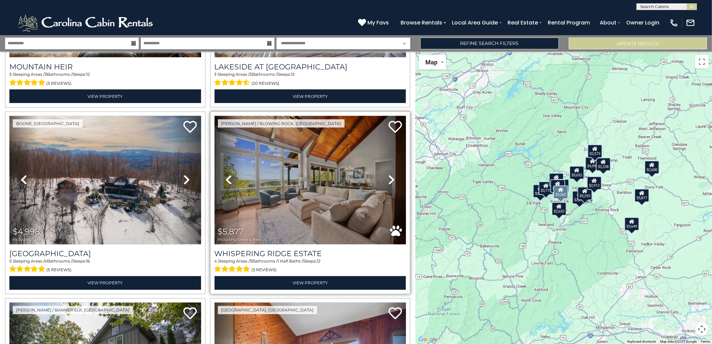
scroll to position [677, 0]
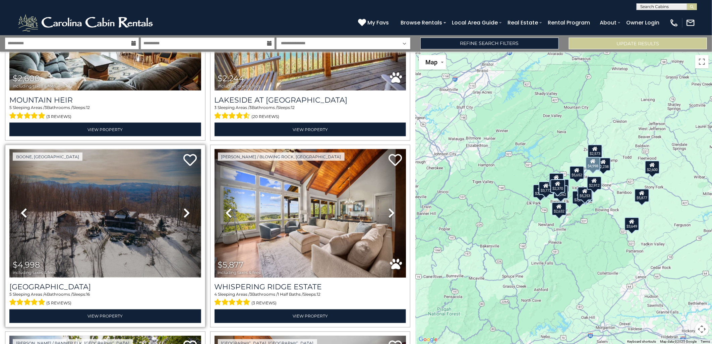
click at [116, 154] on img at bounding box center [105, 213] width 192 height 128
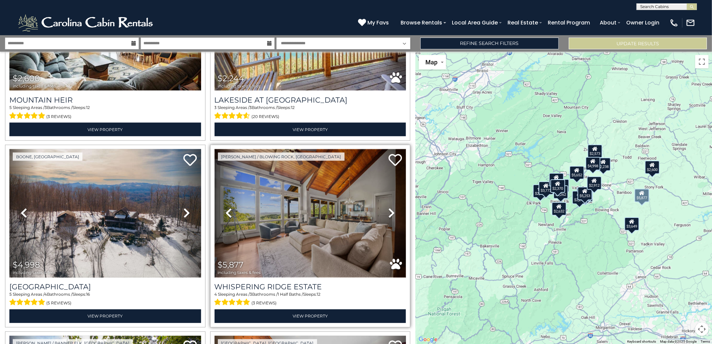
click at [316, 179] on img at bounding box center [311, 213] width 192 height 128
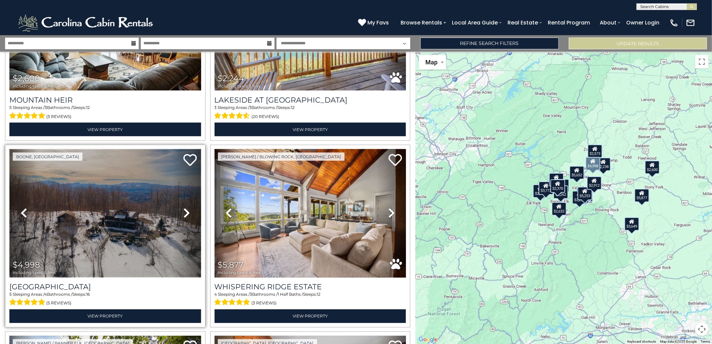
click at [90, 194] on img at bounding box center [105, 213] width 192 height 128
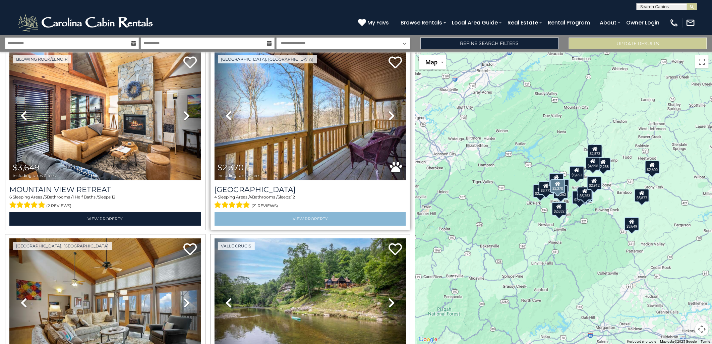
scroll to position [1310, 0]
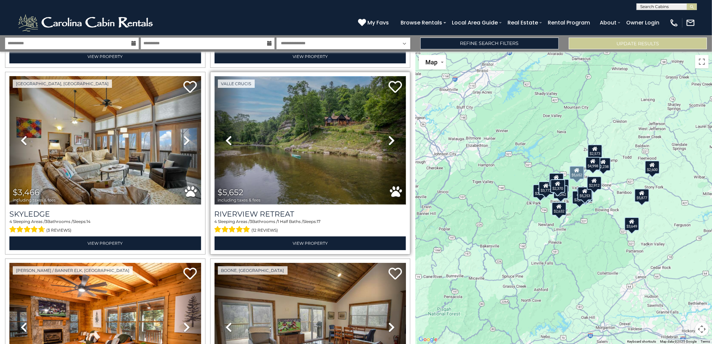
click at [308, 120] on img at bounding box center [311, 140] width 192 height 128
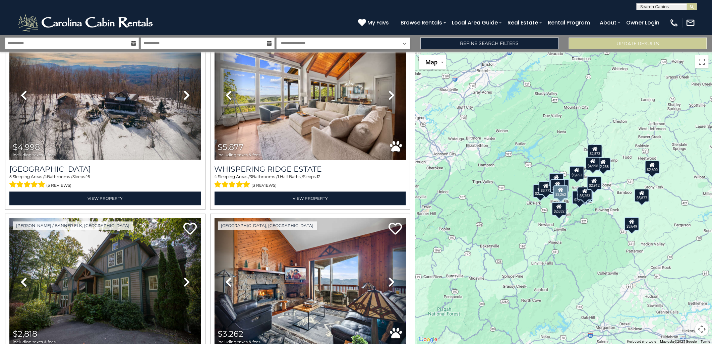
scroll to position [789, 0]
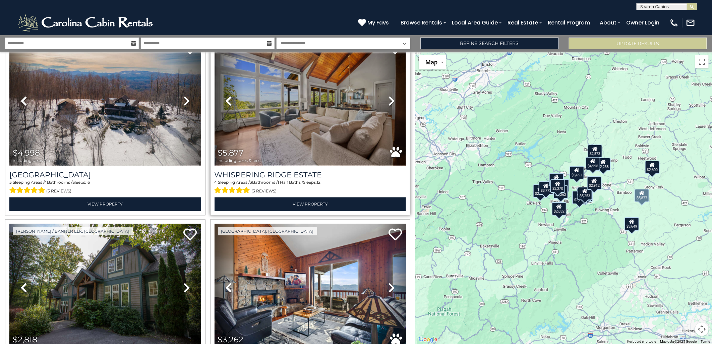
click at [329, 121] on img at bounding box center [311, 101] width 192 height 128
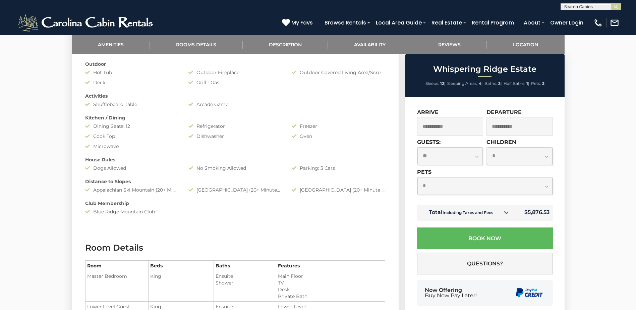
scroll to position [335, 0]
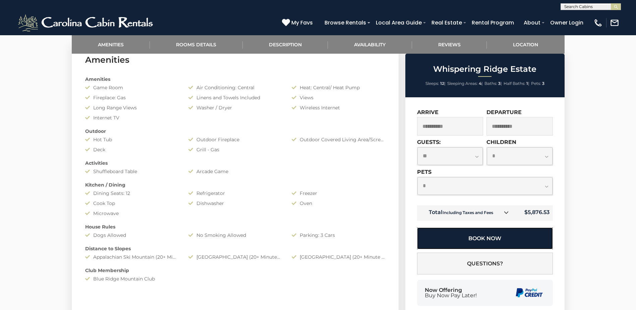
click at [479, 236] on button "Book Now" at bounding box center [485, 238] width 136 height 22
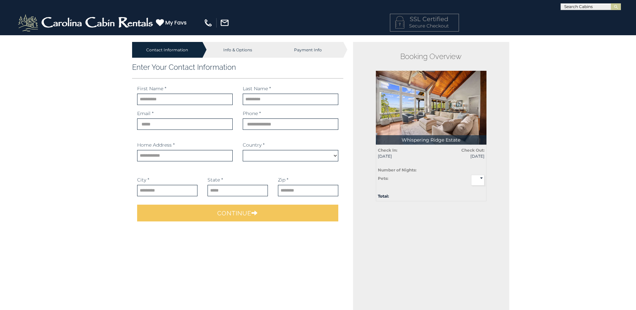
select select "*********"
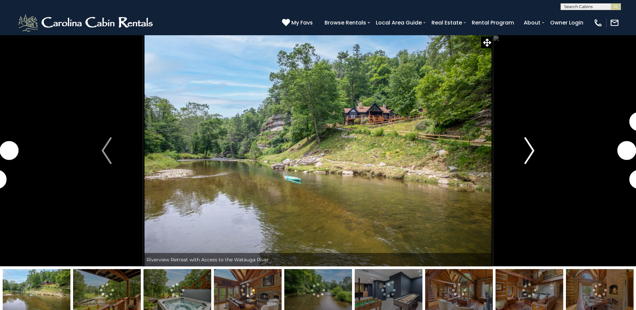
click at [532, 149] on img "Next" at bounding box center [530, 150] width 10 height 27
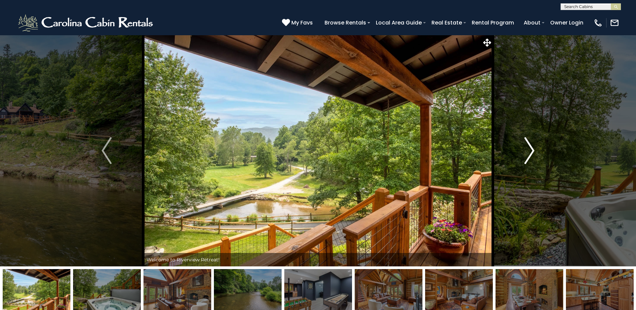
click at [532, 149] on img "Next" at bounding box center [530, 150] width 10 height 27
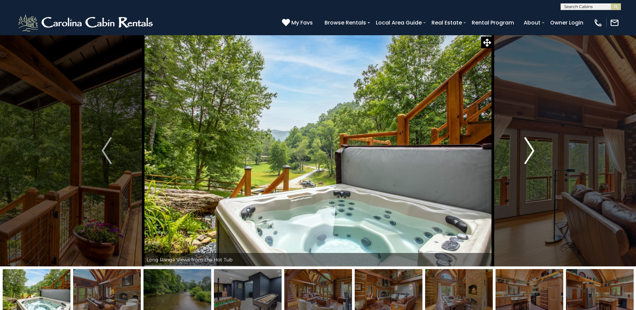
click at [532, 149] on img "Next" at bounding box center [530, 150] width 10 height 27
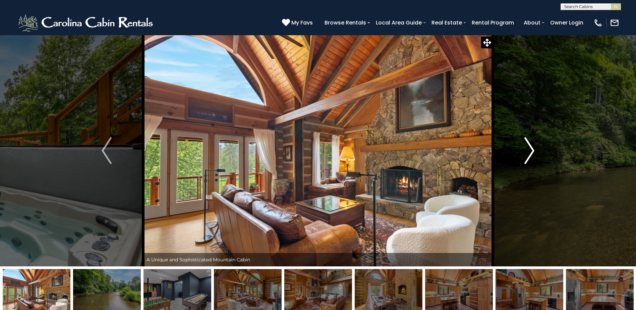
click at [532, 149] on img "Next" at bounding box center [530, 150] width 10 height 27
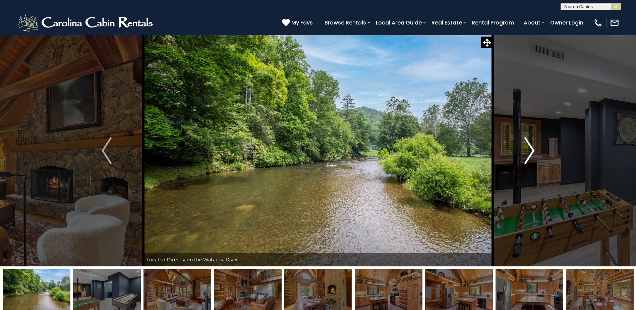
click at [532, 149] on img "Next" at bounding box center [530, 150] width 10 height 27
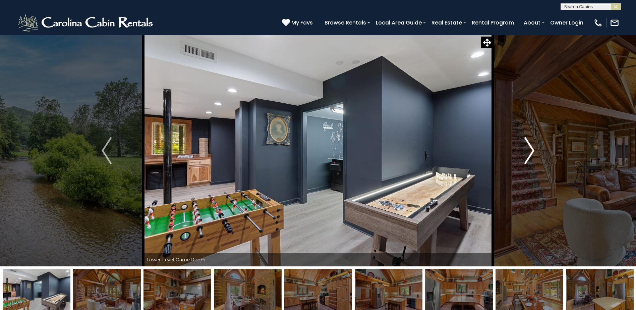
click at [532, 149] on img "Next" at bounding box center [530, 150] width 10 height 27
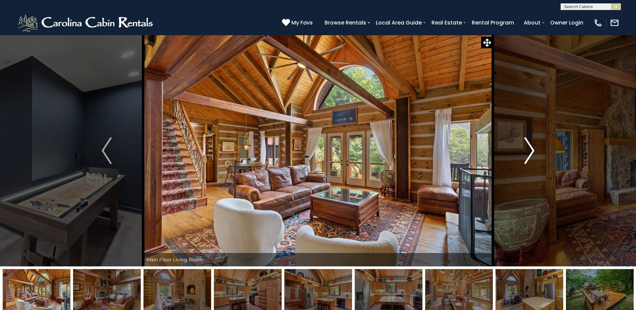
click at [532, 149] on img "Next" at bounding box center [530, 150] width 10 height 27
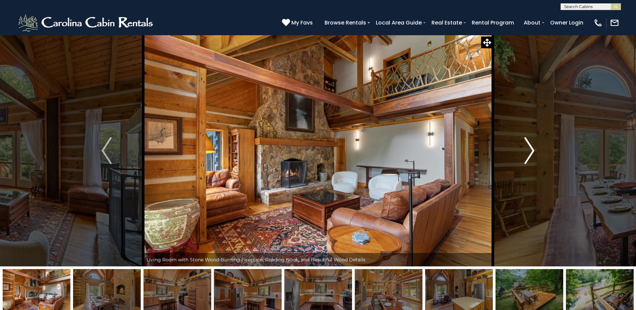
click at [532, 149] on img "Next" at bounding box center [530, 150] width 10 height 27
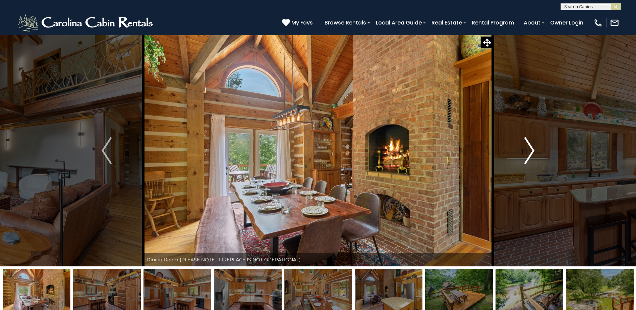
click at [532, 149] on img "Next" at bounding box center [530, 150] width 10 height 27
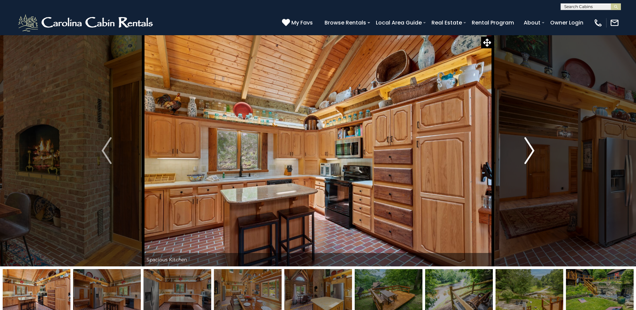
click at [532, 149] on img "Next" at bounding box center [530, 150] width 10 height 27
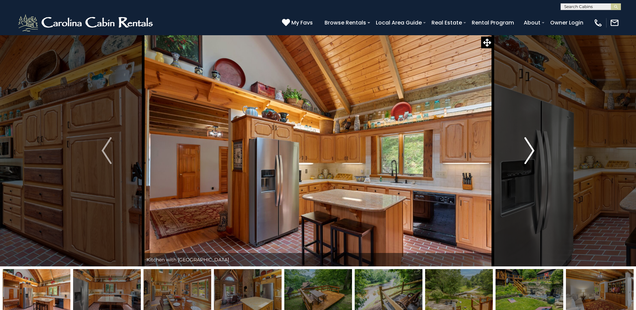
click at [532, 149] on img "Next" at bounding box center [530, 150] width 10 height 27
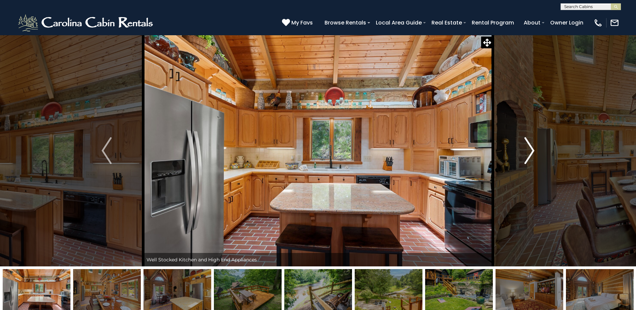
click at [532, 149] on img "Next" at bounding box center [530, 150] width 10 height 27
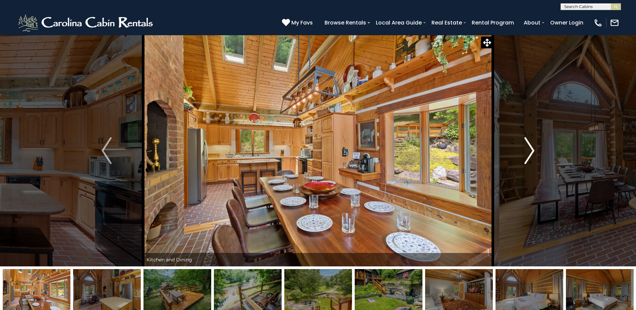
click at [532, 149] on img "Next" at bounding box center [530, 150] width 10 height 27
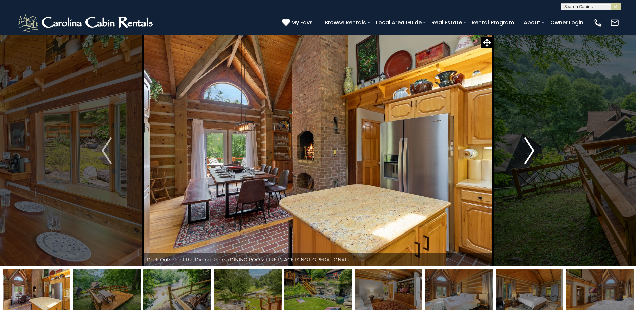
click at [532, 149] on img "Next" at bounding box center [530, 150] width 10 height 27
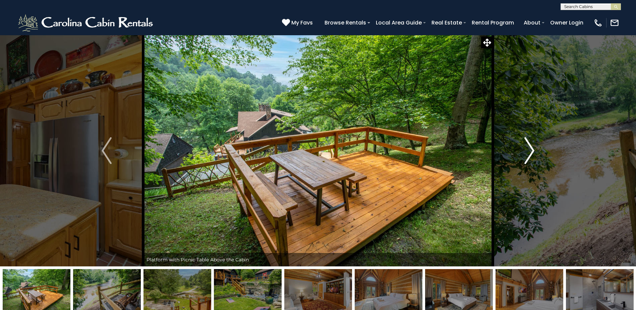
click at [532, 149] on img "Next" at bounding box center [530, 150] width 10 height 27
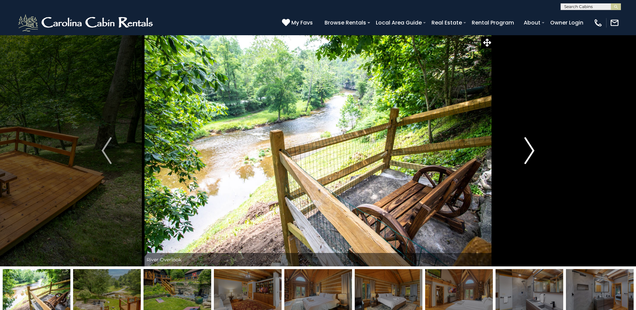
click at [532, 149] on img "Next" at bounding box center [530, 150] width 10 height 27
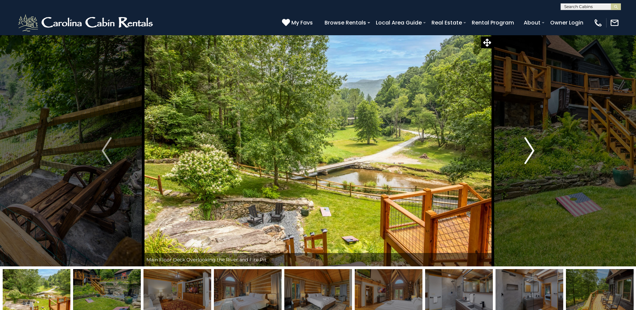
click at [532, 149] on img "Next" at bounding box center [530, 150] width 10 height 27
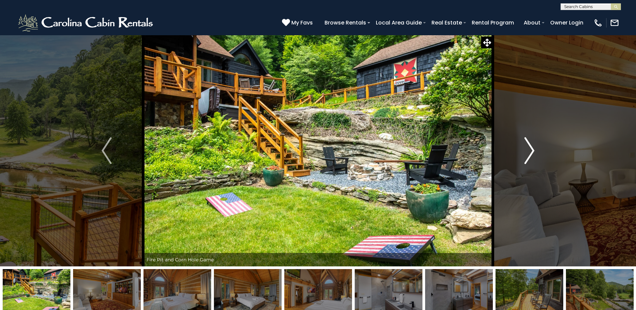
click at [532, 149] on img "Next" at bounding box center [530, 150] width 10 height 27
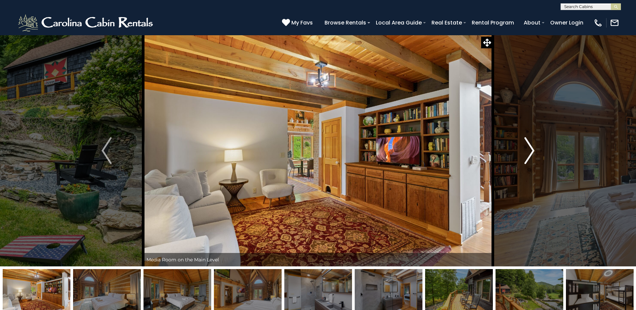
click at [532, 149] on img "Next" at bounding box center [530, 150] width 10 height 27
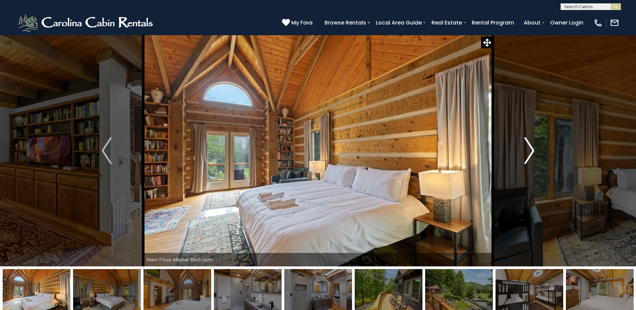
click at [532, 149] on img "Next" at bounding box center [530, 150] width 10 height 27
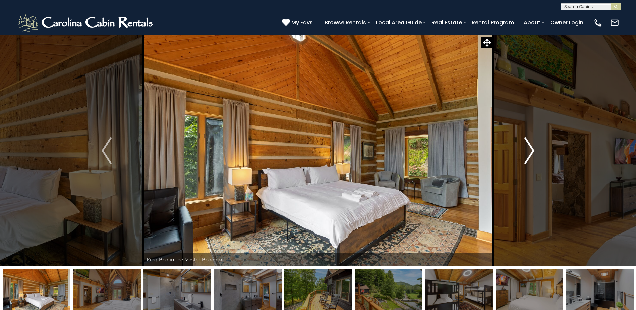
click at [532, 149] on img "Next" at bounding box center [530, 150] width 10 height 27
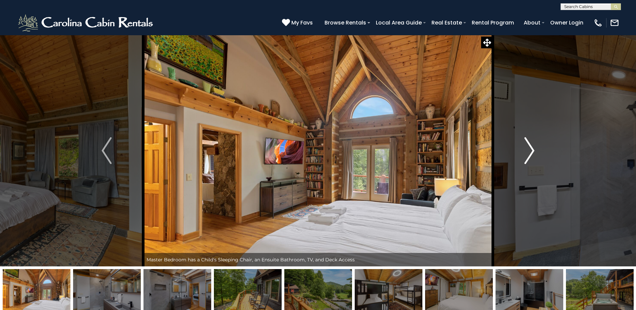
click at [532, 149] on img "Next" at bounding box center [530, 150] width 10 height 27
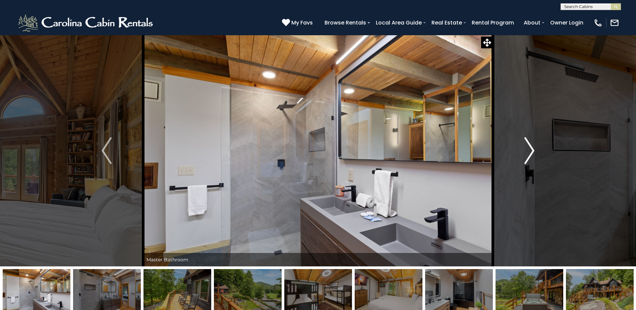
click at [532, 149] on img "Next" at bounding box center [530, 150] width 10 height 27
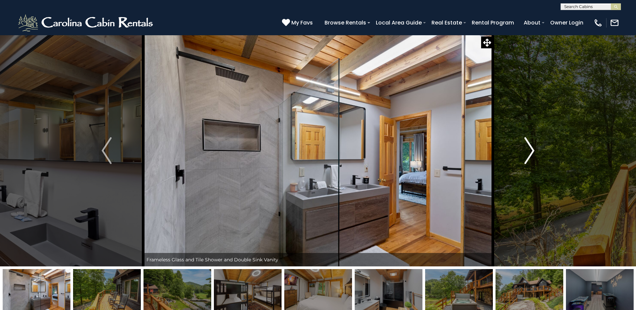
click at [532, 149] on img "Next" at bounding box center [530, 150] width 10 height 27
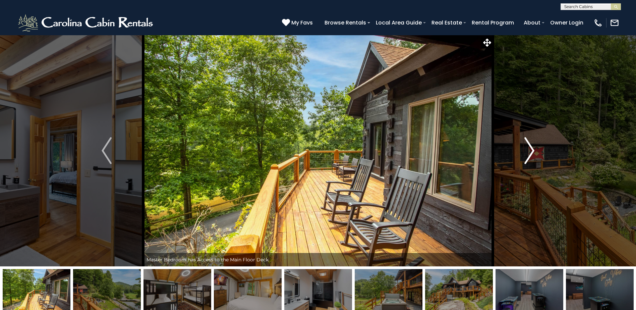
click at [532, 149] on img "Next" at bounding box center [530, 150] width 10 height 27
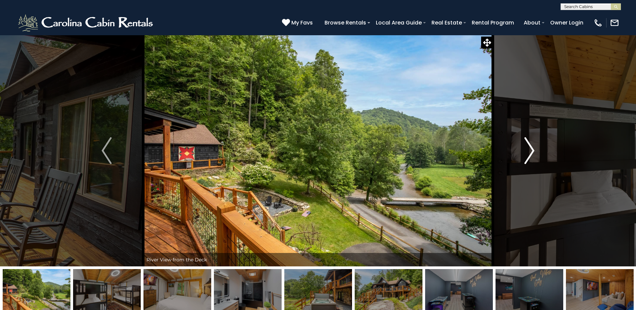
click at [532, 149] on img "Next" at bounding box center [530, 150] width 10 height 27
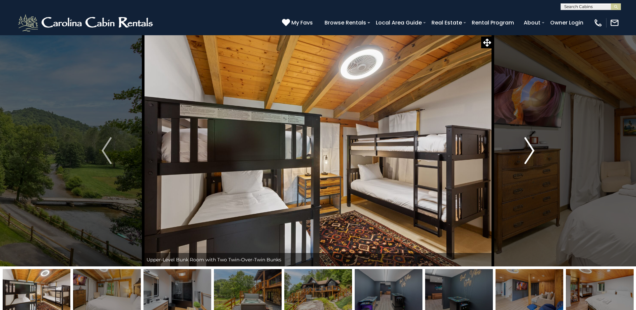
click at [532, 149] on img "Next" at bounding box center [530, 150] width 10 height 27
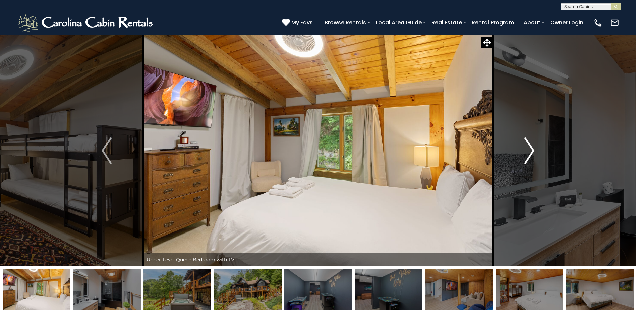
click at [532, 149] on img "Next" at bounding box center [530, 150] width 10 height 27
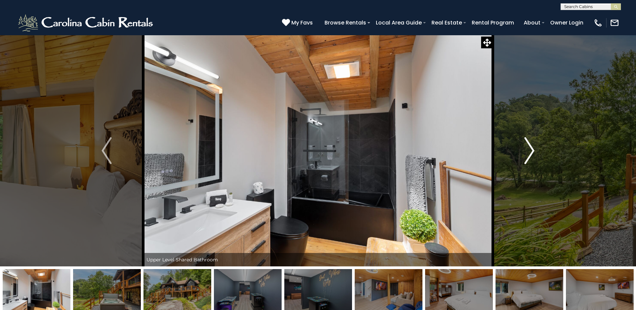
click at [532, 149] on img "Next" at bounding box center [530, 150] width 10 height 27
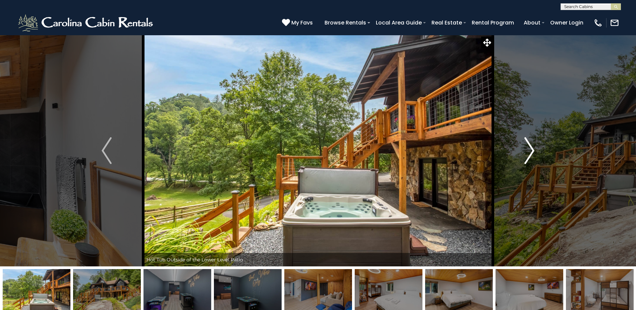
click at [532, 149] on img "Next" at bounding box center [530, 150] width 10 height 27
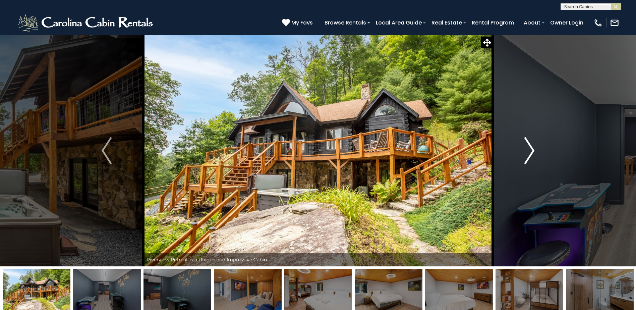
click at [532, 149] on img "Next" at bounding box center [530, 150] width 10 height 27
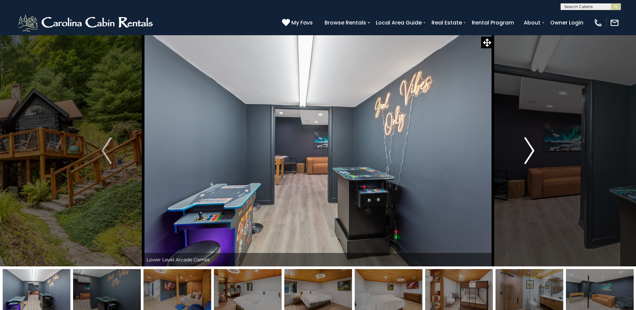
click at [532, 149] on img "Next" at bounding box center [530, 150] width 10 height 27
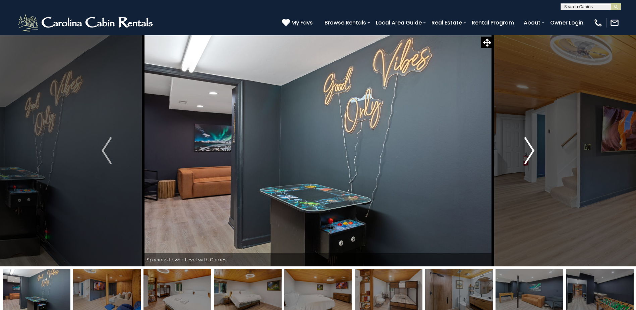
click at [532, 149] on img "Next" at bounding box center [530, 150] width 10 height 27
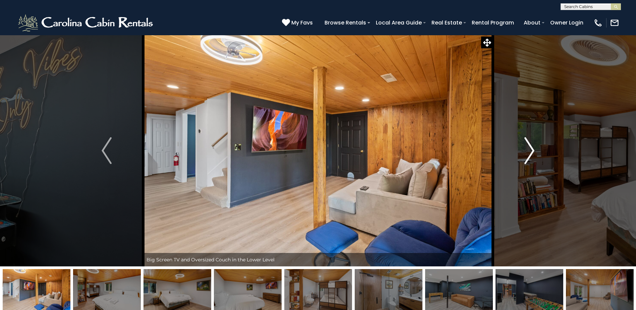
click at [532, 149] on img "Next" at bounding box center [530, 150] width 10 height 27
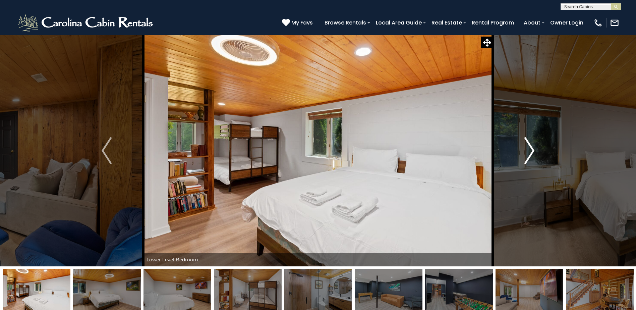
click at [532, 149] on img "Next" at bounding box center [530, 150] width 10 height 27
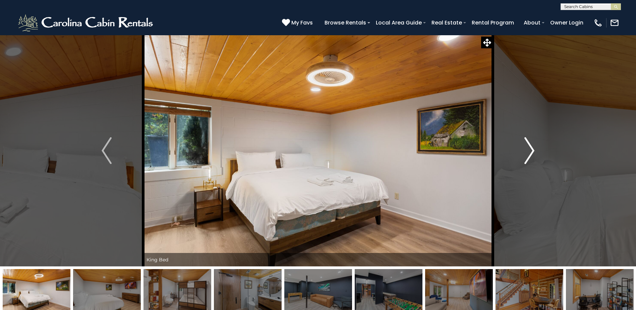
click at [532, 149] on img "Next" at bounding box center [530, 150] width 10 height 27
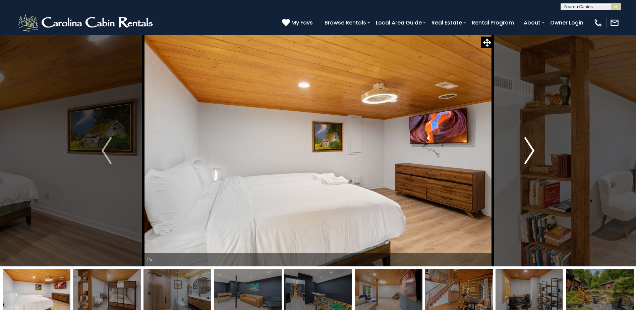
click at [532, 149] on img "Next" at bounding box center [530, 150] width 10 height 27
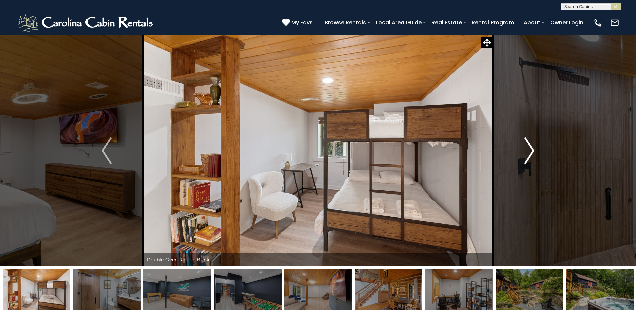
click at [532, 149] on img "Next" at bounding box center [530, 150] width 10 height 27
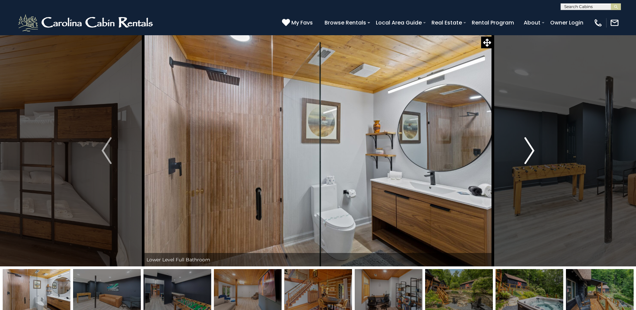
click at [532, 149] on img "Next" at bounding box center [530, 150] width 10 height 27
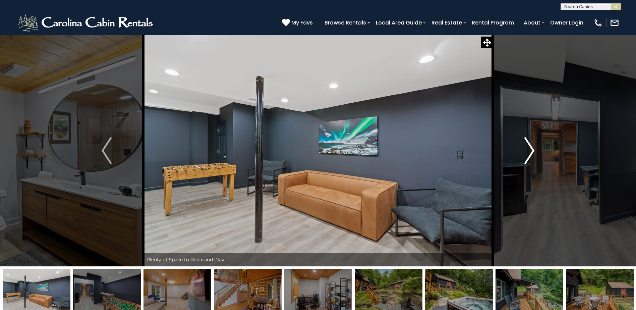
click at [532, 149] on img "Next" at bounding box center [530, 150] width 10 height 27
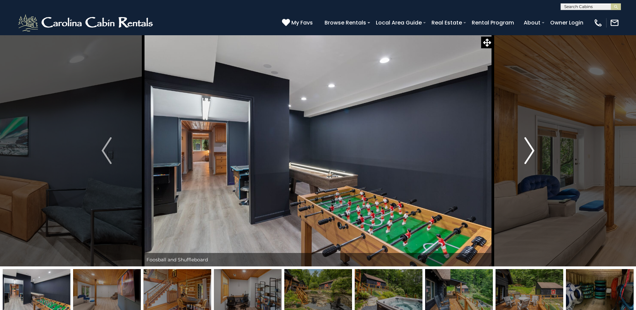
click at [532, 149] on img "Next" at bounding box center [530, 150] width 10 height 27
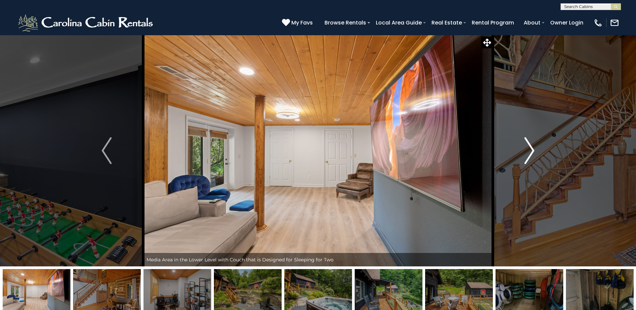
click at [532, 149] on img "Next" at bounding box center [530, 150] width 10 height 27
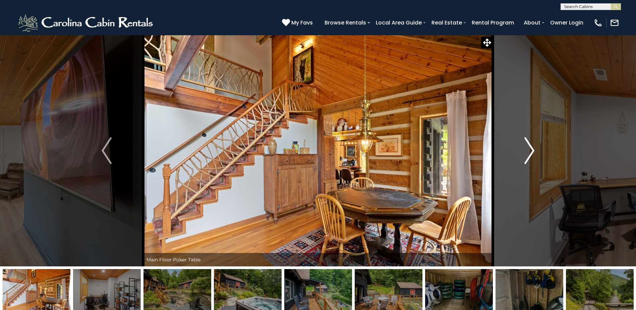
click at [532, 149] on img "Next" at bounding box center [530, 150] width 10 height 27
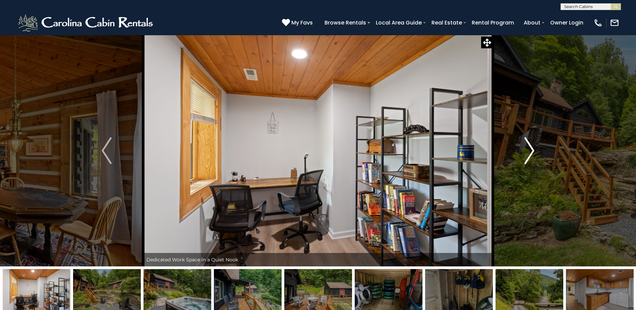
click at [532, 149] on img "Next" at bounding box center [530, 150] width 10 height 27
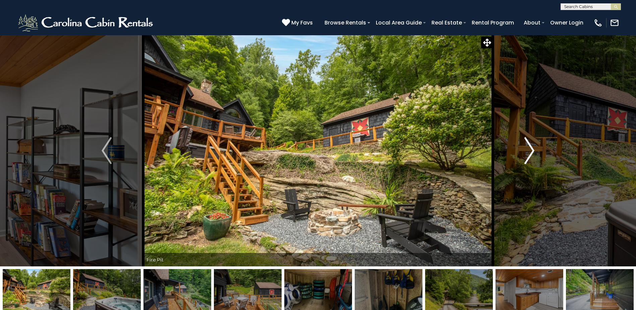
click at [532, 149] on img "Next" at bounding box center [530, 150] width 10 height 27
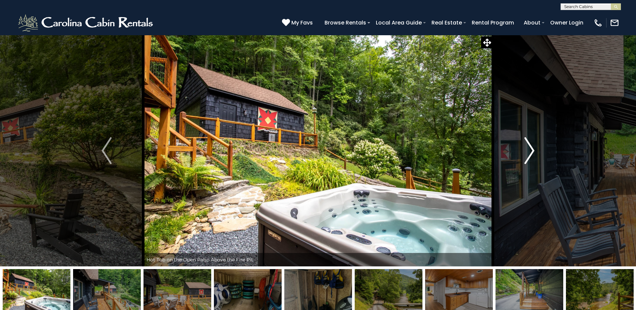
click at [532, 149] on img "Next" at bounding box center [530, 150] width 10 height 27
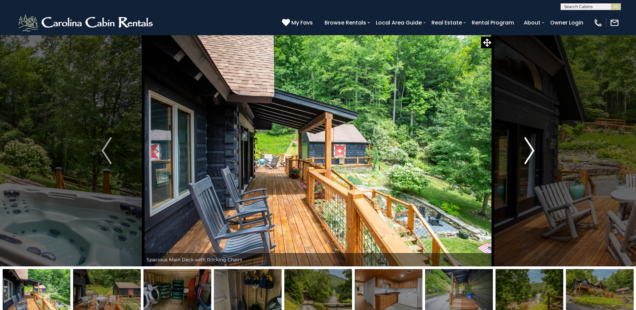
click at [532, 149] on img "Next" at bounding box center [530, 150] width 10 height 27
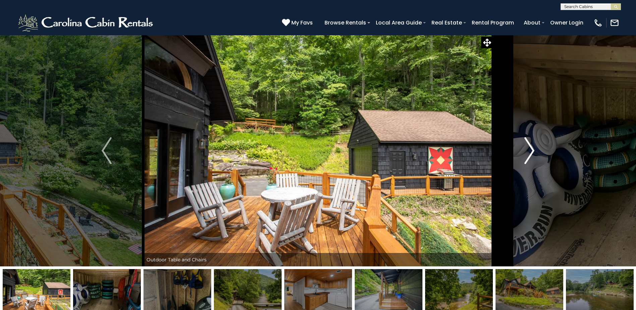
click at [532, 149] on img "Next" at bounding box center [530, 150] width 10 height 27
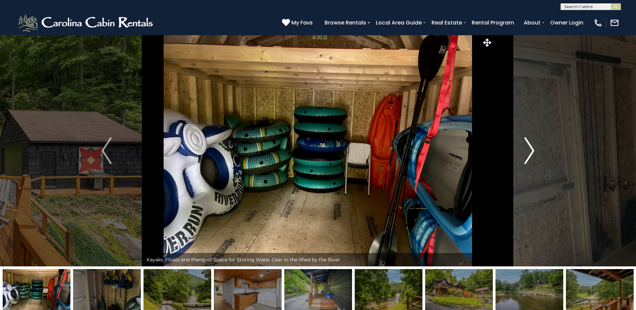
click at [532, 149] on img "Next" at bounding box center [530, 150] width 10 height 27
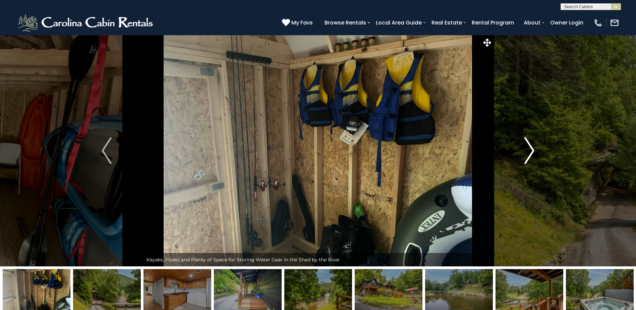
click at [532, 149] on img "Next" at bounding box center [530, 150] width 10 height 27
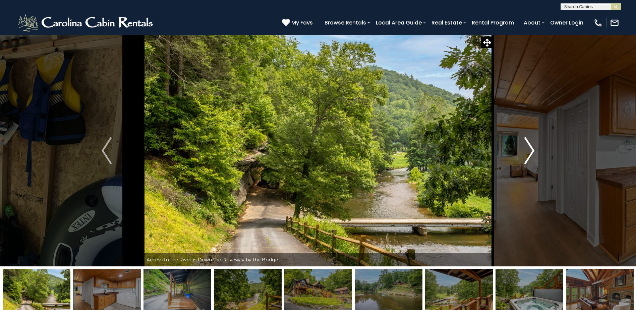
click at [532, 149] on img "Next" at bounding box center [530, 150] width 10 height 27
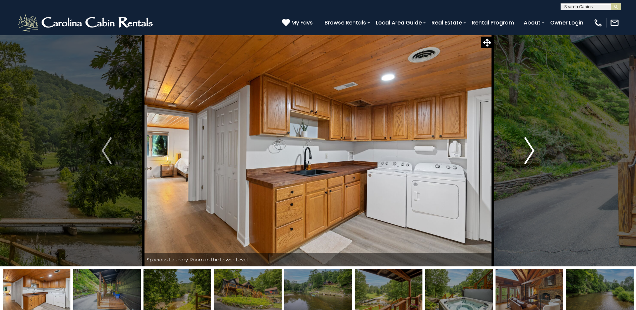
click at [532, 149] on img "Next" at bounding box center [530, 150] width 10 height 27
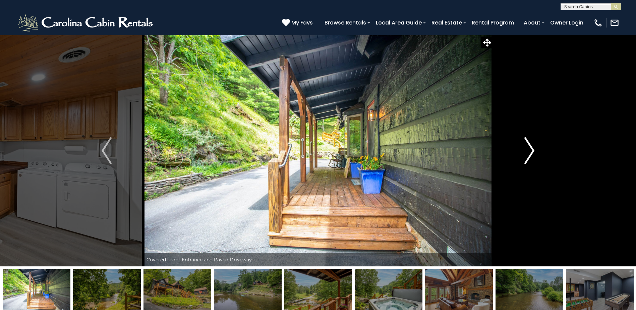
click at [532, 149] on img "Next" at bounding box center [530, 150] width 10 height 27
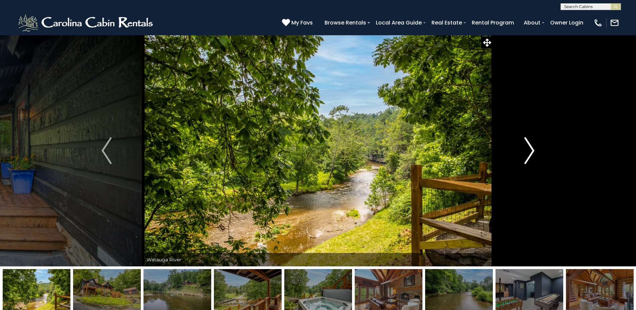
click at [532, 149] on img "Next" at bounding box center [530, 150] width 10 height 27
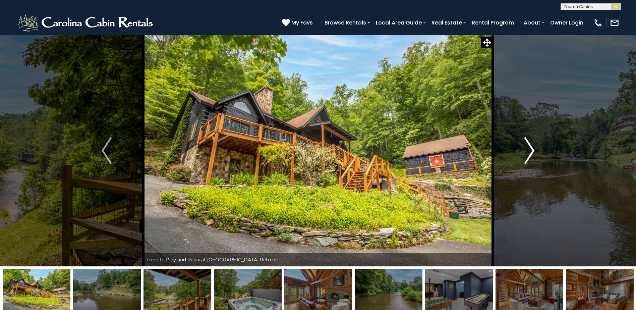
click at [532, 149] on img "Next" at bounding box center [530, 150] width 10 height 27
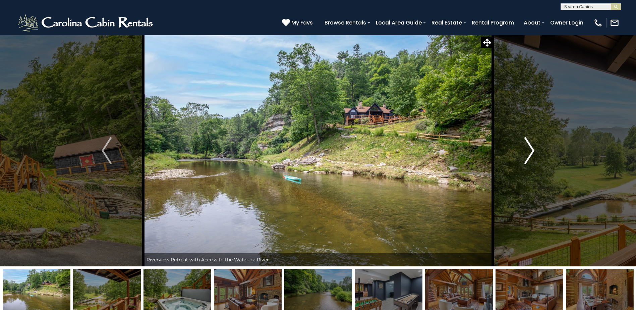
click at [532, 149] on img "Next" at bounding box center [530, 150] width 10 height 27
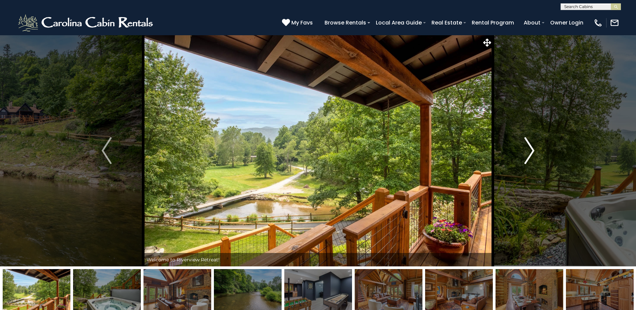
click at [532, 149] on img "Next" at bounding box center [530, 150] width 10 height 27
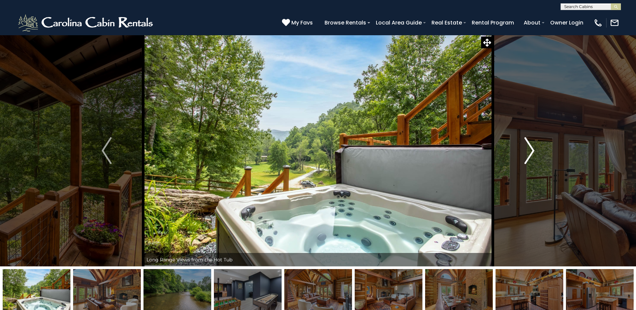
click at [532, 149] on img "Next" at bounding box center [530, 150] width 10 height 27
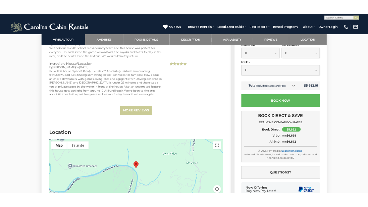
scroll to position [2180, 0]
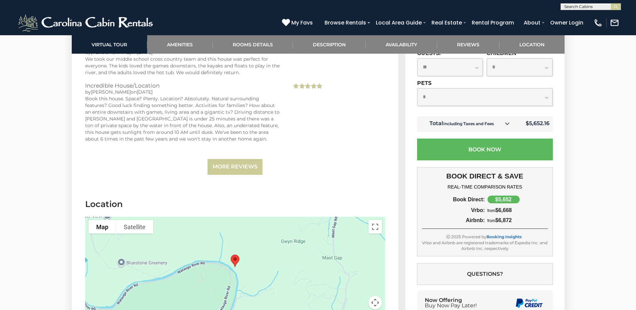
click at [280, 229] on div at bounding box center [235, 267] width 300 height 101
click at [377, 220] on button "Toggle fullscreen view" at bounding box center [375, 226] width 13 height 13
click at [132, 220] on button "Satellite" at bounding box center [134, 226] width 37 height 13
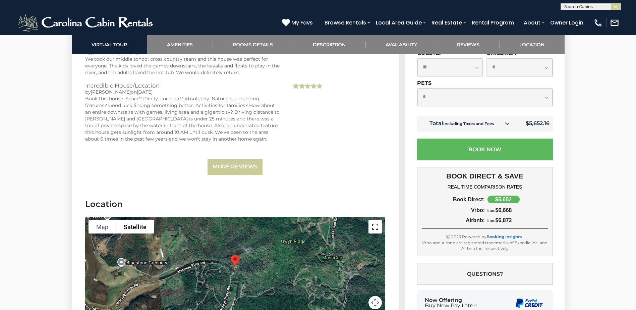
click at [379, 220] on button "Toggle fullscreen view" at bounding box center [375, 226] width 13 height 13
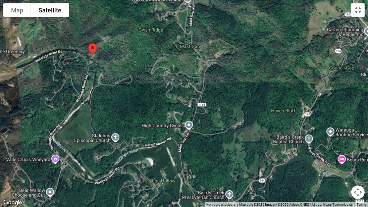
drag, startPoint x: 227, startPoint y: 98, endPoint x: 159, endPoint y: 51, distance: 83.1
click at [159, 51] on div at bounding box center [184, 103] width 368 height 207
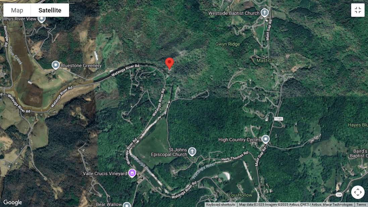
drag, startPoint x: 155, startPoint y: 109, endPoint x: 233, endPoint y: 122, distance: 79.3
click at [233, 122] on div at bounding box center [184, 103] width 368 height 207
click at [301, 35] on div at bounding box center [184, 103] width 368 height 207
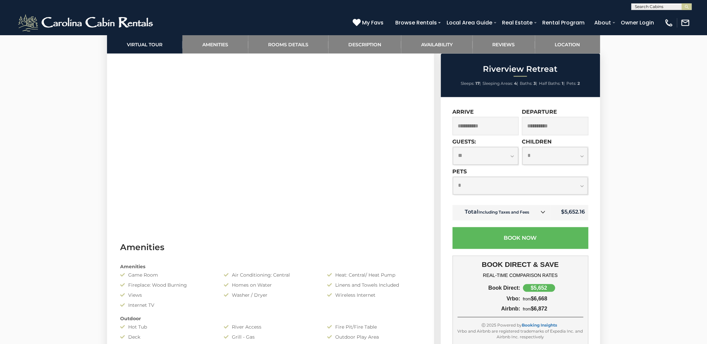
scroll to position [269, 0]
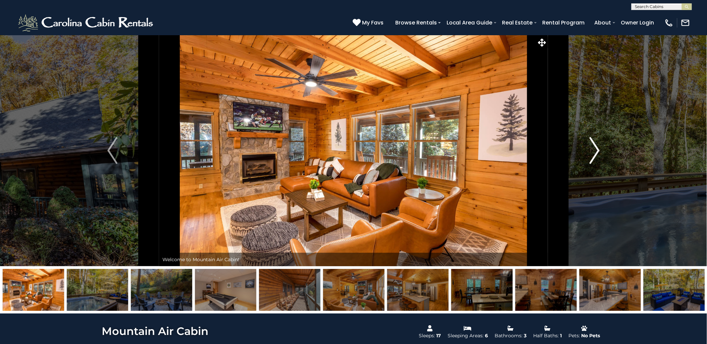
click at [596, 150] on img "Next" at bounding box center [594, 150] width 10 height 27
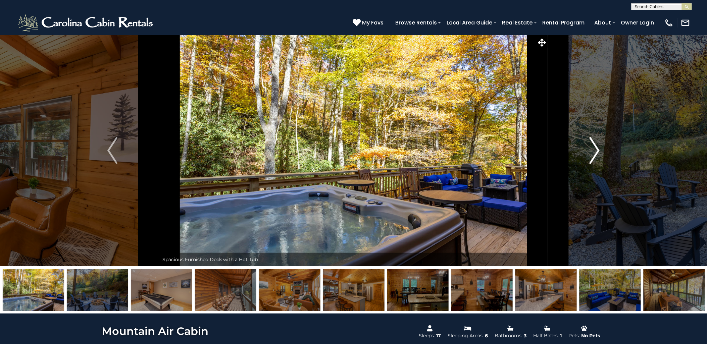
click at [596, 150] on img "Next" at bounding box center [594, 150] width 10 height 27
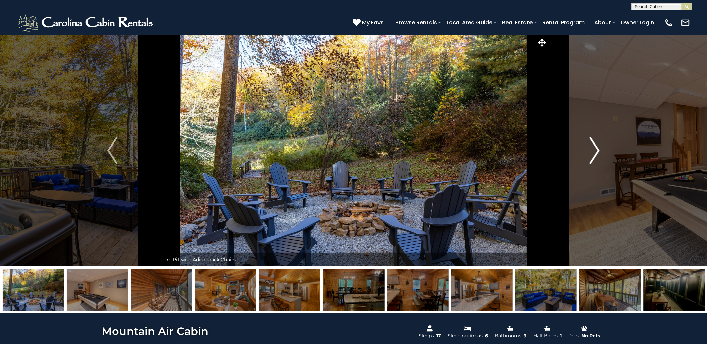
click at [596, 150] on img "Next" at bounding box center [594, 150] width 10 height 27
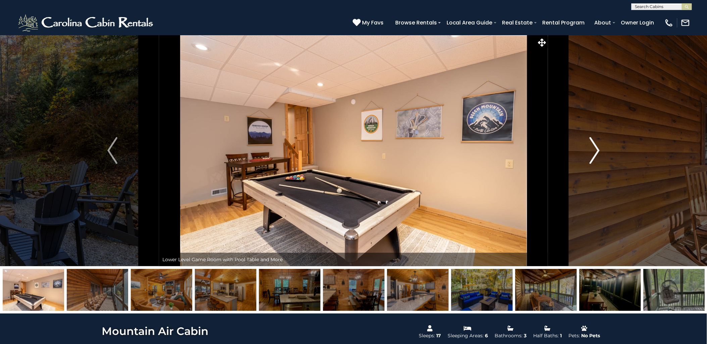
click at [596, 150] on img "Next" at bounding box center [594, 150] width 10 height 27
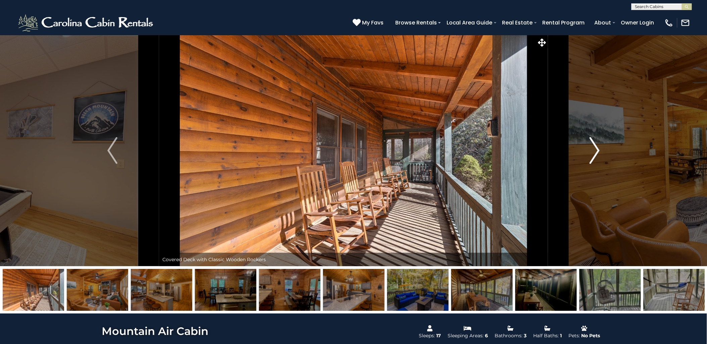
click at [596, 150] on img "Next" at bounding box center [594, 150] width 10 height 27
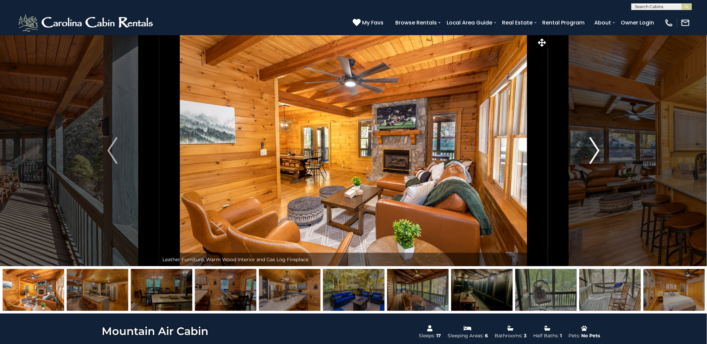
click at [596, 150] on img "Next" at bounding box center [594, 150] width 10 height 27
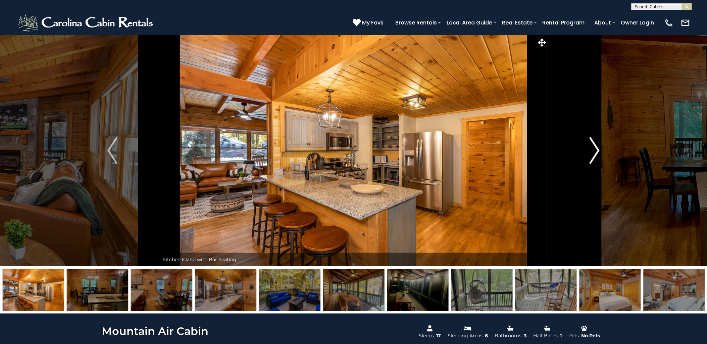
click at [596, 150] on img "Next" at bounding box center [594, 150] width 10 height 27
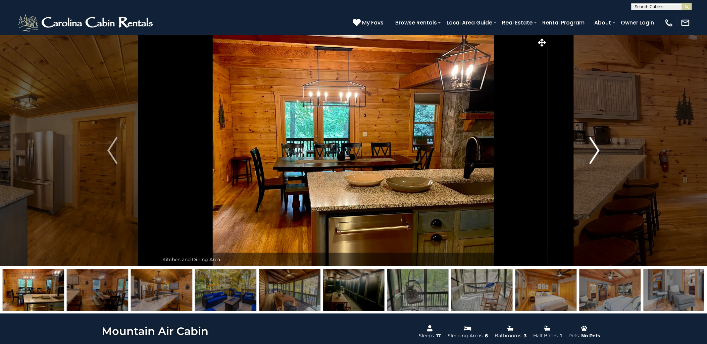
click at [596, 150] on img "Next" at bounding box center [594, 150] width 10 height 27
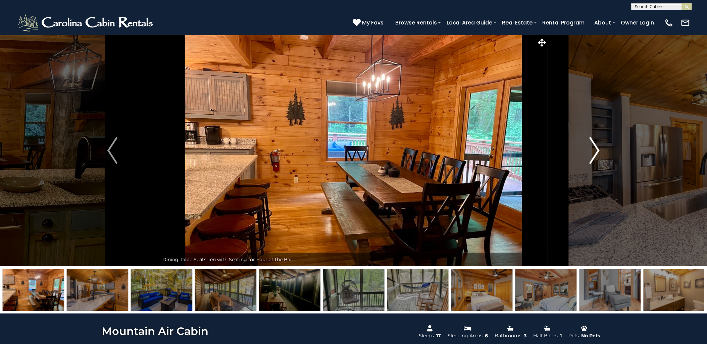
click at [596, 150] on img "Next" at bounding box center [594, 150] width 10 height 27
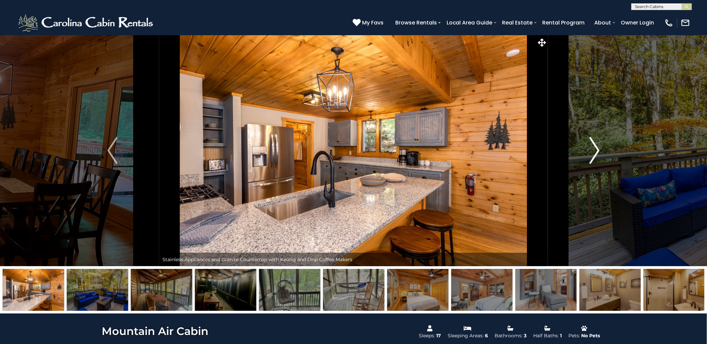
click at [596, 150] on img "Next" at bounding box center [594, 150] width 10 height 27
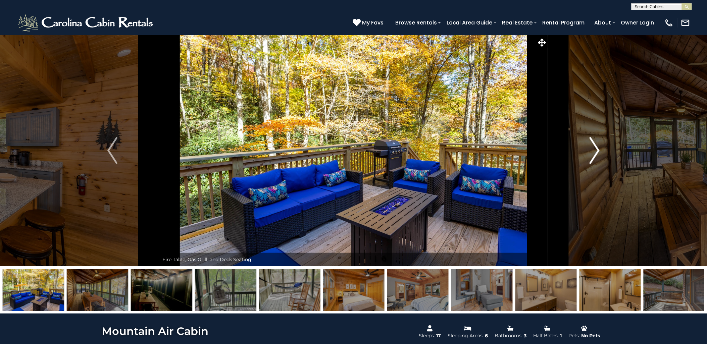
click at [596, 150] on img "Next" at bounding box center [594, 150] width 10 height 27
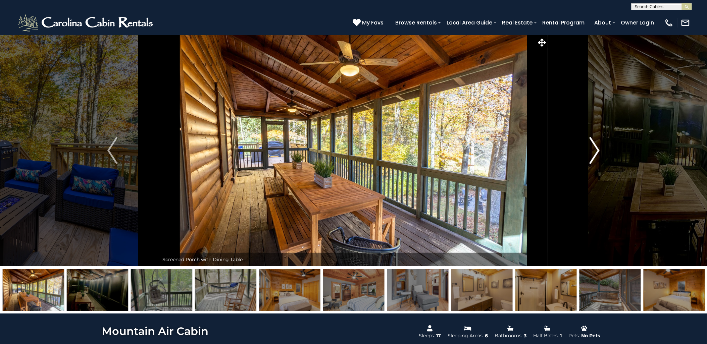
click at [596, 150] on img "Next" at bounding box center [594, 150] width 10 height 27
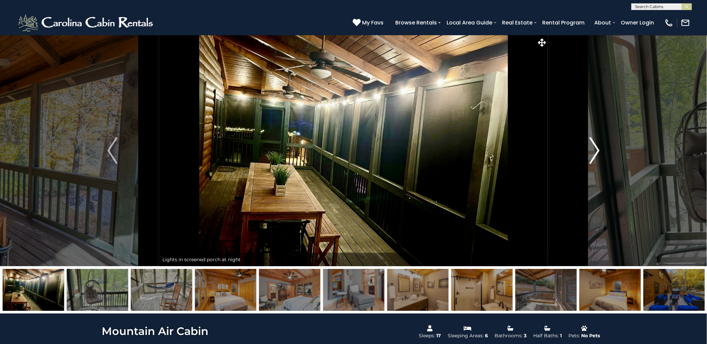
click at [596, 150] on img "Next" at bounding box center [594, 150] width 10 height 27
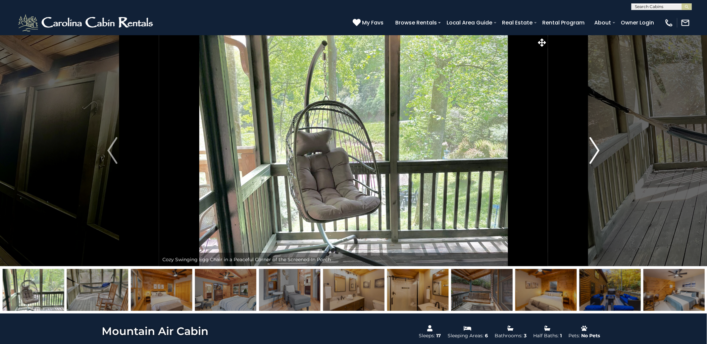
click at [596, 150] on img "Next" at bounding box center [594, 150] width 10 height 27
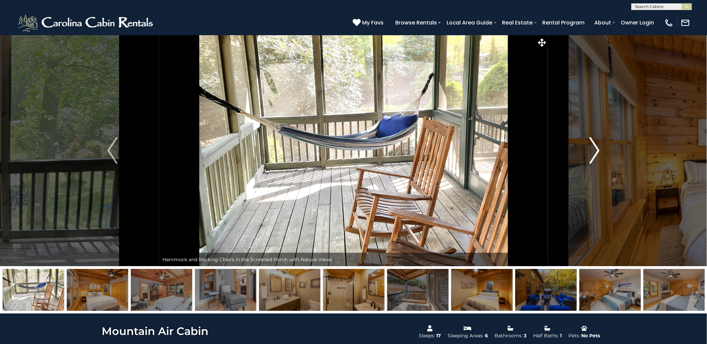
click at [596, 150] on img "Next" at bounding box center [594, 150] width 10 height 27
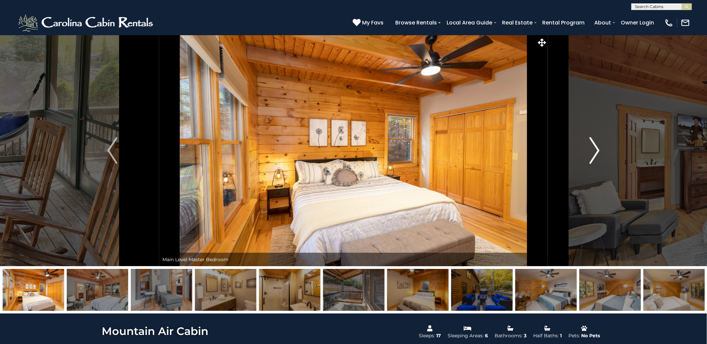
click at [596, 150] on img "Next" at bounding box center [594, 150] width 10 height 27
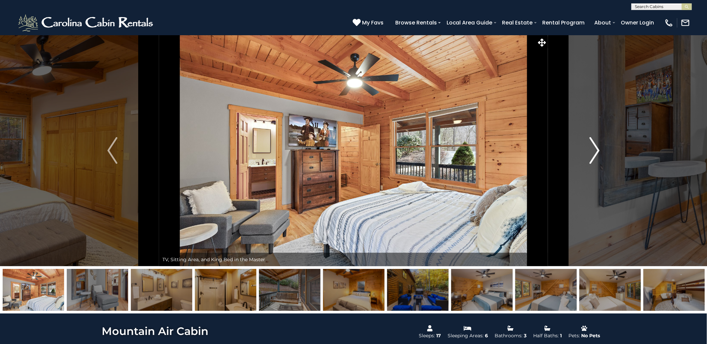
click at [596, 150] on img "Next" at bounding box center [594, 150] width 10 height 27
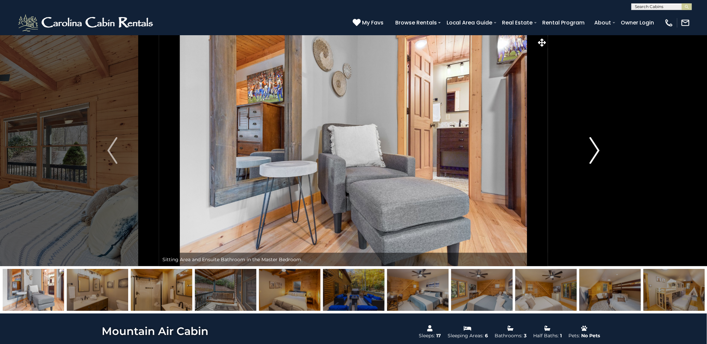
click at [596, 150] on img "Next" at bounding box center [594, 150] width 10 height 27
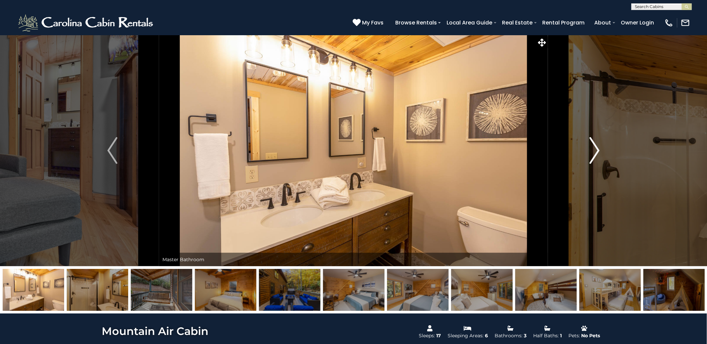
click at [596, 150] on img "Next" at bounding box center [594, 150] width 10 height 27
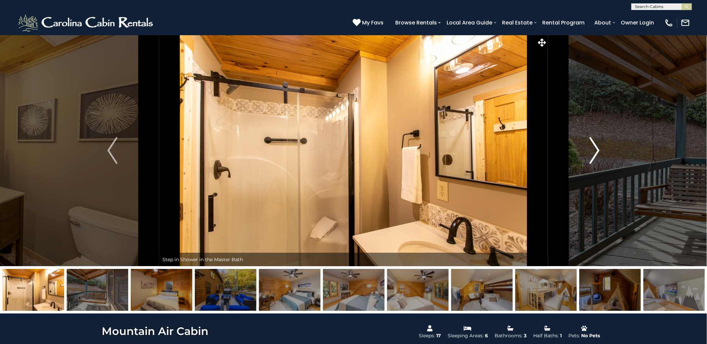
click at [596, 150] on img "Next" at bounding box center [594, 150] width 10 height 27
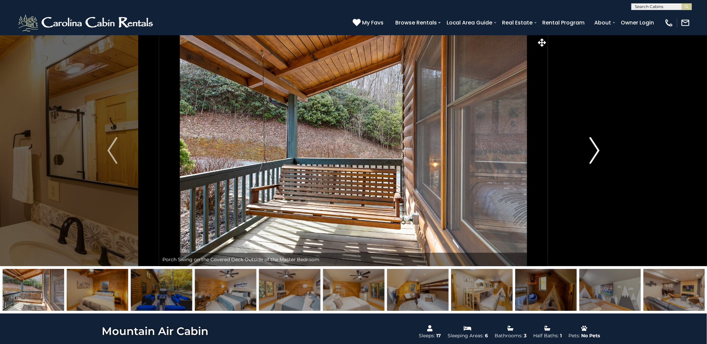
click at [596, 150] on img "Next" at bounding box center [594, 150] width 10 height 27
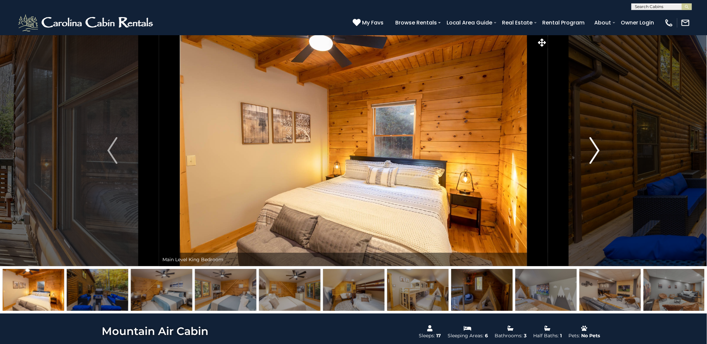
click at [596, 150] on img "Next" at bounding box center [594, 150] width 10 height 27
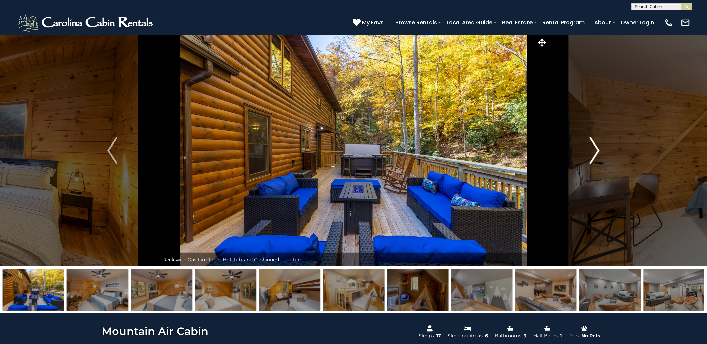
click at [596, 150] on img "Next" at bounding box center [594, 150] width 10 height 27
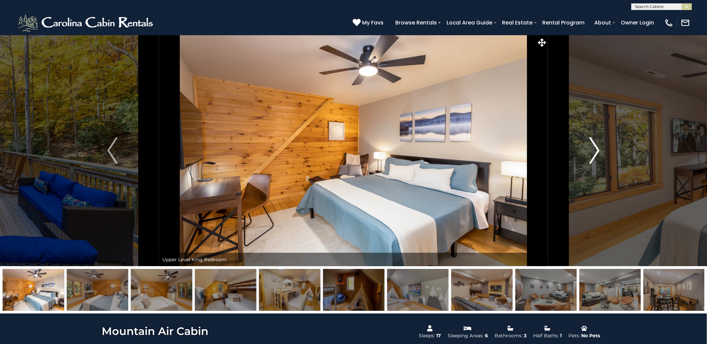
click at [596, 150] on img "Next" at bounding box center [594, 150] width 10 height 27
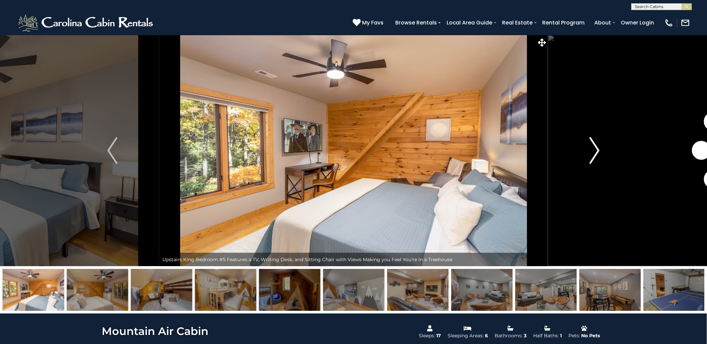
click at [596, 150] on img "Next" at bounding box center [594, 150] width 10 height 27
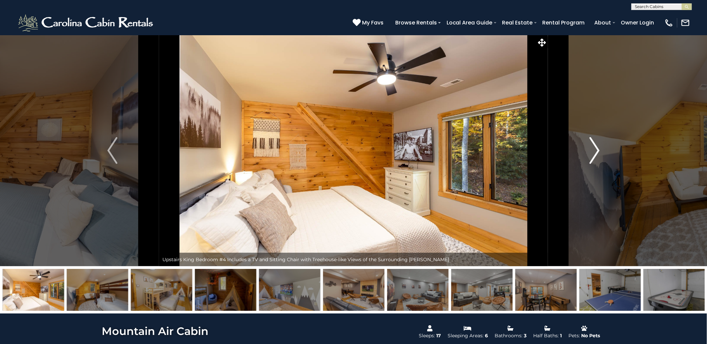
click at [594, 149] on img "Next" at bounding box center [594, 150] width 10 height 27
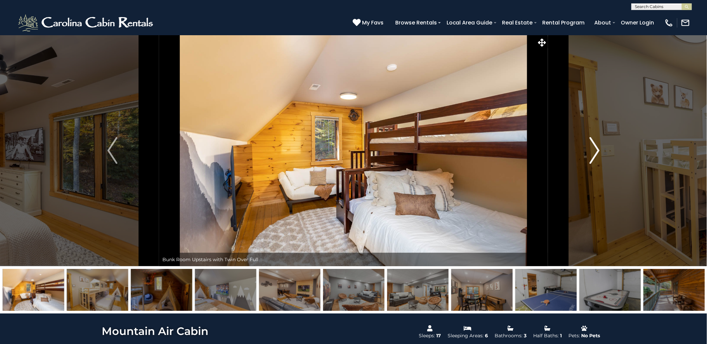
click at [594, 149] on img "Next" at bounding box center [594, 150] width 10 height 27
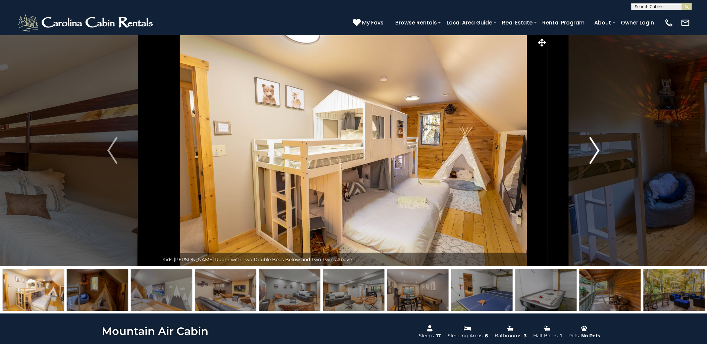
click at [594, 149] on img "Next" at bounding box center [594, 150] width 10 height 27
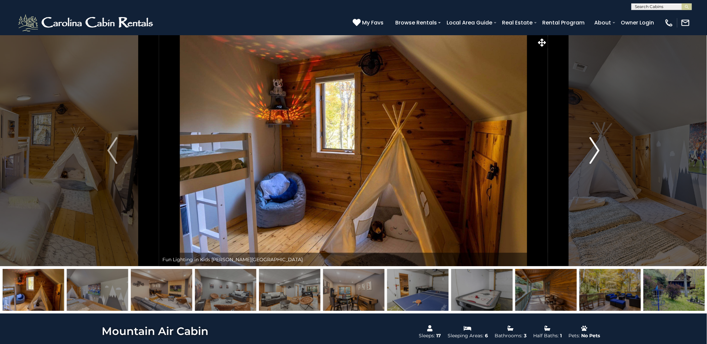
click at [594, 149] on img "Next" at bounding box center [594, 150] width 10 height 27
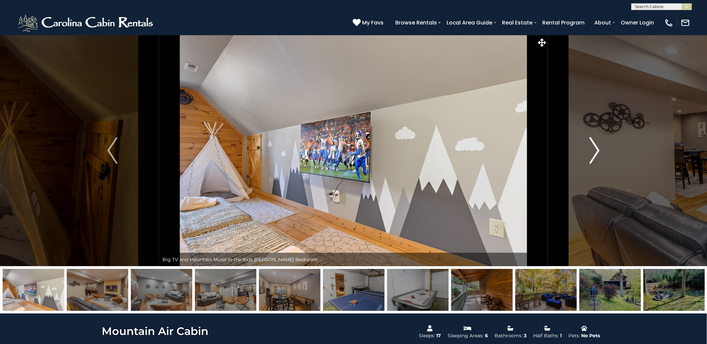
click at [594, 149] on img "Next" at bounding box center [594, 150] width 10 height 27
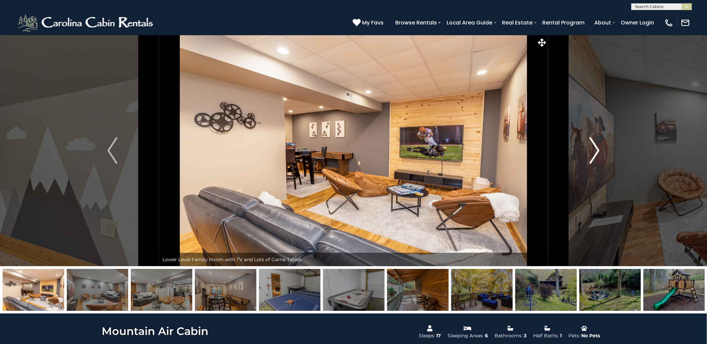
click at [594, 149] on img "Next" at bounding box center [594, 150] width 10 height 27
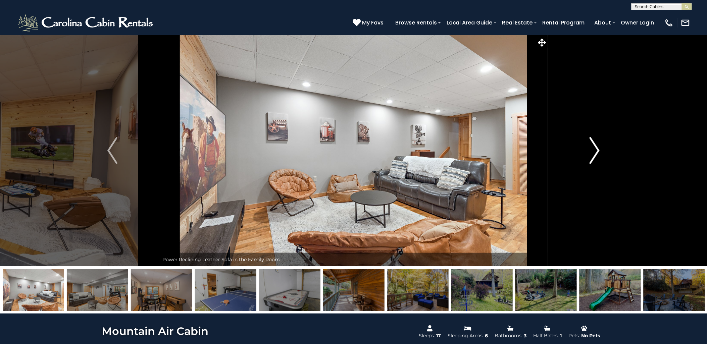
click at [594, 149] on img "Next" at bounding box center [594, 150] width 10 height 27
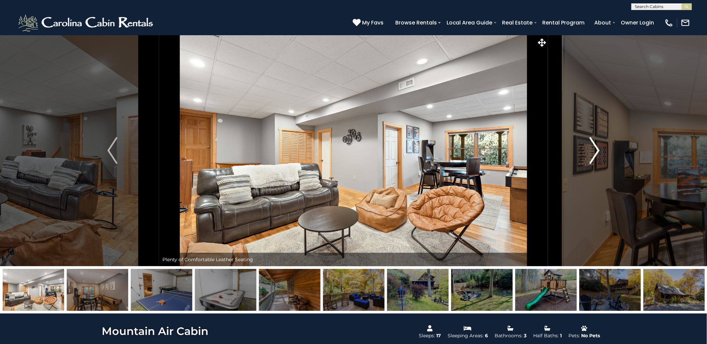
click at [594, 149] on img "Next" at bounding box center [594, 150] width 10 height 27
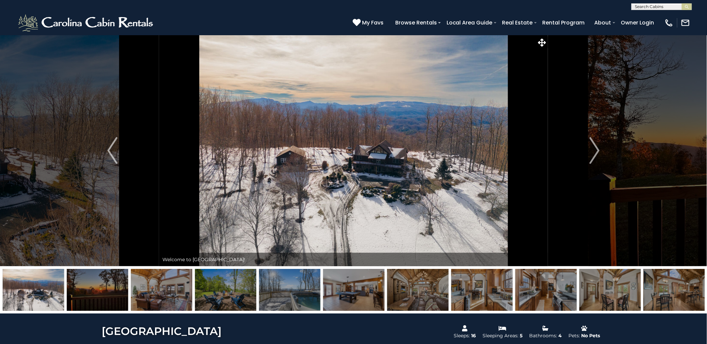
click at [246, 288] on img at bounding box center [225, 290] width 61 height 42
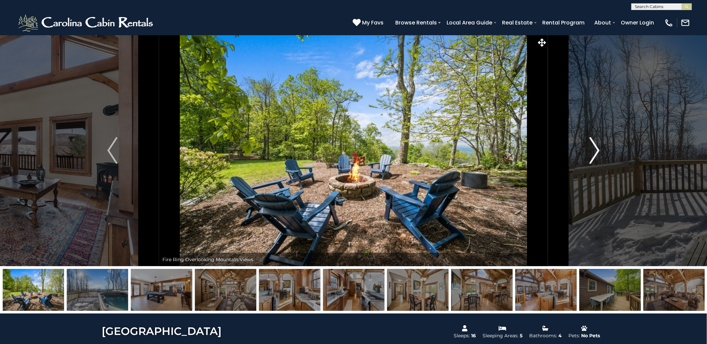
click at [590, 150] on img "Next" at bounding box center [594, 150] width 10 height 27
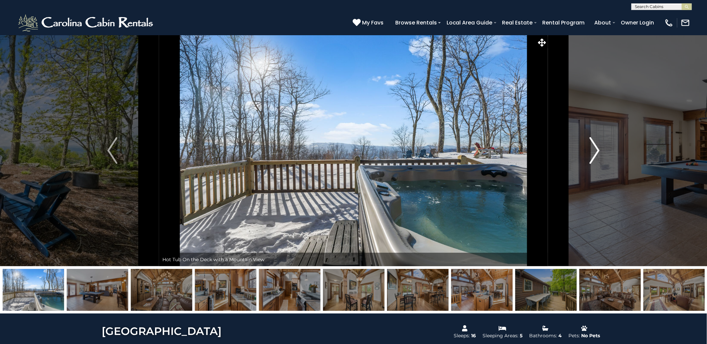
click at [590, 150] on img "Next" at bounding box center [594, 150] width 10 height 27
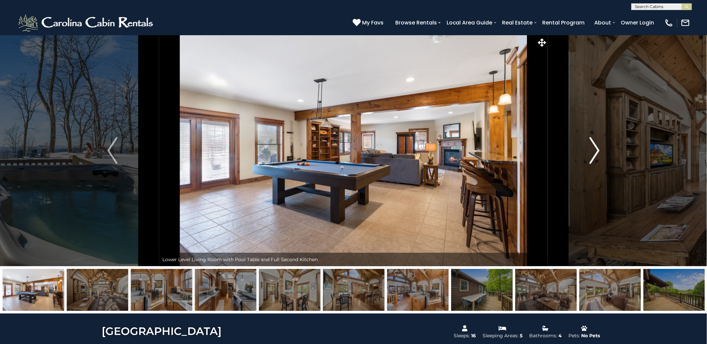
click at [590, 150] on img "Next" at bounding box center [594, 150] width 10 height 27
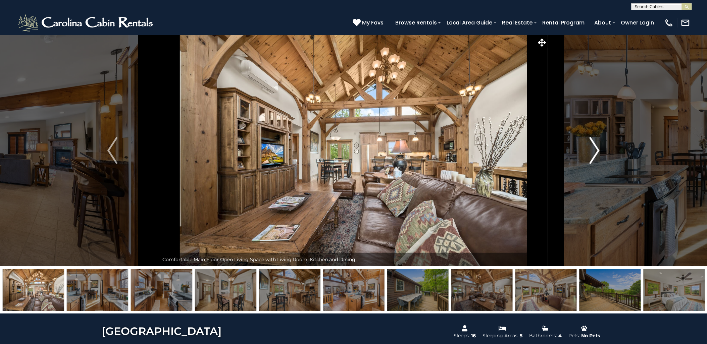
click at [590, 150] on img "Next" at bounding box center [594, 150] width 10 height 27
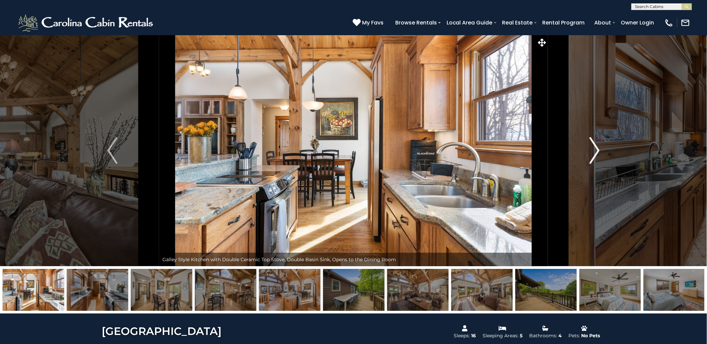
click at [590, 150] on img "Next" at bounding box center [594, 150] width 10 height 27
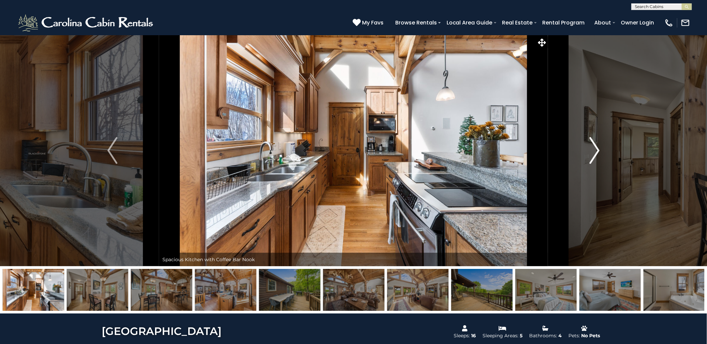
click at [590, 150] on img "Next" at bounding box center [594, 150] width 10 height 27
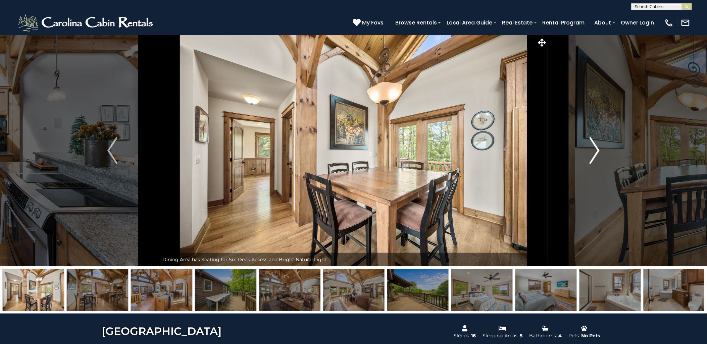
click at [590, 150] on img "Next" at bounding box center [594, 150] width 10 height 27
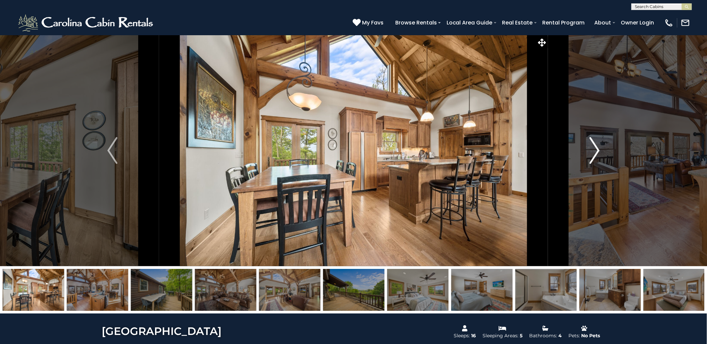
click at [590, 150] on img "Next" at bounding box center [594, 150] width 10 height 27
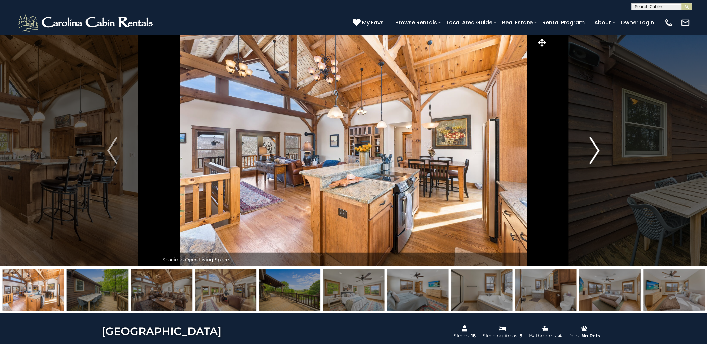
click at [590, 150] on img "Next" at bounding box center [594, 150] width 10 height 27
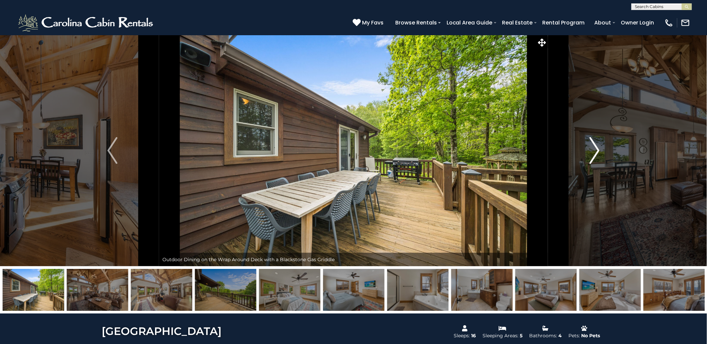
click at [590, 150] on img "Next" at bounding box center [594, 150] width 10 height 27
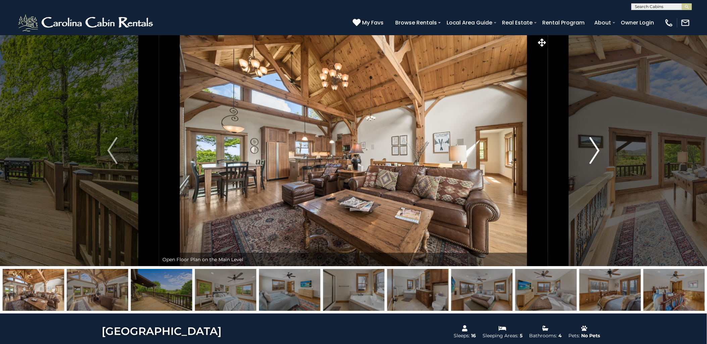
click at [590, 150] on img "Next" at bounding box center [594, 150] width 10 height 27
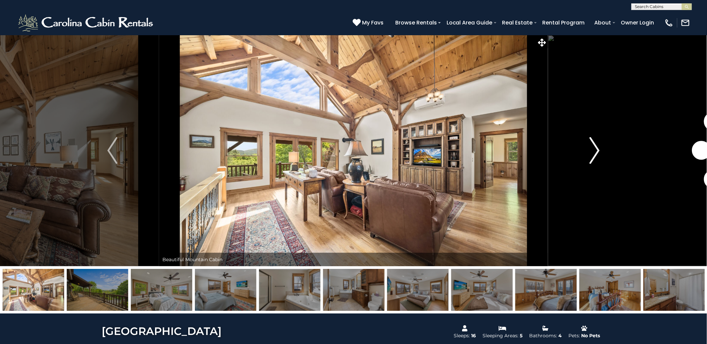
click at [590, 150] on img "Next" at bounding box center [594, 150] width 10 height 27
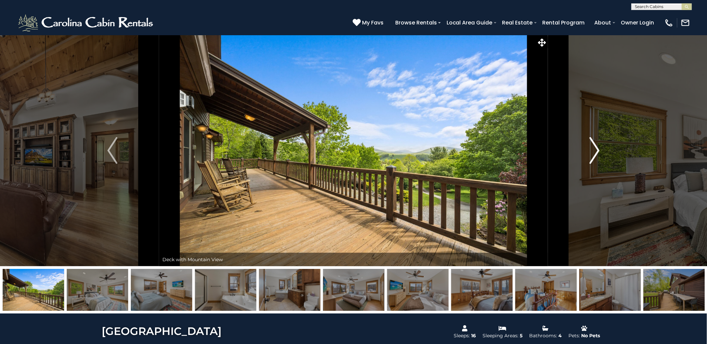
click at [590, 150] on img "Next" at bounding box center [594, 150] width 10 height 27
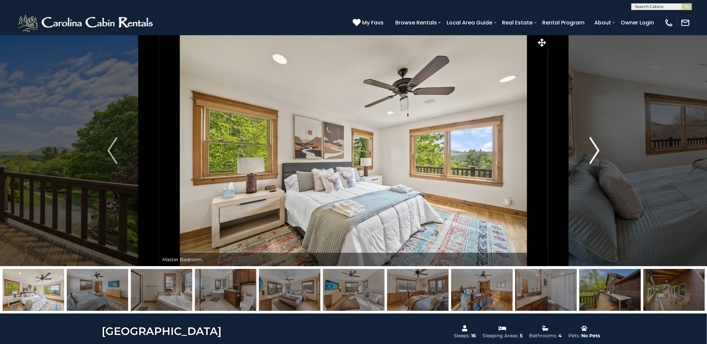
click at [590, 150] on img "Next" at bounding box center [594, 150] width 10 height 27
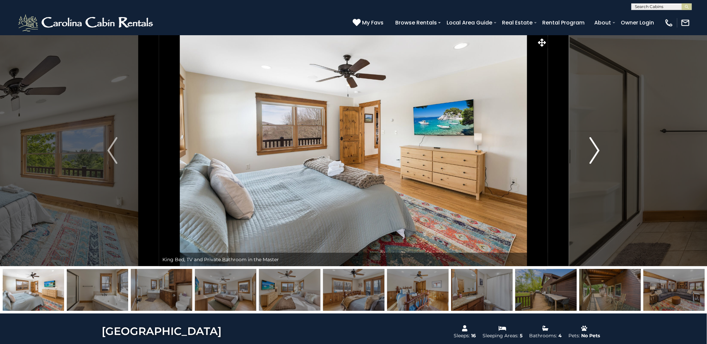
click at [590, 150] on img "Next" at bounding box center [594, 150] width 10 height 27
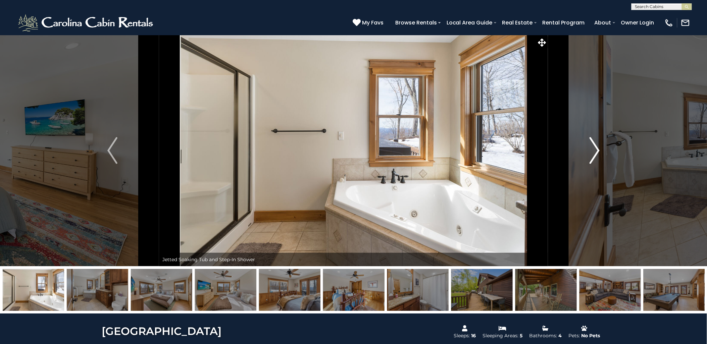
click at [590, 150] on img "Next" at bounding box center [594, 150] width 10 height 27
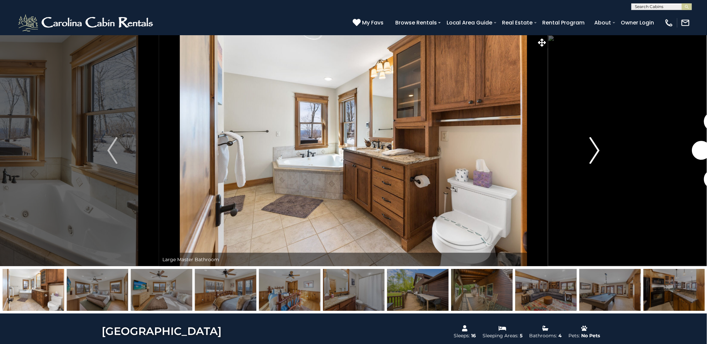
click at [590, 150] on img "Next" at bounding box center [594, 150] width 10 height 27
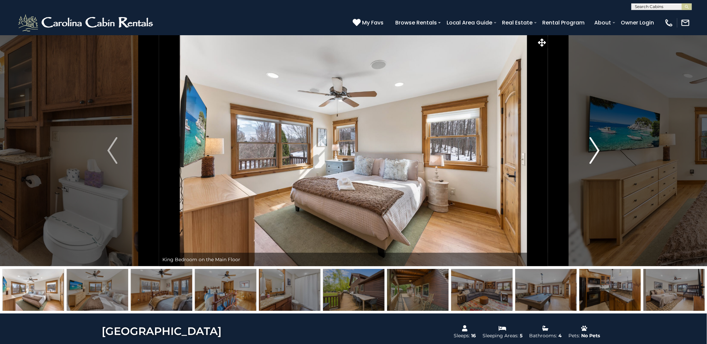
click at [590, 150] on img "Next" at bounding box center [594, 150] width 10 height 27
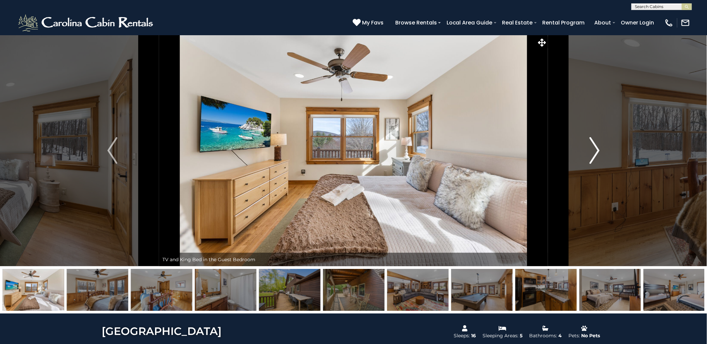
click at [590, 150] on img "Next" at bounding box center [594, 150] width 10 height 27
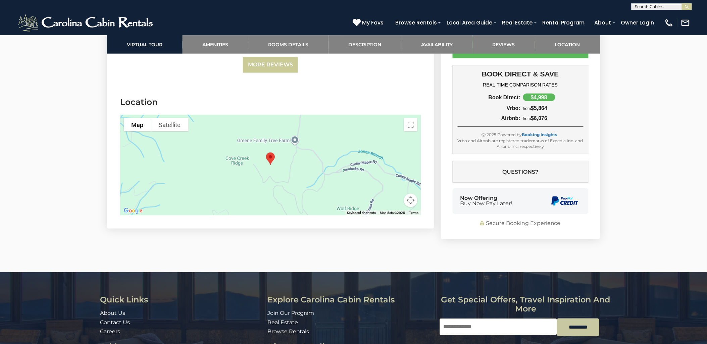
scroll to position [1971, 0]
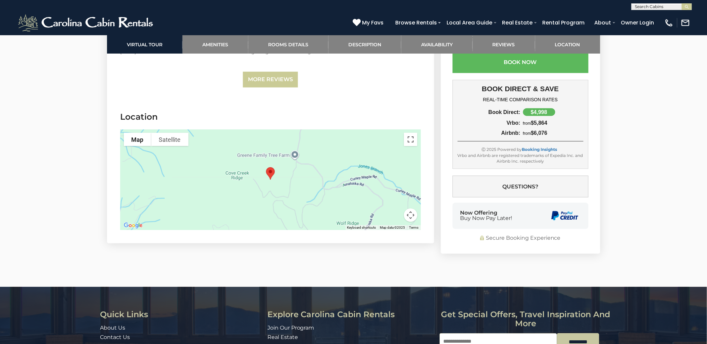
drag, startPoint x: 411, startPoint y: 131, endPoint x: 413, endPoint y: 169, distance: 38.6
click at [411, 133] on button "Toggle fullscreen view" at bounding box center [410, 139] width 13 height 13
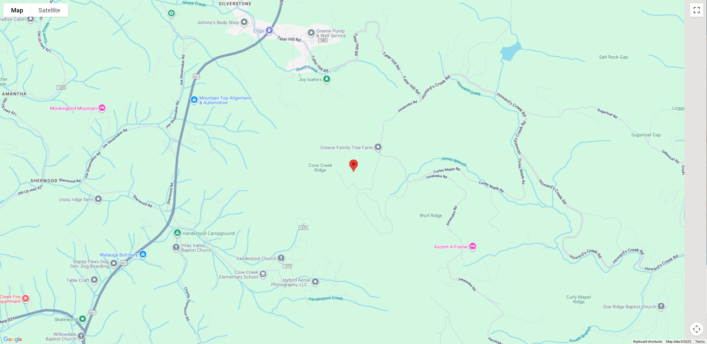
scroll to position [0, 0]
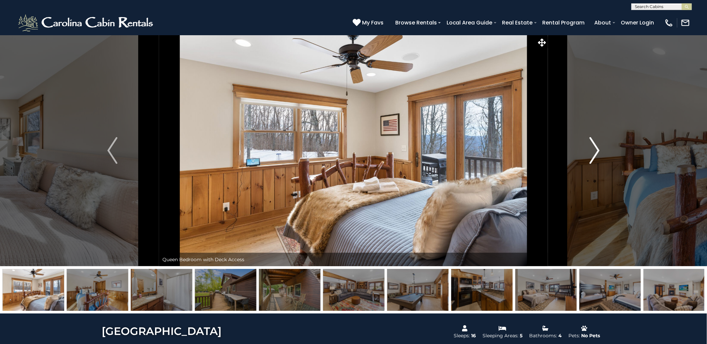
click at [593, 150] on img "Next" at bounding box center [594, 150] width 10 height 27
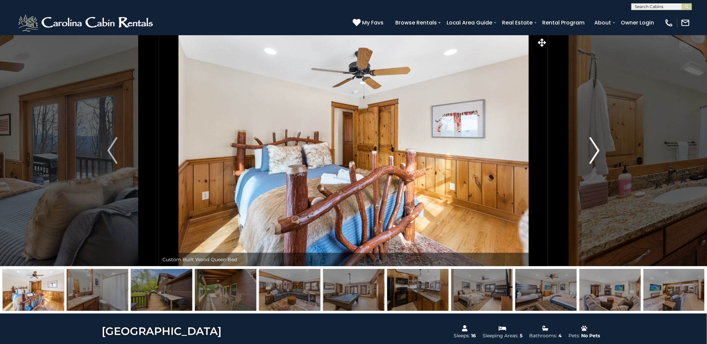
click at [593, 150] on img "Next" at bounding box center [594, 150] width 10 height 27
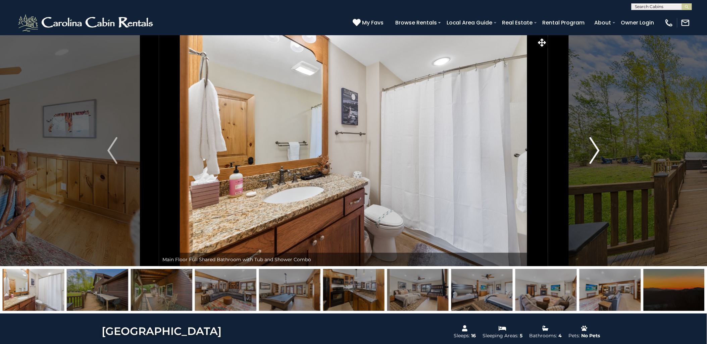
click at [593, 150] on img "Next" at bounding box center [594, 150] width 10 height 27
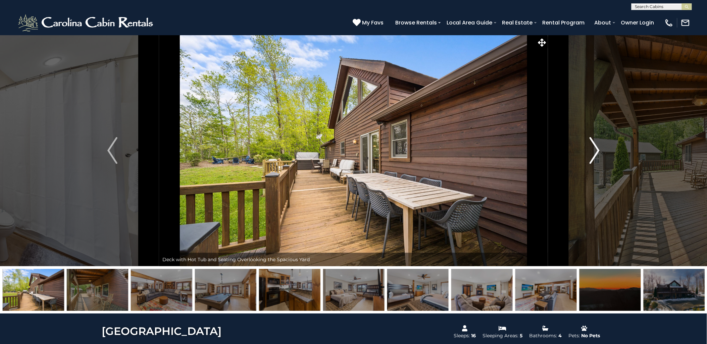
click at [593, 150] on img "Next" at bounding box center [594, 150] width 10 height 27
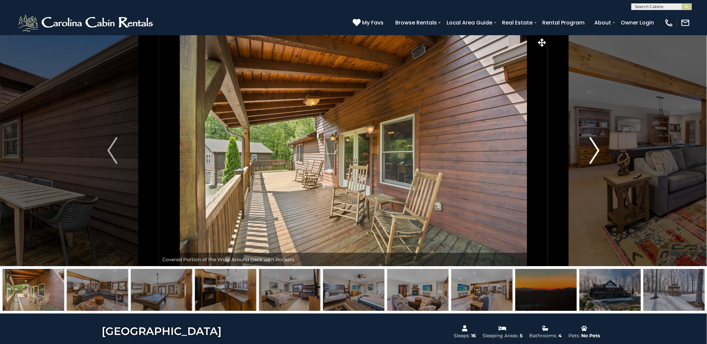
click at [593, 150] on img "Next" at bounding box center [594, 150] width 10 height 27
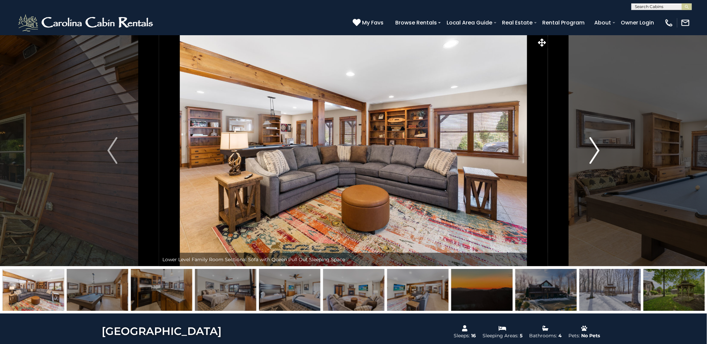
click at [593, 150] on img "Next" at bounding box center [594, 150] width 10 height 27
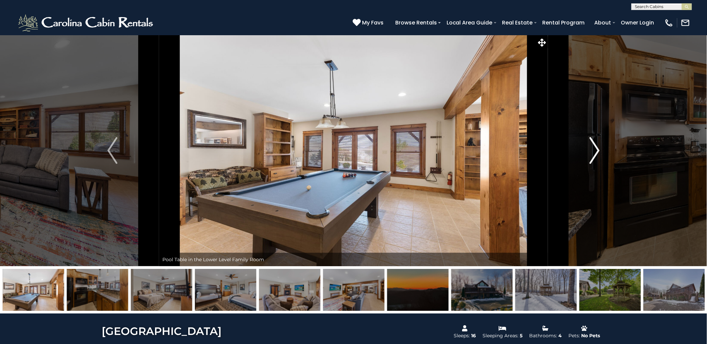
click at [593, 150] on img "Next" at bounding box center [594, 150] width 10 height 27
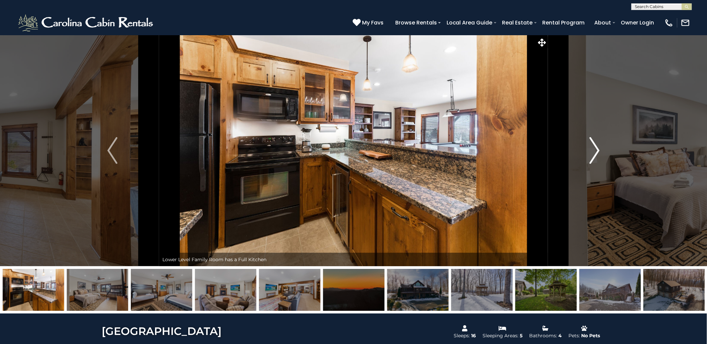
click at [593, 150] on img "Next" at bounding box center [594, 150] width 10 height 27
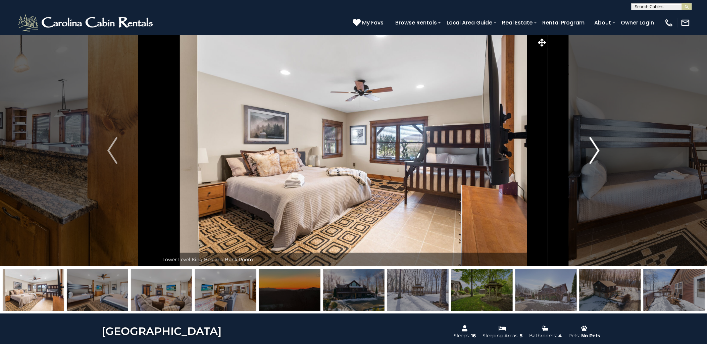
click at [593, 150] on img "Next" at bounding box center [594, 150] width 10 height 27
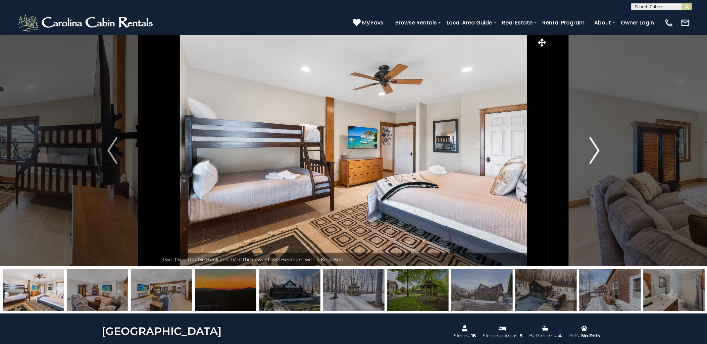
click at [593, 150] on img "Next" at bounding box center [594, 150] width 10 height 27
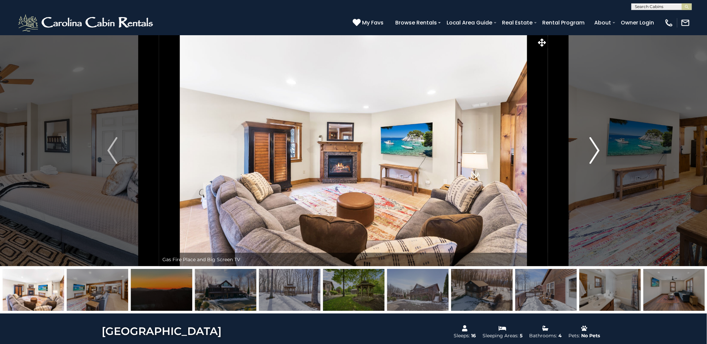
click at [593, 150] on img "Next" at bounding box center [594, 150] width 10 height 27
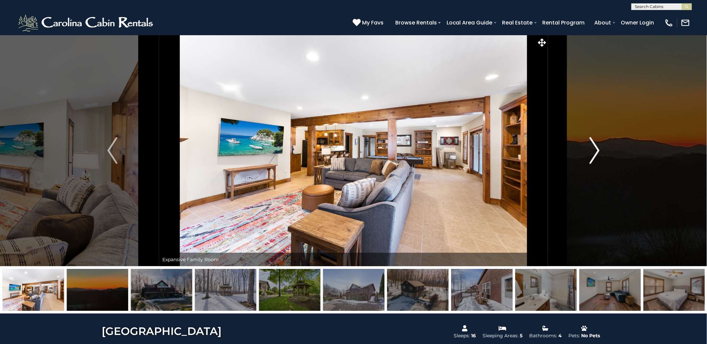
click at [593, 150] on img "Next" at bounding box center [594, 150] width 10 height 27
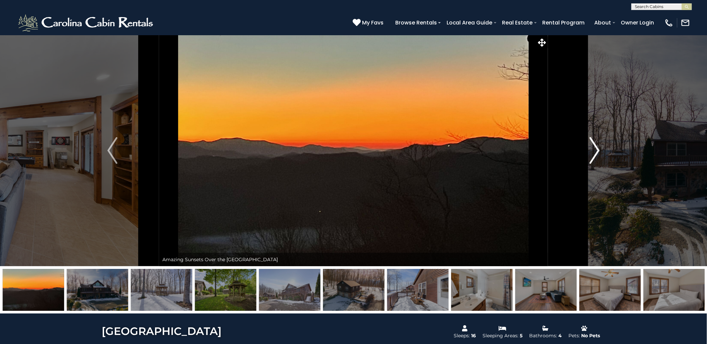
click at [593, 150] on img "Next" at bounding box center [594, 150] width 10 height 27
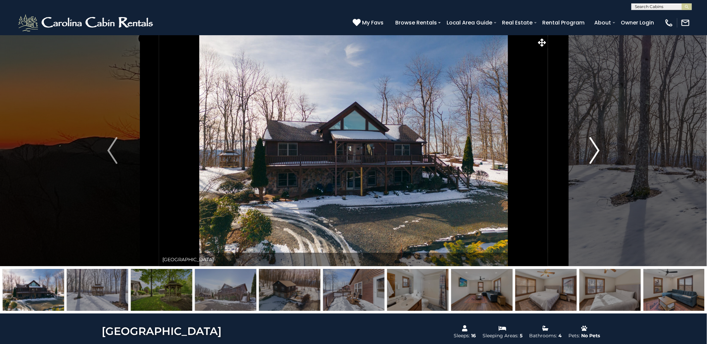
click at [594, 148] on img "Next" at bounding box center [594, 150] width 10 height 27
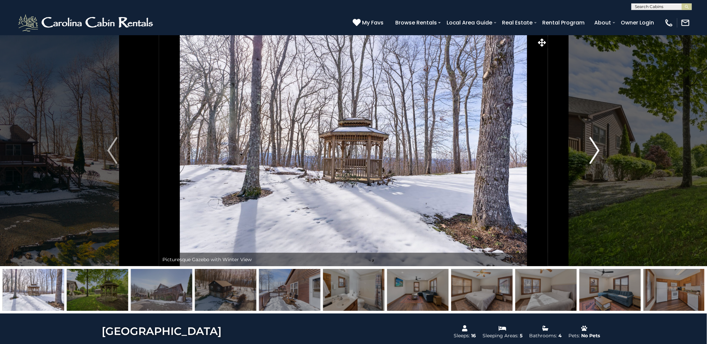
click at [594, 148] on img "Next" at bounding box center [594, 150] width 10 height 27
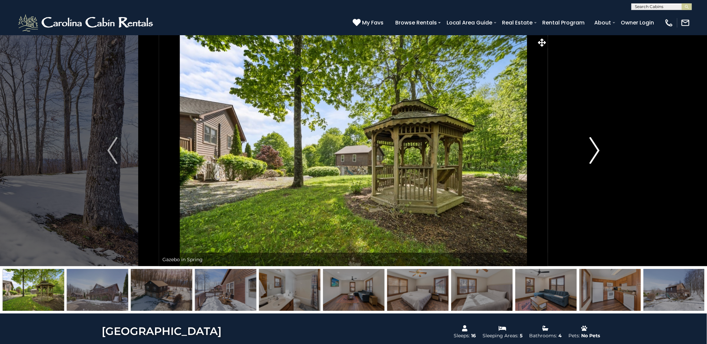
click at [594, 148] on img "Next" at bounding box center [594, 150] width 10 height 27
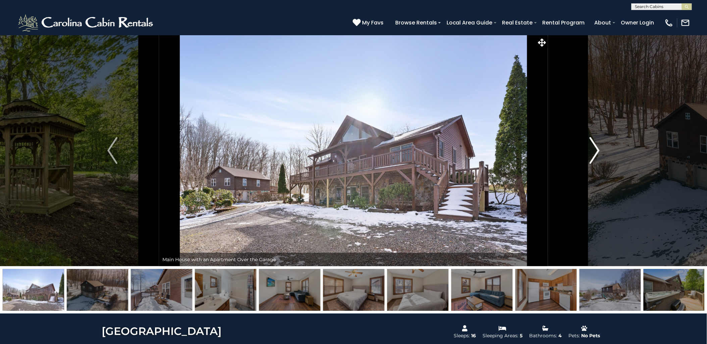
click at [594, 148] on img "Next" at bounding box center [594, 150] width 10 height 27
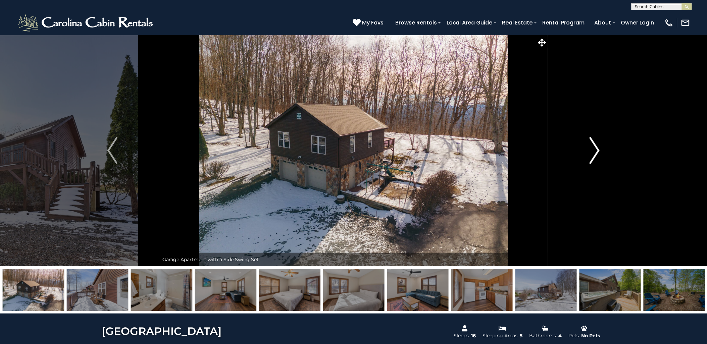
click at [594, 148] on img "Next" at bounding box center [594, 150] width 10 height 27
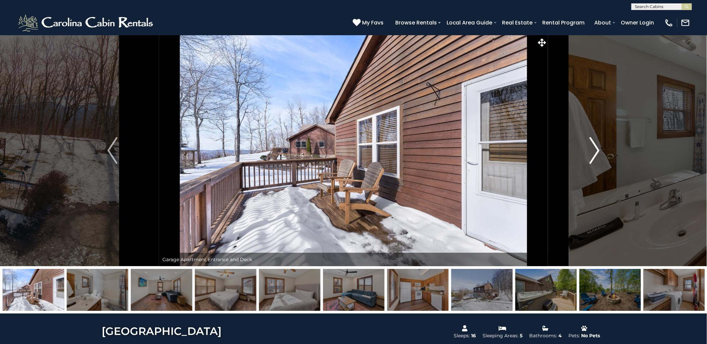
click at [594, 148] on img "Next" at bounding box center [594, 150] width 10 height 27
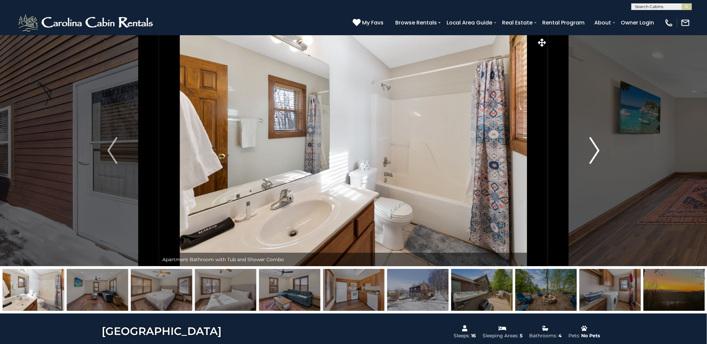
click at [594, 148] on img "Next" at bounding box center [594, 150] width 10 height 27
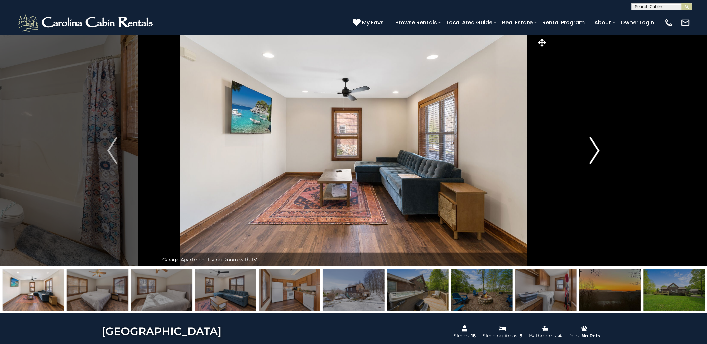
click at [594, 148] on img "Next" at bounding box center [594, 150] width 10 height 27
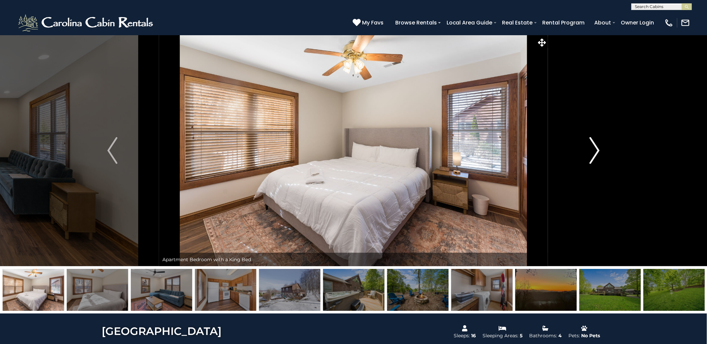
click at [594, 148] on img "Next" at bounding box center [594, 150] width 10 height 27
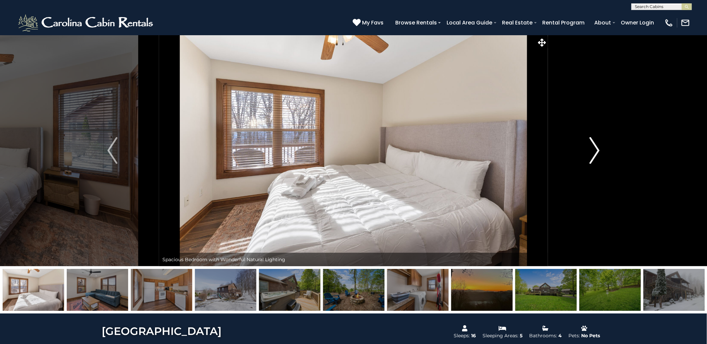
click at [594, 148] on img "Next" at bounding box center [594, 150] width 10 height 27
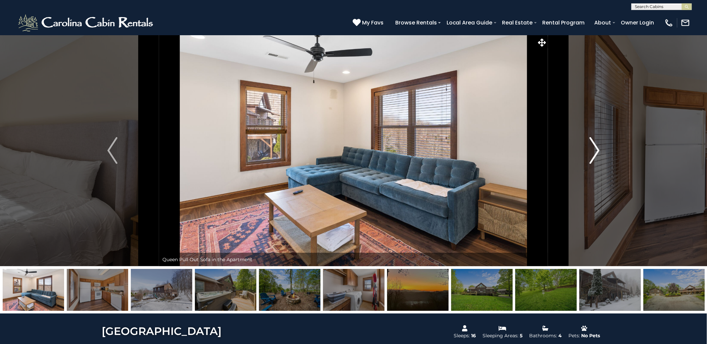
click at [594, 148] on img "Next" at bounding box center [594, 150] width 10 height 27
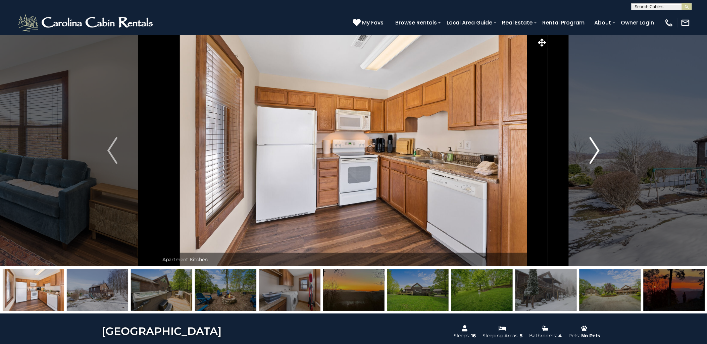
click at [594, 148] on img "Next" at bounding box center [594, 150] width 10 height 27
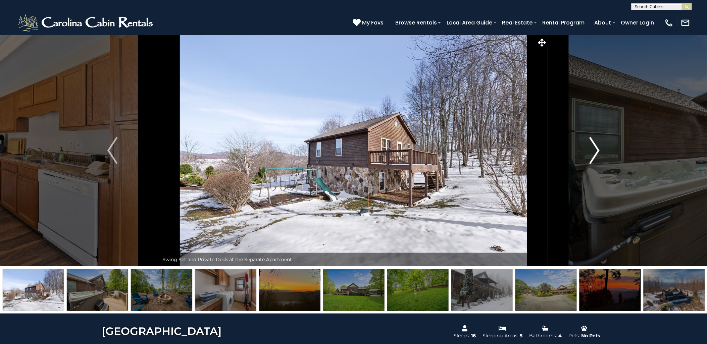
click at [594, 148] on img "Next" at bounding box center [594, 150] width 10 height 27
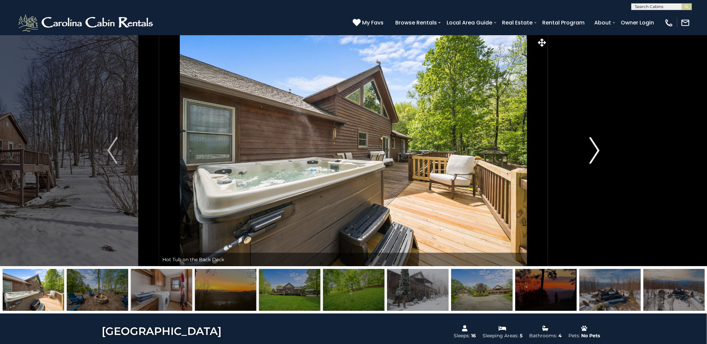
click at [594, 148] on img "Next" at bounding box center [594, 150] width 10 height 27
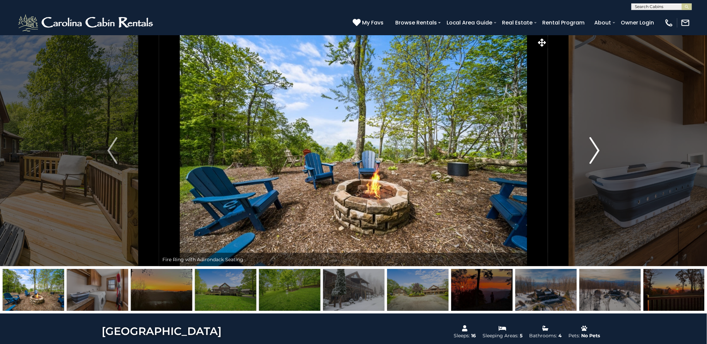
click at [594, 148] on img "Next" at bounding box center [594, 150] width 10 height 27
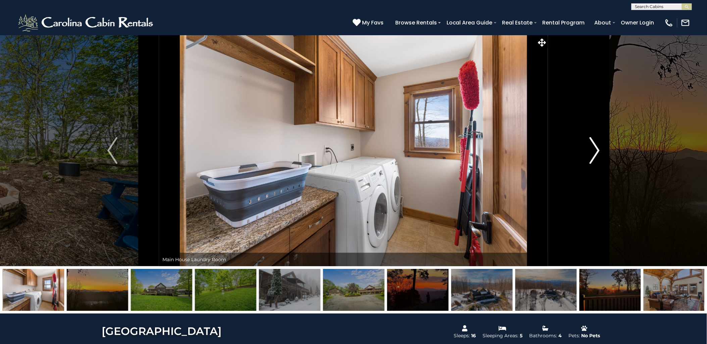
click at [594, 148] on img "Next" at bounding box center [594, 150] width 10 height 27
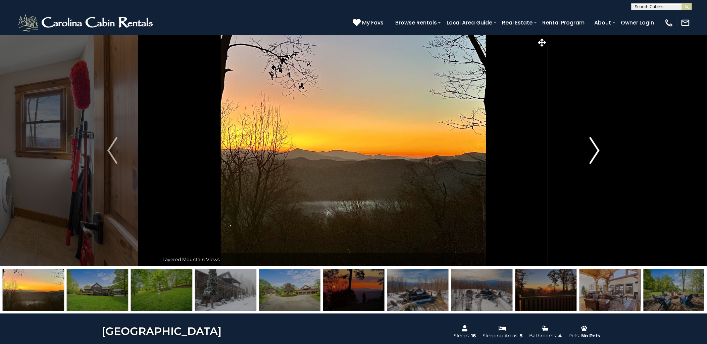
click at [594, 148] on img "Next" at bounding box center [594, 150] width 10 height 27
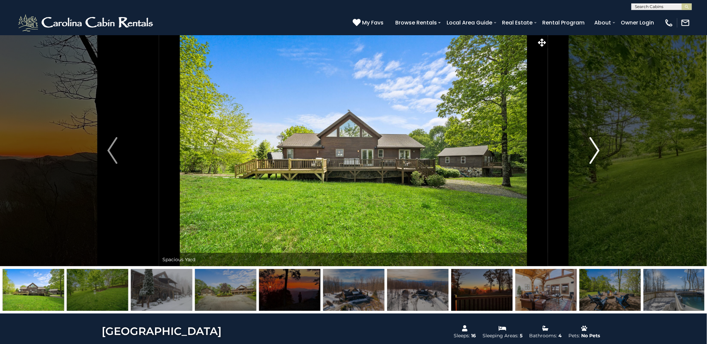
click at [594, 148] on img "Next" at bounding box center [594, 150] width 10 height 27
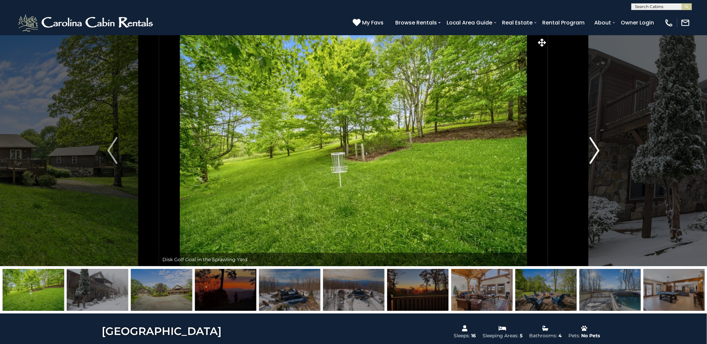
click at [594, 148] on img "Next" at bounding box center [594, 150] width 10 height 27
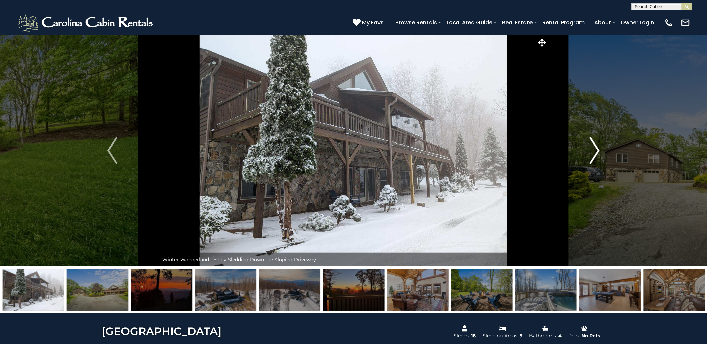
click at [594, 148] on img "Next" at bounding box center [594, 150] width 10 height 27
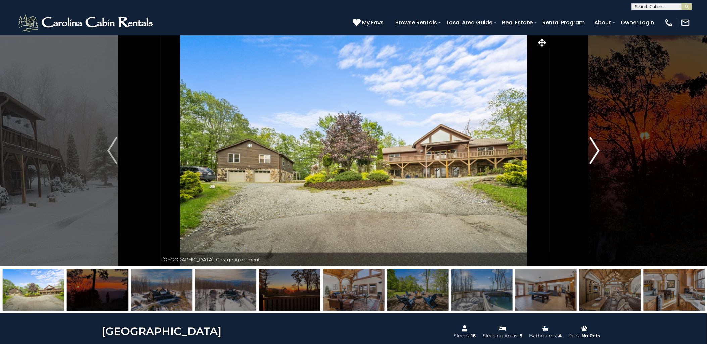
click at [594, 148] on img "Next" at bounding box center [594, 150] width 10 height 27
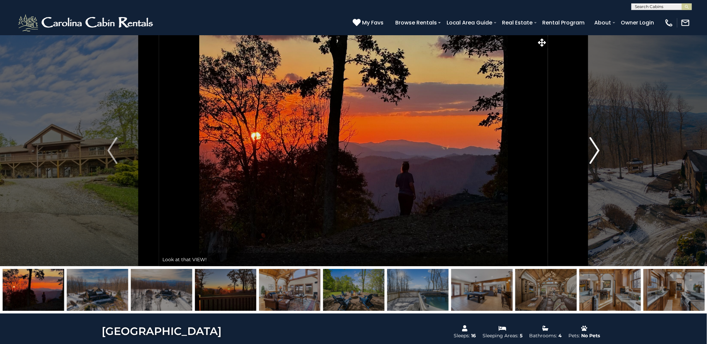
click at [594, 148] on img "Next" at bounding box center [594, 150] width 10 height 27
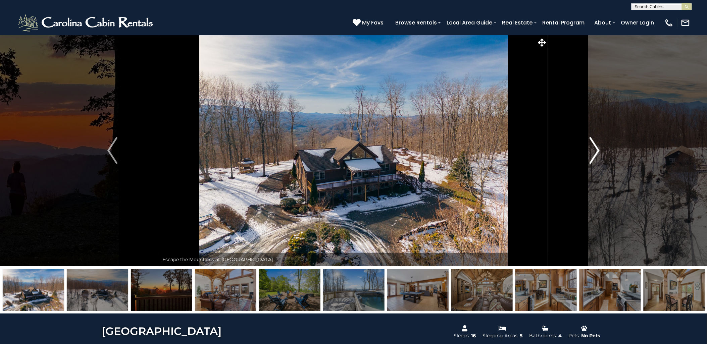
click at [594, 148] on img "Next" at bounding box center [594, 150] width 10 height 27
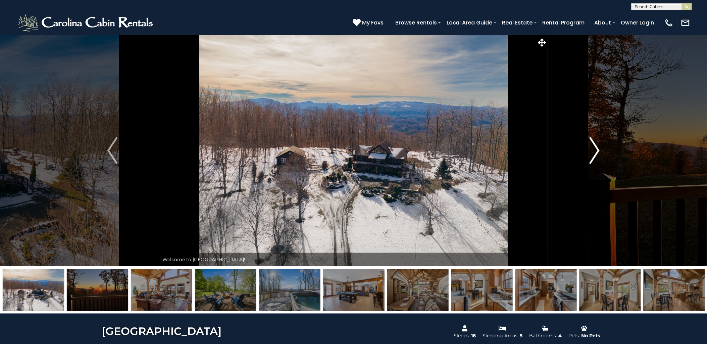
click at [594, 148] on img "Next" at bounding box center [594, 150] width 10 height 27
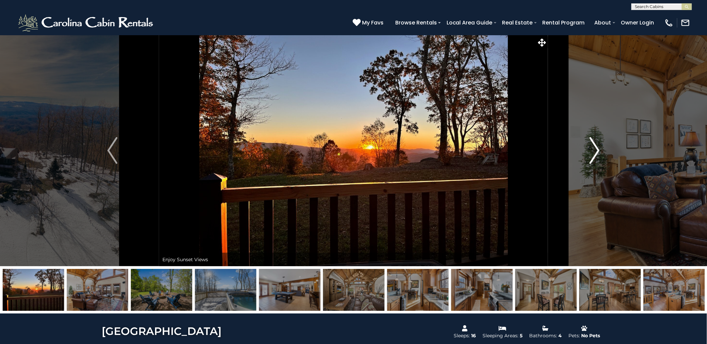
click at [594, 148] on img "Next" at bounding box center [594, 150] width 10 height 27
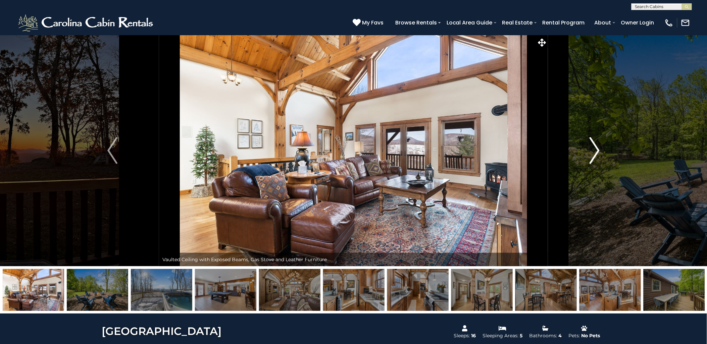
click at [594, 148] on img "Next" at bounding box center [594, 150] width 10 height 27
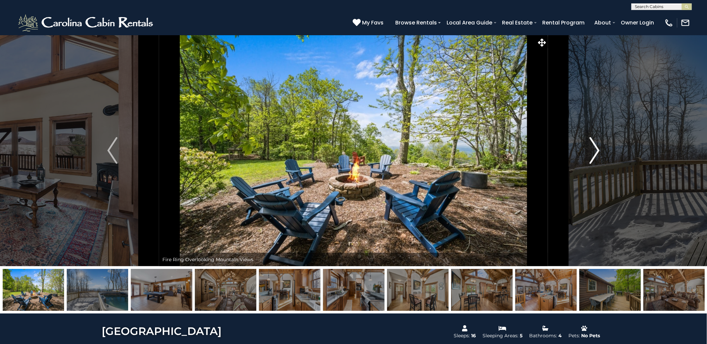
click at [594, 148] on img "Next" at bounding box center [594, 150] width 10 height 27
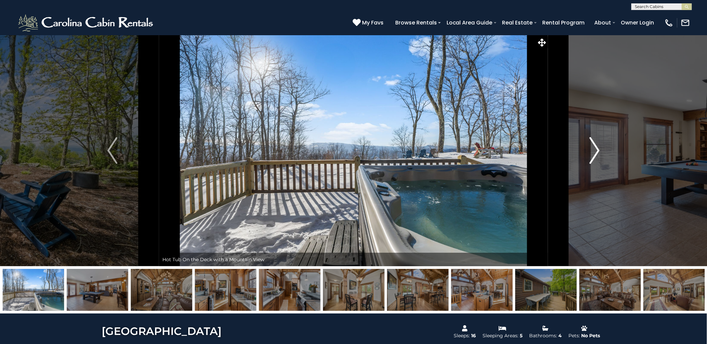
click at [594, 148] on img "Next" at bounding box center [594, 150] width 10 height 27
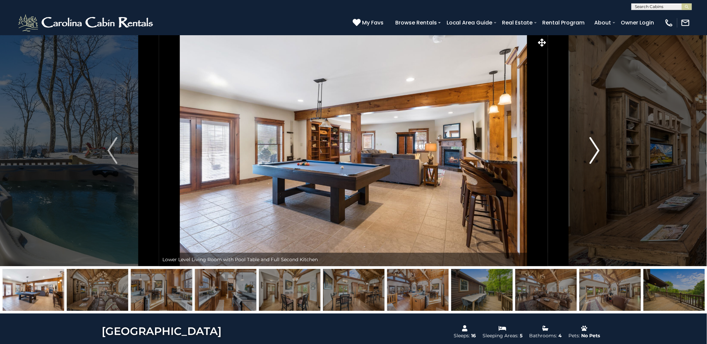
click at [594, 148] on img "Next" at bounding box center [594, 150] width 10 height 27
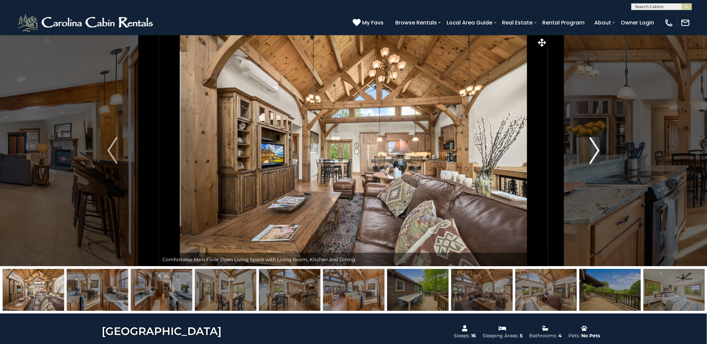
click at [594, 148] on img "Next" at bounding box center [594, 150] width 10 height 27
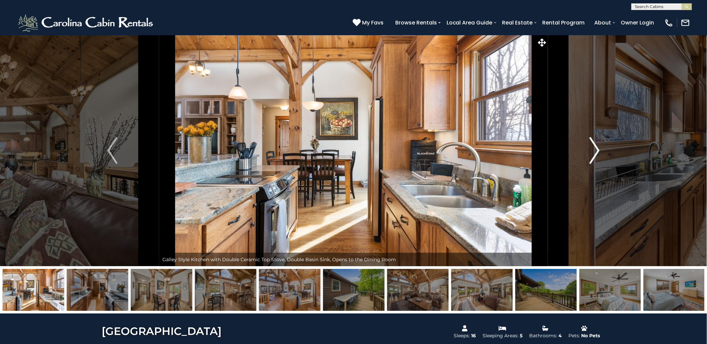
click at [594, 148] on img "Next" at bounding box center [594, 150] width 10 height 27
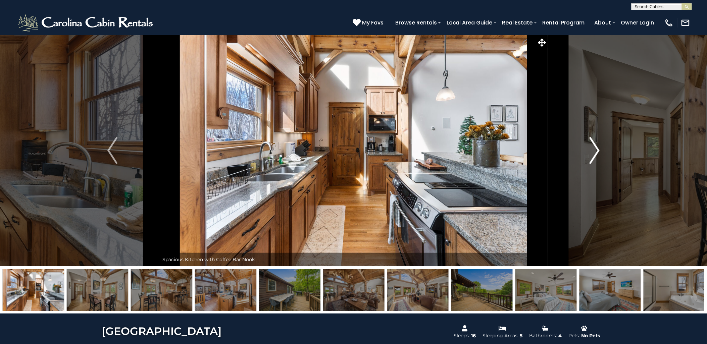
click at [594, 148] on img "Next" at bounding box center [594, 150] width 10 height 27
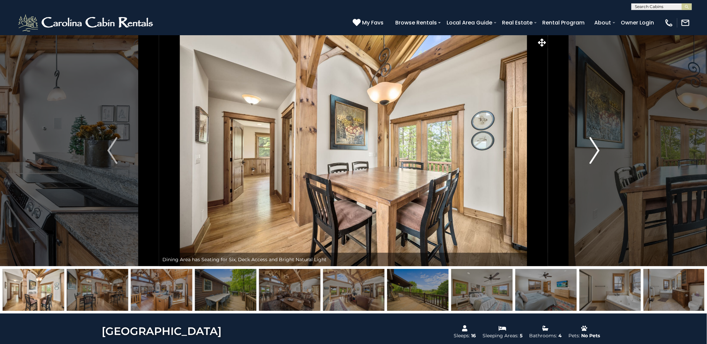
click at [594, 148] on img "Next" at bounding box center [594, 150] width 10 height 27
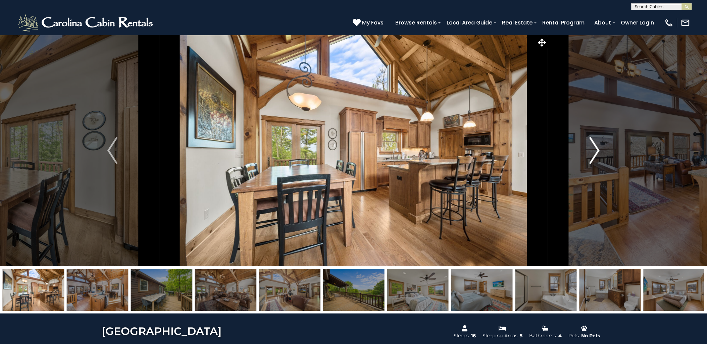
click at [594, 148] on img "Next" at bounding box center [594, 150] width 10 height 27
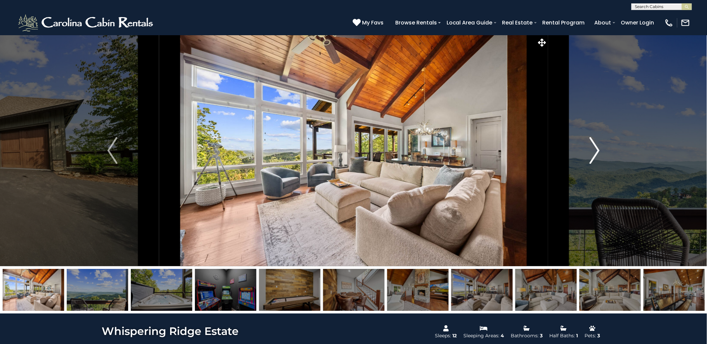
click at [594, 144] on img "Next" at bounding box center [594, 150] width 10 height 27
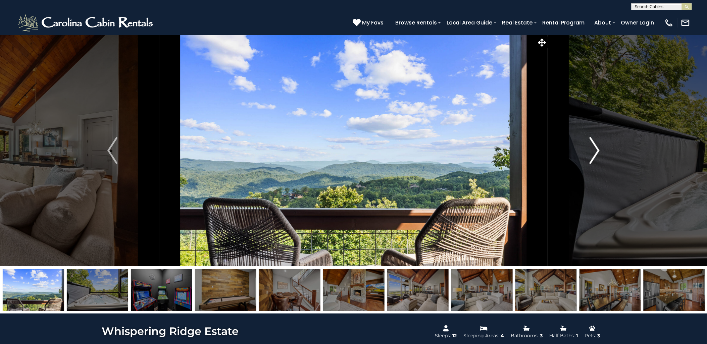
click at [591, 151] on img "Next" at bounding box center [594, 150] width 10 height 27
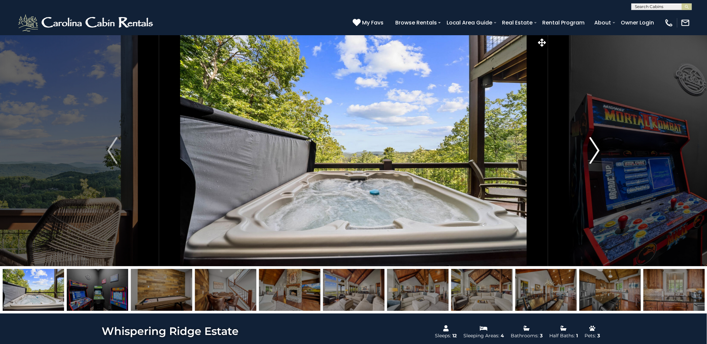
click at [591, 151] on img "Next" at bounding box center [594, 150] width 10 height 27
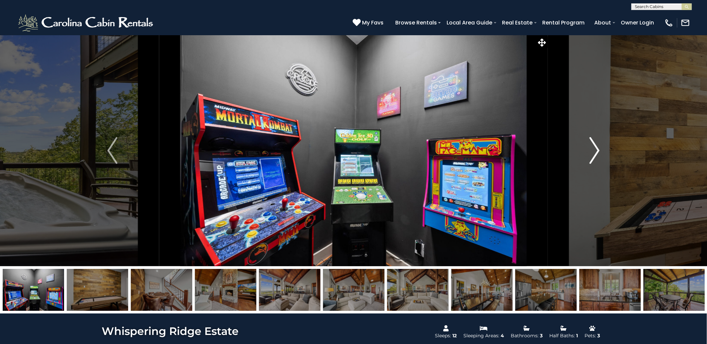
click at [591, 151] on img "Next" at bounding box center [594, 150] width 10 height 27
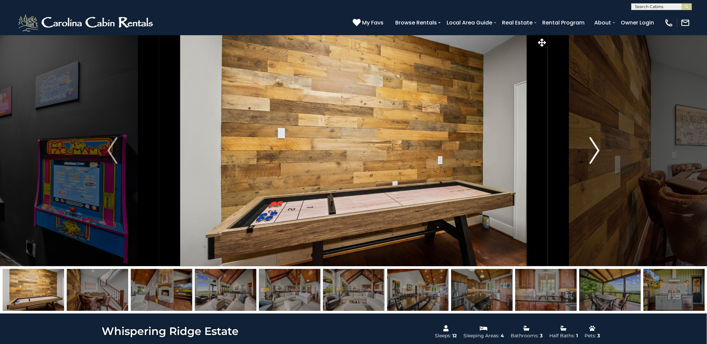
click at [591, 151] on img "Next" at bounding box center [594, 150] width 10 height 27
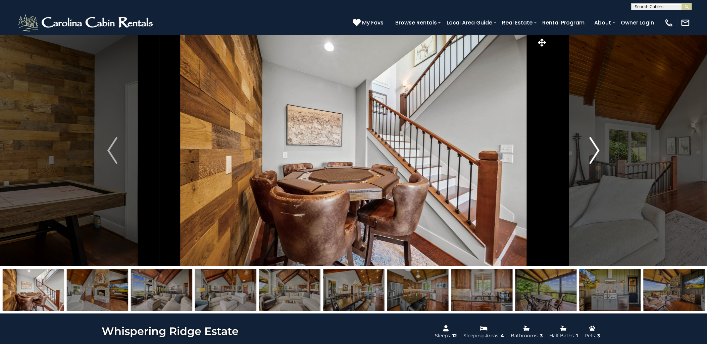
click at [591, 151] on img "Next" at bounding box center [594, 150] width 10 height 27
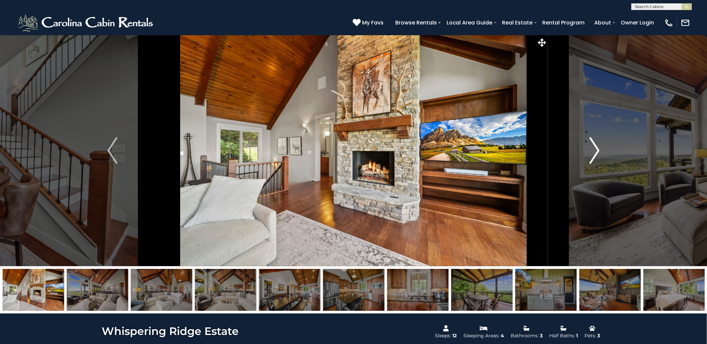
click at [591, 151] on img "Next" at bounding box center [594, 150] width 10 height 27
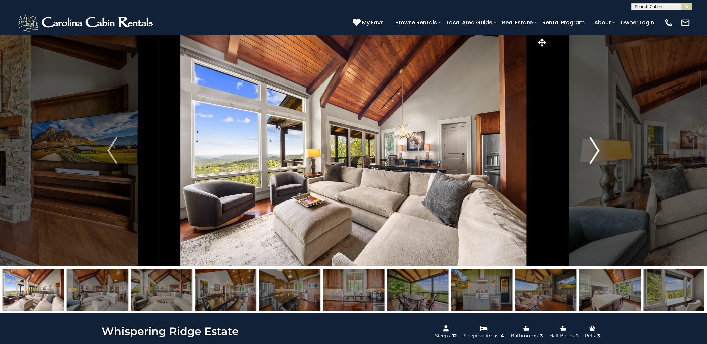
click at [591, 151] on img "Next" at bounding box center [594, 150] width 10 height 27
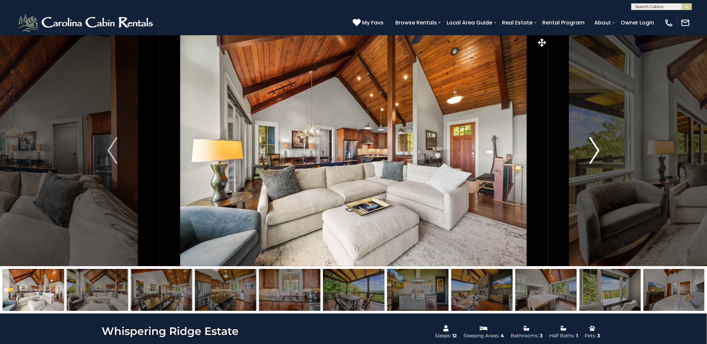
click at [591, 151] on img "Next" at bounding box center [594, 150] width 10 height 27
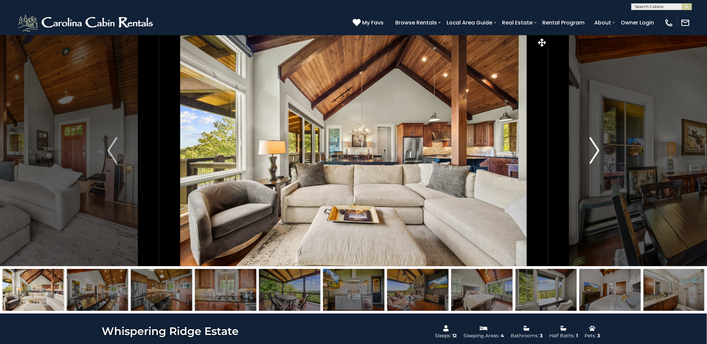
click at [591, 151] on img "Next" at bounding box center [594, 150] width 10 height 27
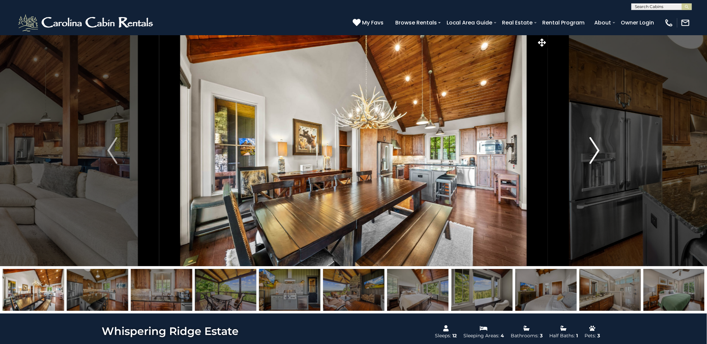
click at [591, 151] on img "Next" at bounding box center [594, 150] width 10 height 27
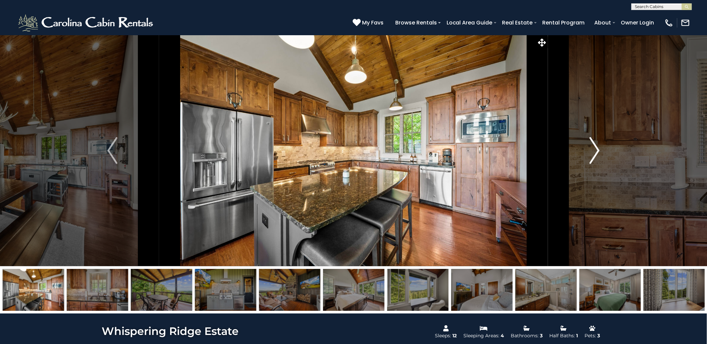
click at [591, 151] on img "Next" at bounding box center [594, 150] width 10 height 27
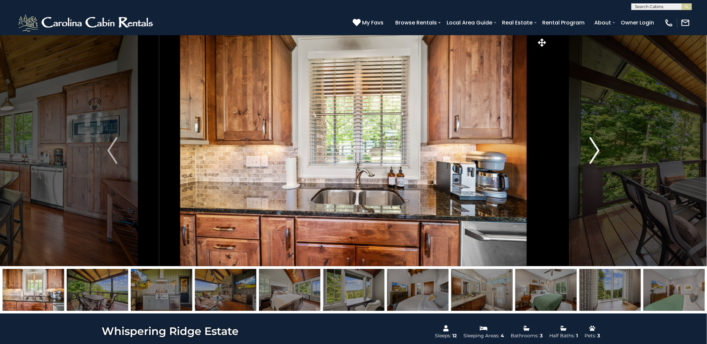
click at [591, 151] on img "Next" at bounding box center [594, 150] width 10 height 27
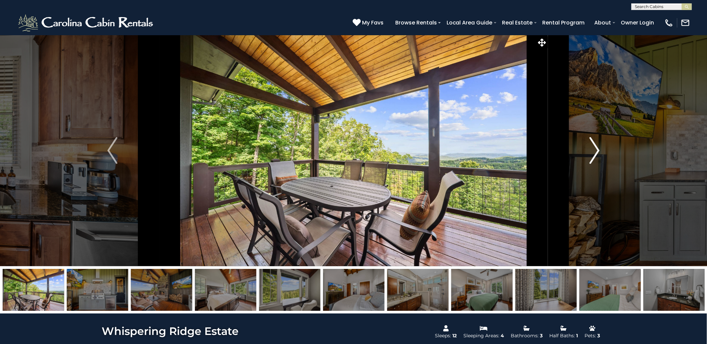
click at [591, 151] on img "Next" at bounding box center [594, 150] width 10 height 27
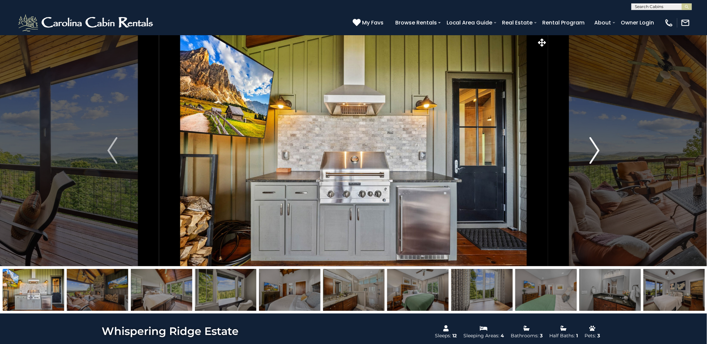
click at [591, 151] on img "Next" at bounding box center [594, 150] width 10 height 27
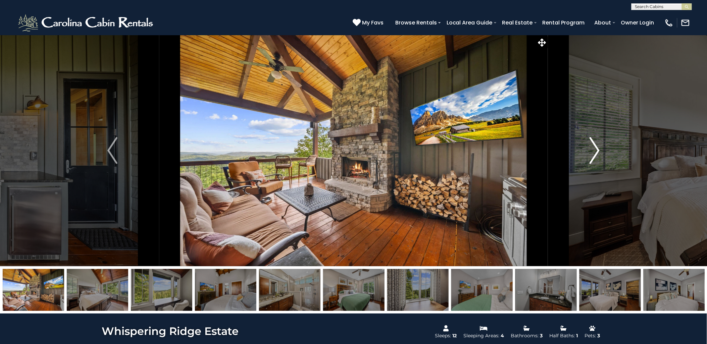
click at [591, 151] on img "Next" at bounding box center [594, 150] width 10 height 27
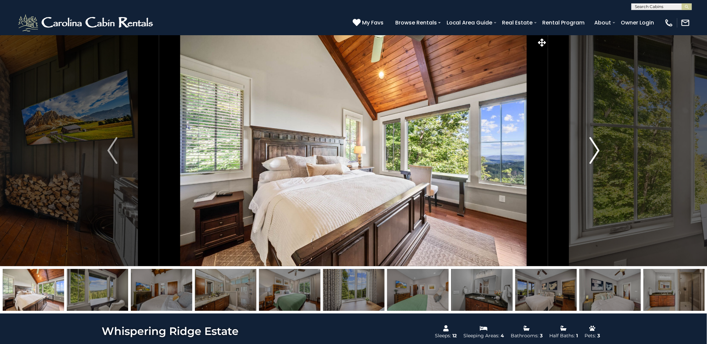
click at [591, 151] on img "Next" at bounding box center [594, 150] width 10 height 27
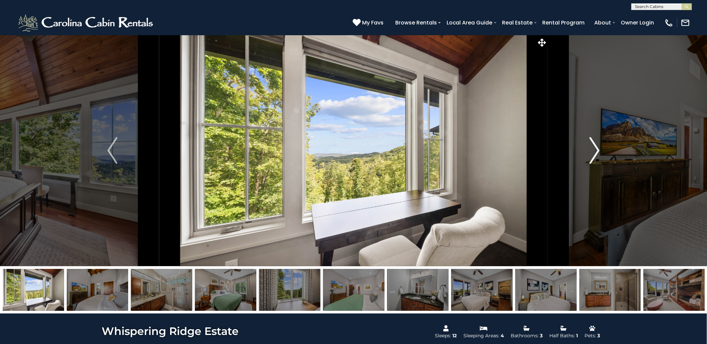
click at [591, 151] on img "Next" at bounding box center [594, 150] width 10 height 27
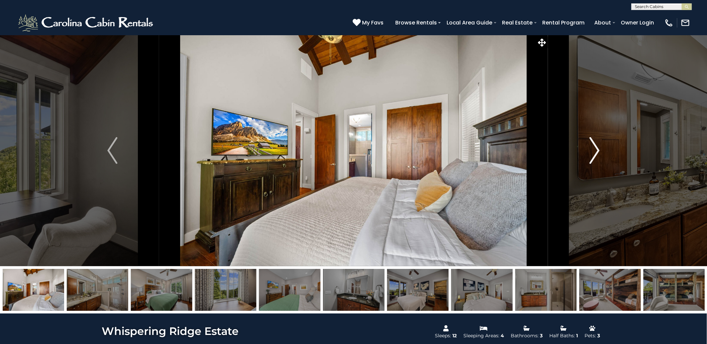
click at [591, 151] on img "Next" at bounding box center [594, 150] width 10 height 27
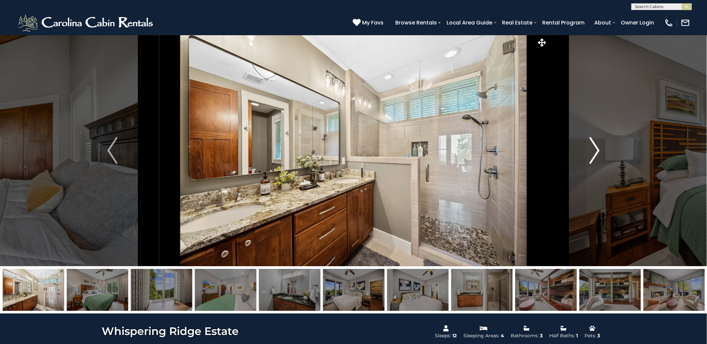
click at [591, 151] on img "Next" at bounding box center [594, 150] width 10 height 27
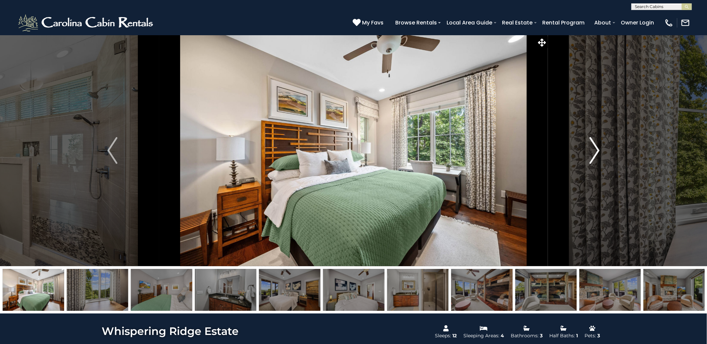
click at [591, 151] on img "Next" at bounding box center [594, 150] width 10 height 27
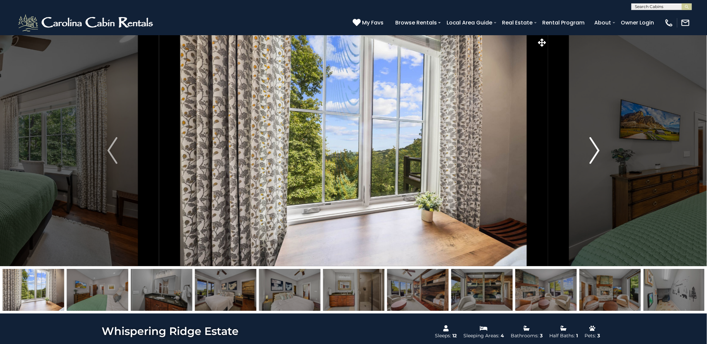
click at [591, 151] on img "Next" at bounding box center [594, 150] width 10 height 27
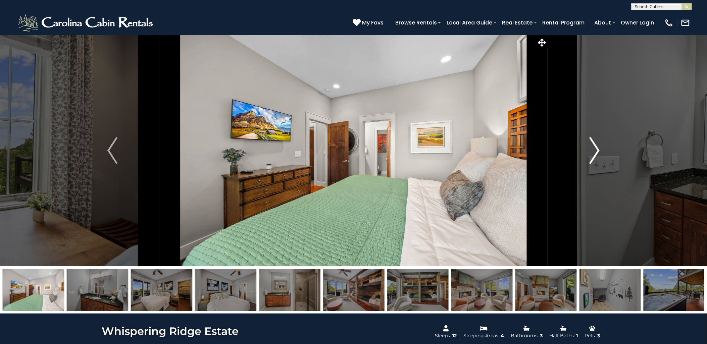
click at [591, 151] on img "Next" at bounding box center [594, 150] width 10 height 27
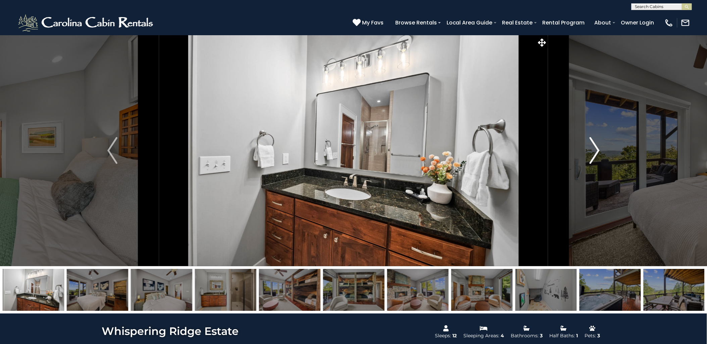
click at [591, 151] on img "Next" at bounding box center [594, 150] width 10 height 27
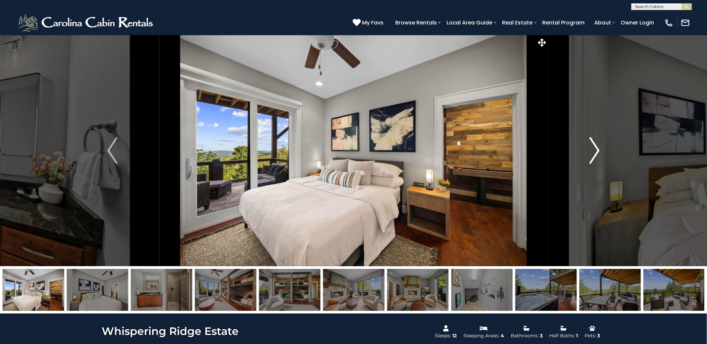
click at [591, 151] on img "Next" at bounding box center [594, 150] width 10 height 27
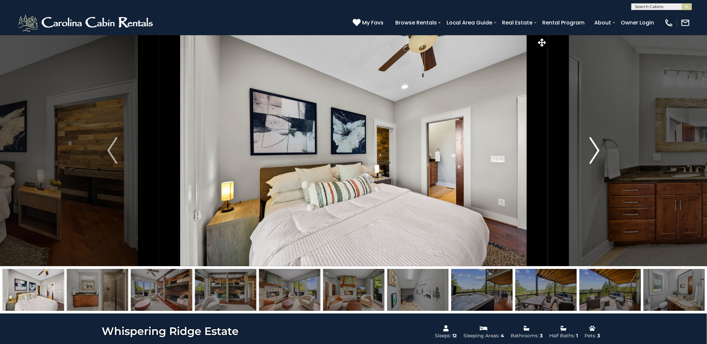
click at [591, 151] on img "Next" at bounding box center [594, 150] width 10 height 27
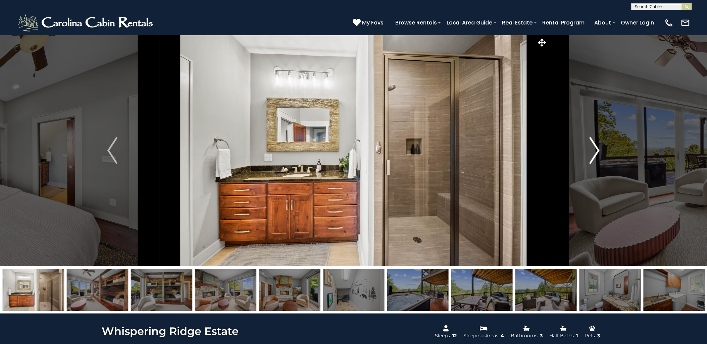
click at [591, 151] on img "Next" at bounding box center [594, 150] width 10 height 27
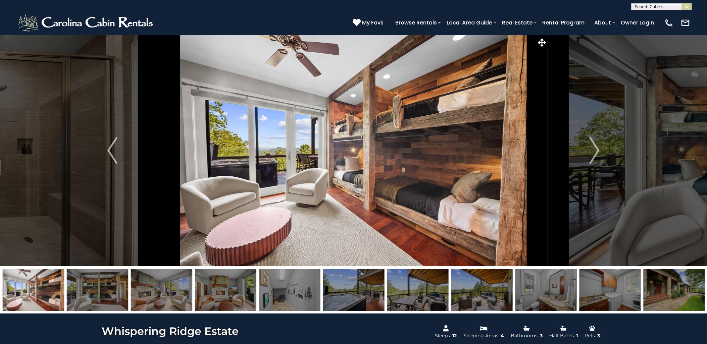
click at [604, 293] on img at bounding box center [609, 290] width 61 height 42
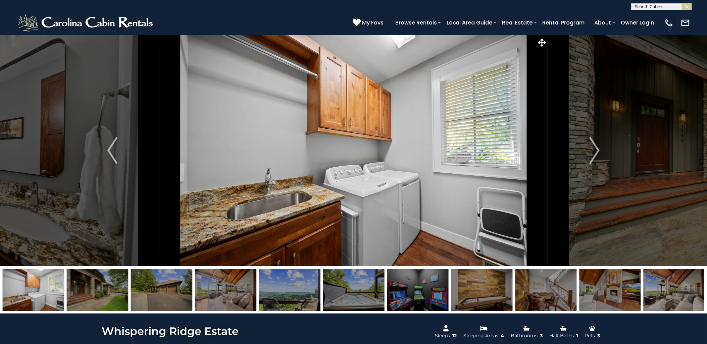
click at [685, 291] on img at bounding box center [673, 290] width 61 height 42
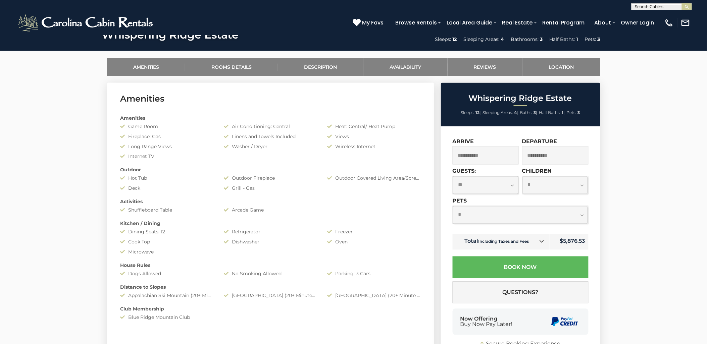
scroll to position [298, 0]
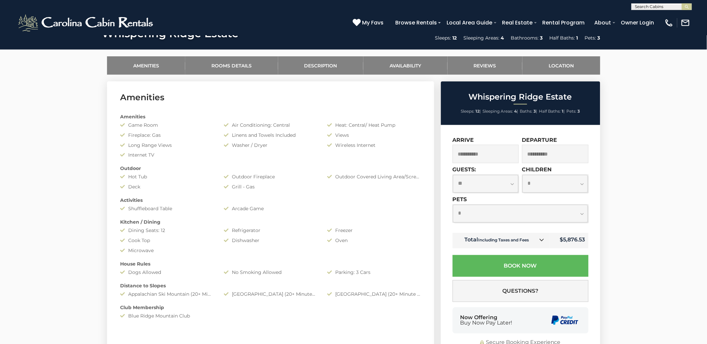
click at [539, 240] on link at bounding box center [541, 240] width 9 height 9
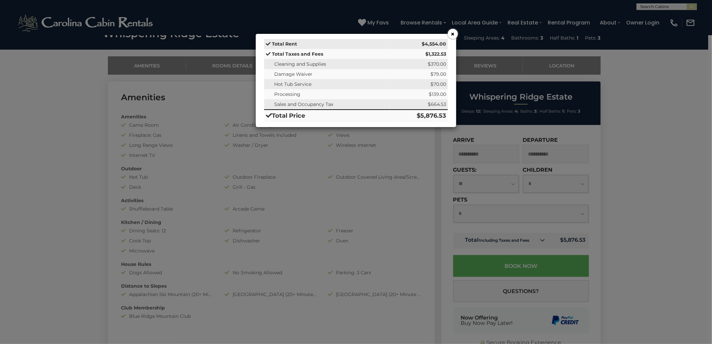
click at [454, 35] on button "×" at bounding box center [453, 34] width 10 height 10
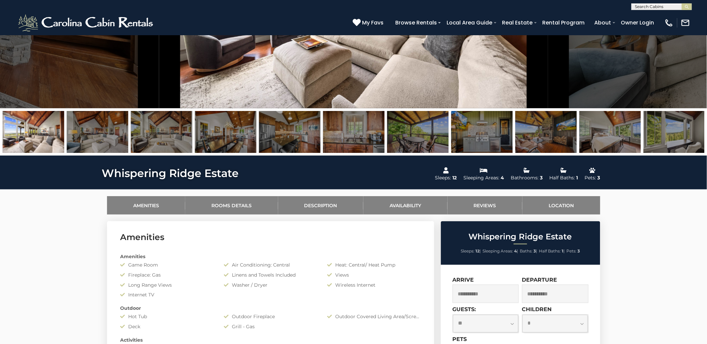
scroll to position [0, 0]
